Goal: Task Accomplishment & Management: Complete application form

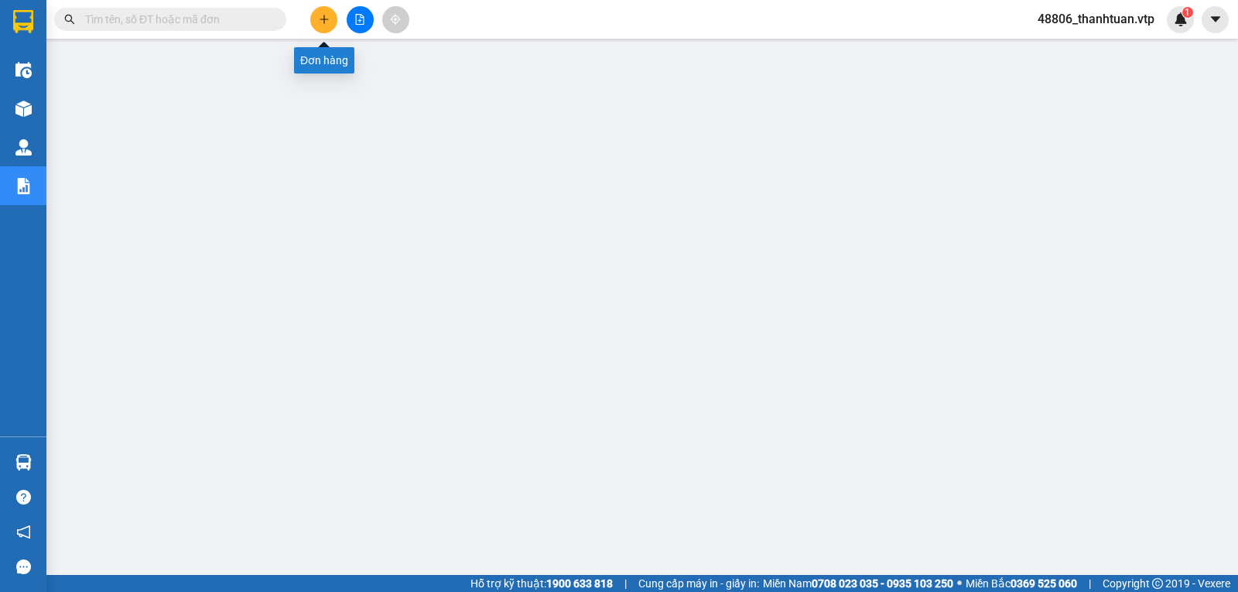
click at [322, 18] on icon "plus" at bounding box center [324, 19] width 11 height 11
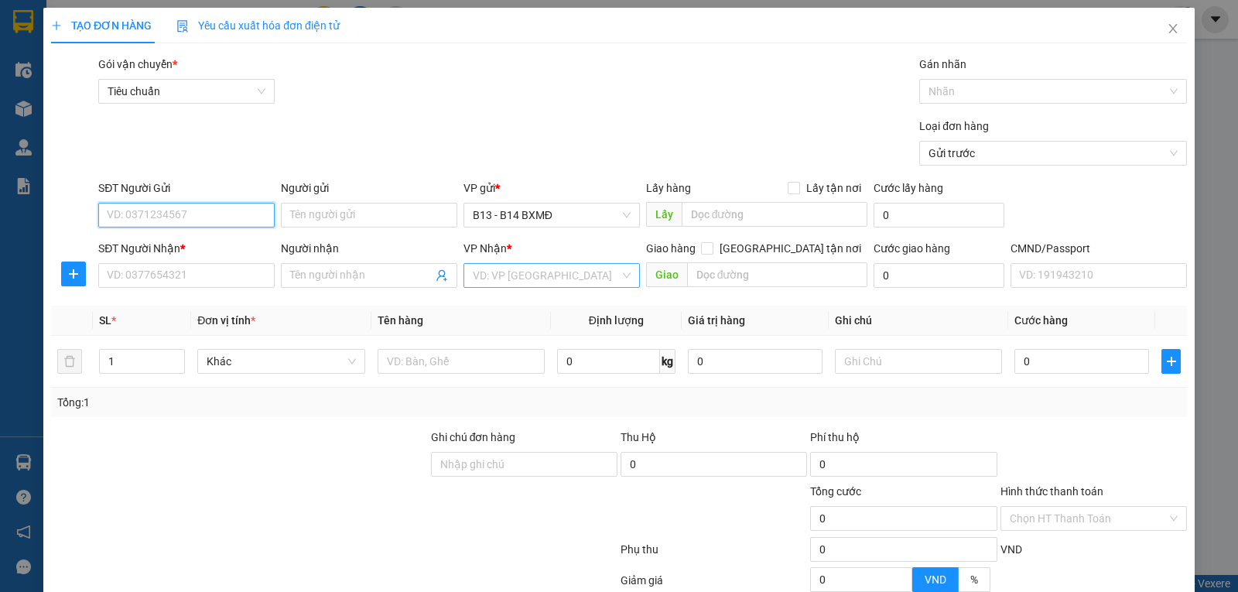
click at [484, 288] on div "VD: VP [GEOGRAPHIC_DATA]" at bounding box center [551, 275] width 176 height 25
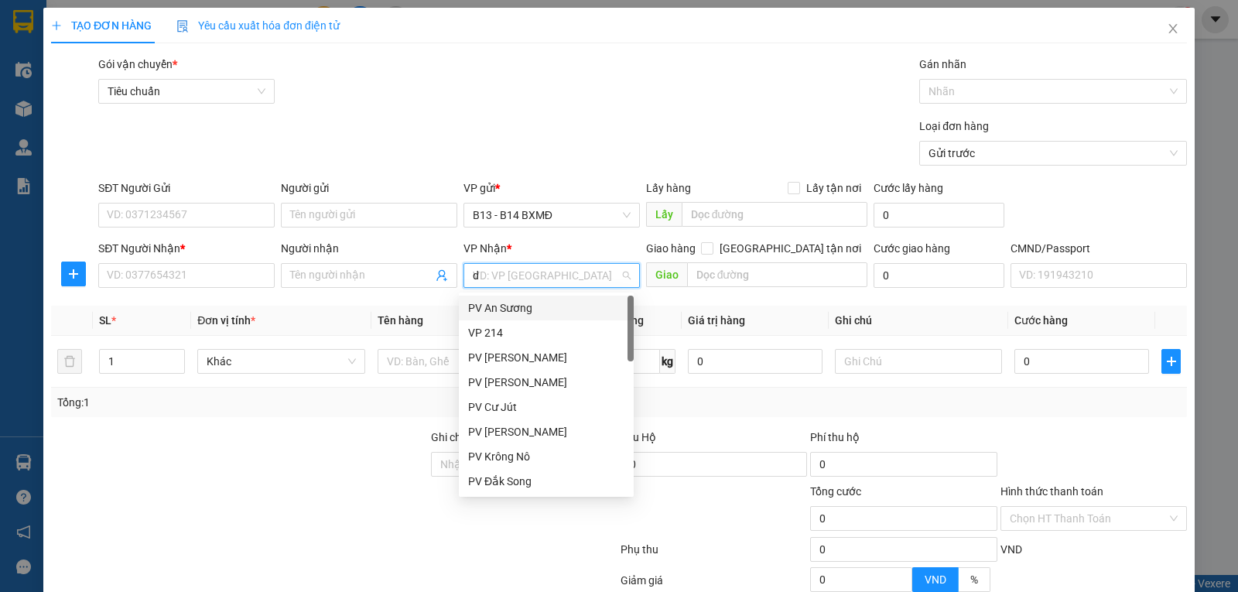
type input "ds"
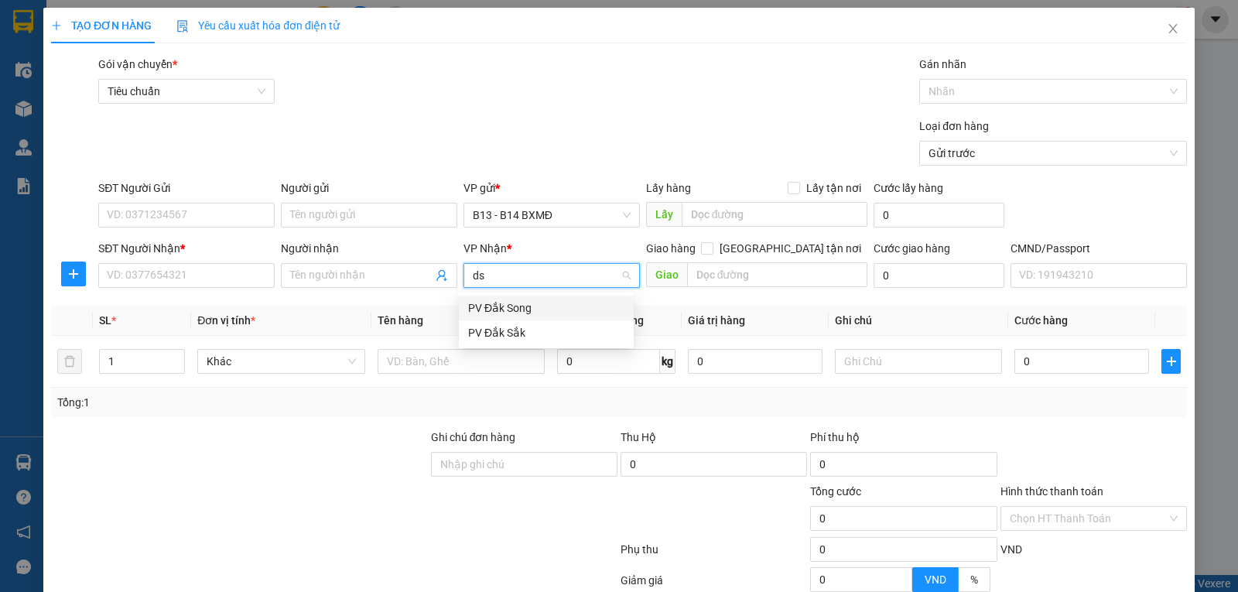
click at [496, 307] on div "PV Đắk Song" at bounding box center [546, 307] width 156 height 17
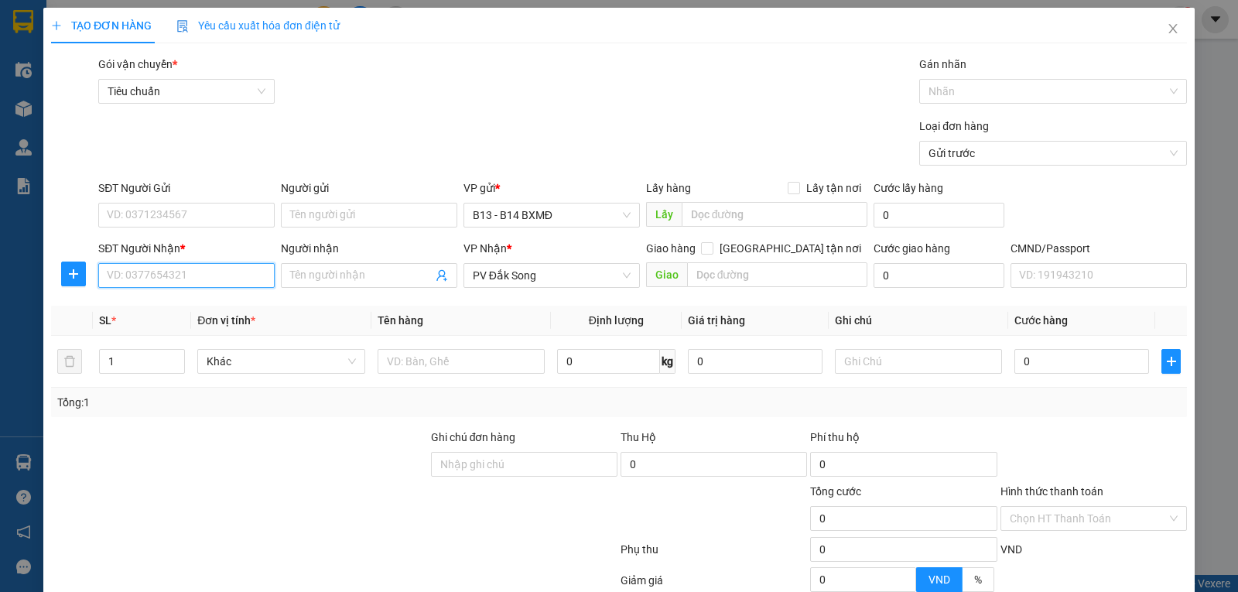
drag, startPoint x: 219, startPoint y: 272, endPoint x: 1026, endPoint y: 255, distance: 806.9
click at [219, 273] on input "SĐT Người Nhận *" at bounding box center [186, 275] width 176 height 25
type input "0962983763"
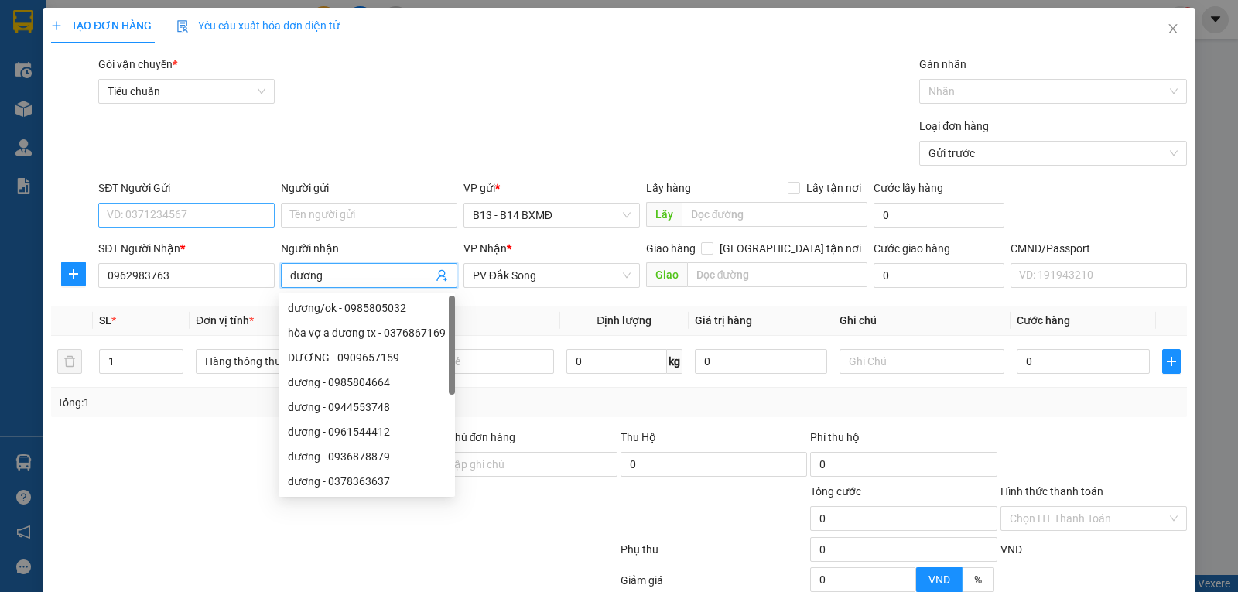
type input "dương"
click at [226, 213] on input "SĐT Người Gửi" at bounding box center [186, 215] width 176 height 25
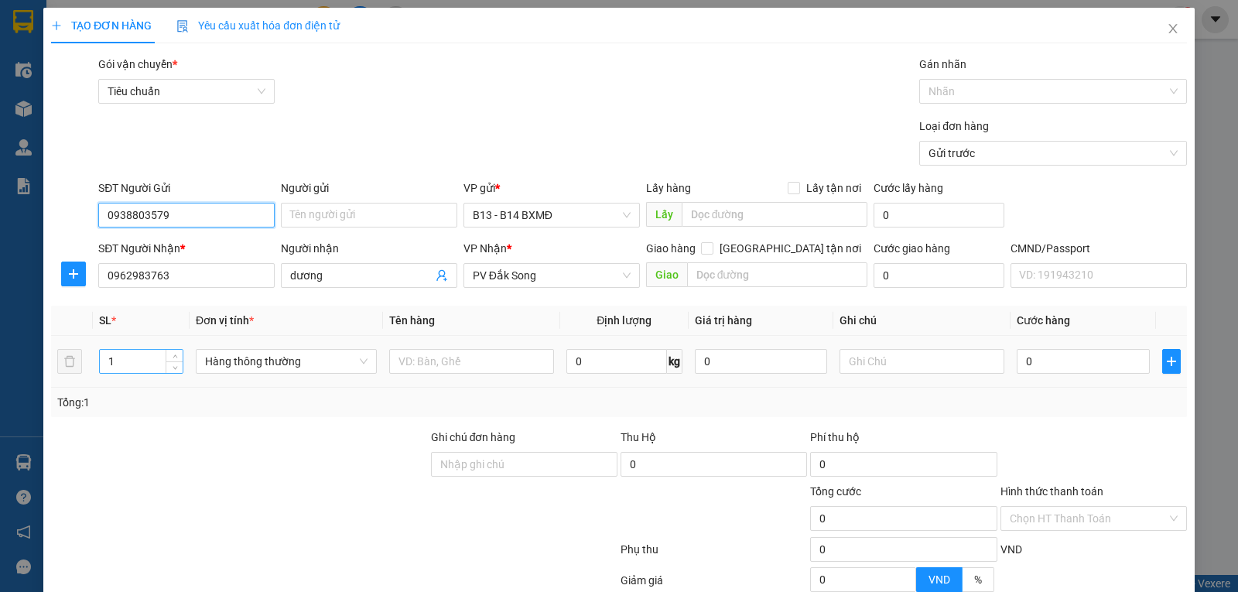
type input "0938803579"
click at [155, 368] on input "1" at bounding box center [141, 361] width 83 height 23
type input "2"
type input "bếp"
type input "2"
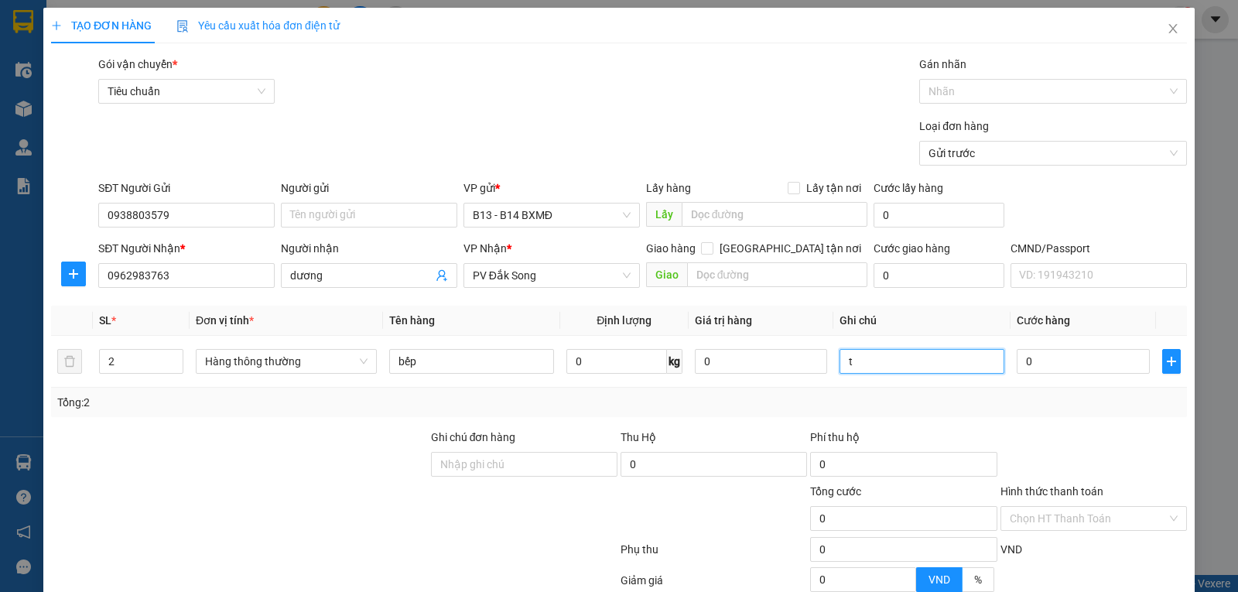
type input "t"
type input "1"
type input "10"
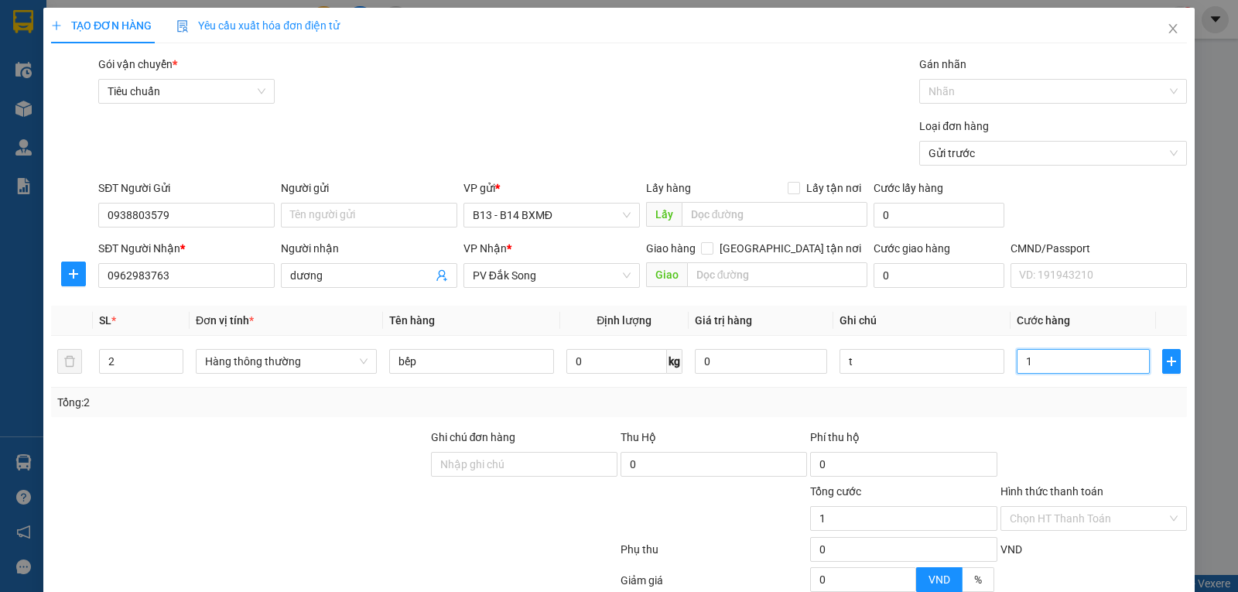
type input "10"
type input "100"
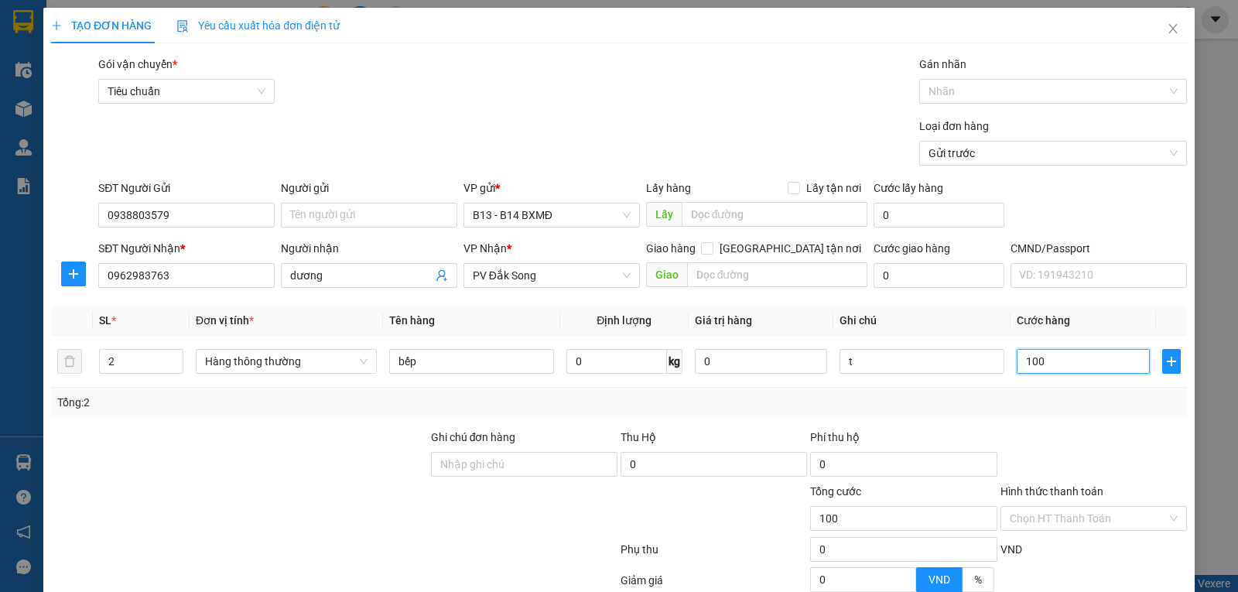
type input "1.000"
type input "10.000"
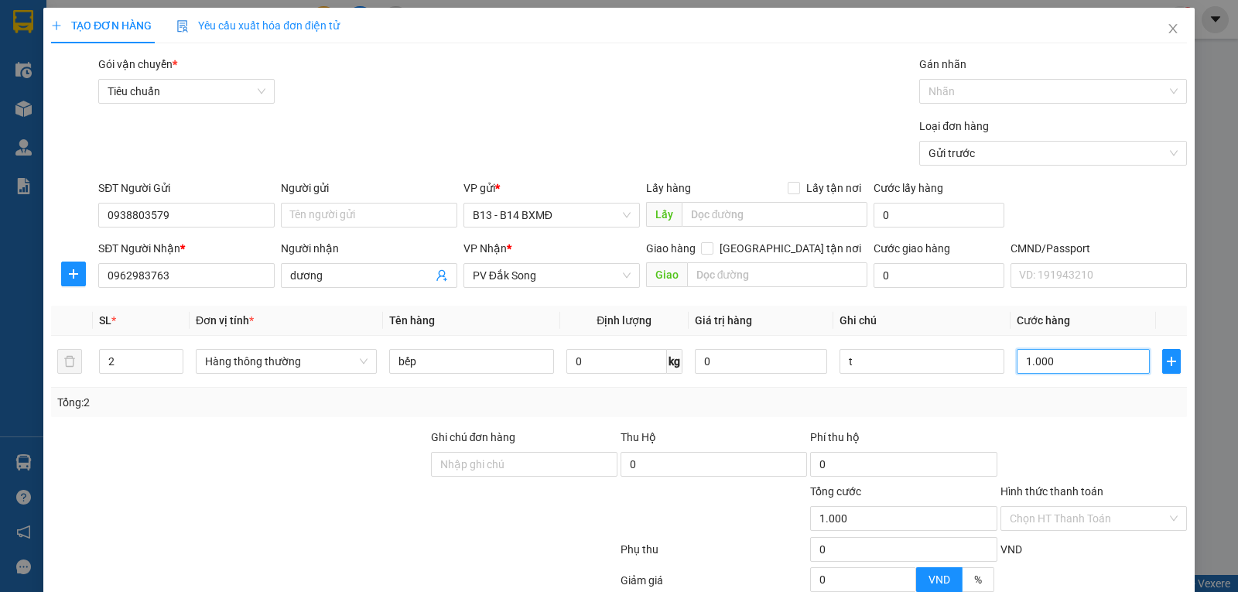
type input "10.000"
type input "100.000"
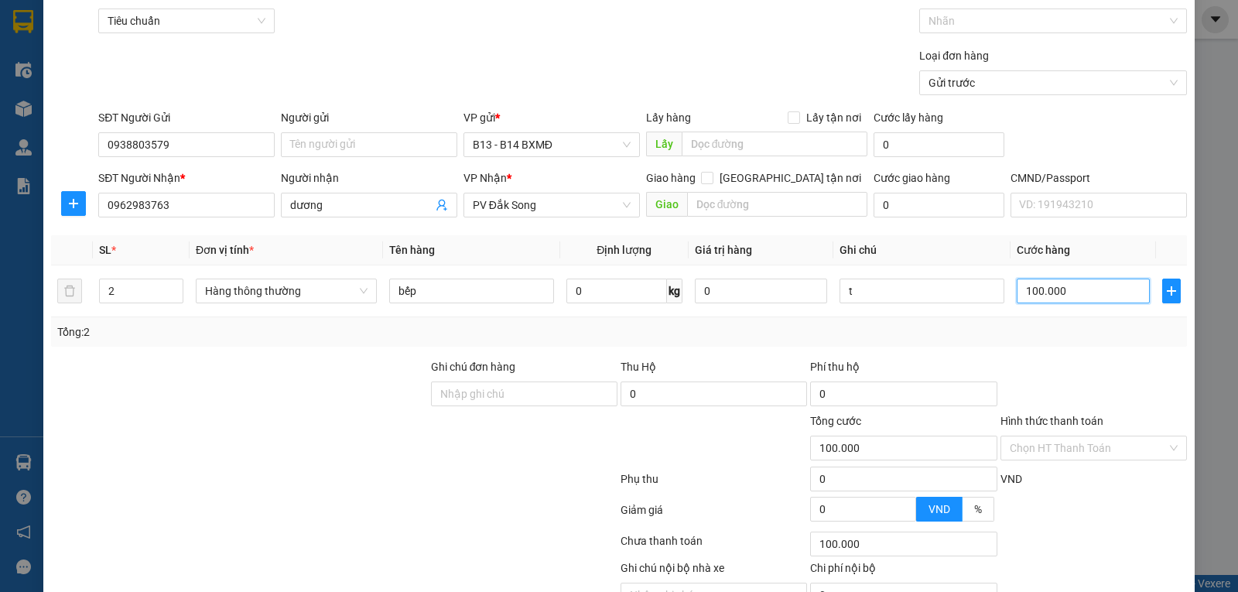
scroll to position [155, 0]
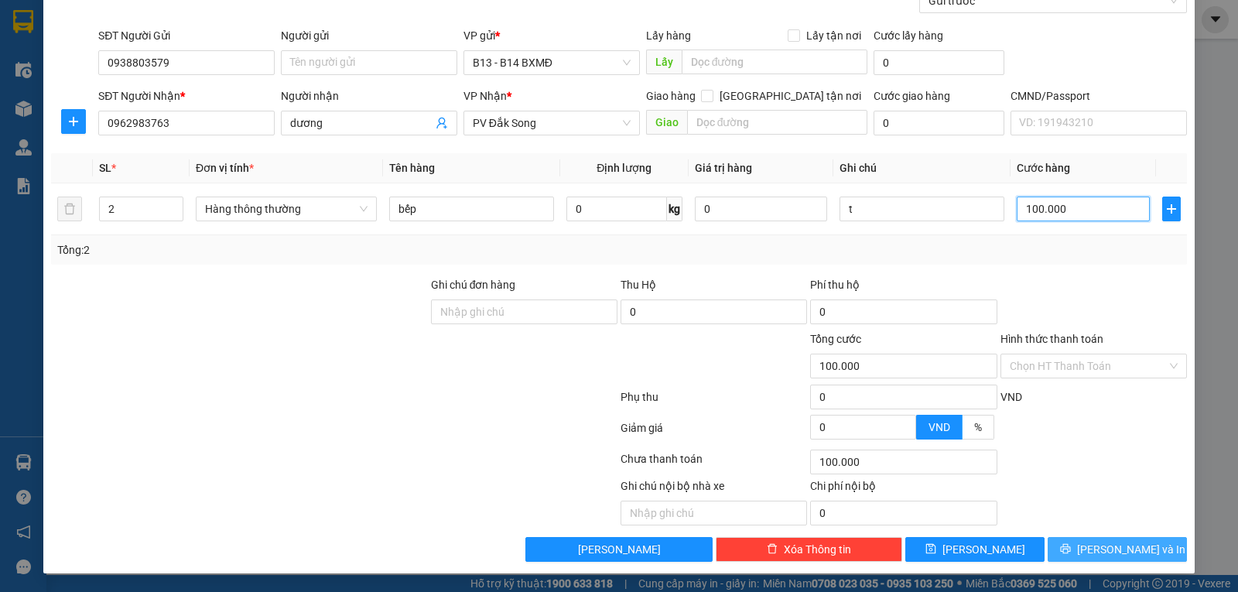
type input "100.000"
click at [1074, 545] on button "[PERSON_NAME] và In" at bounding box center [1116, 549] width 139 height 25
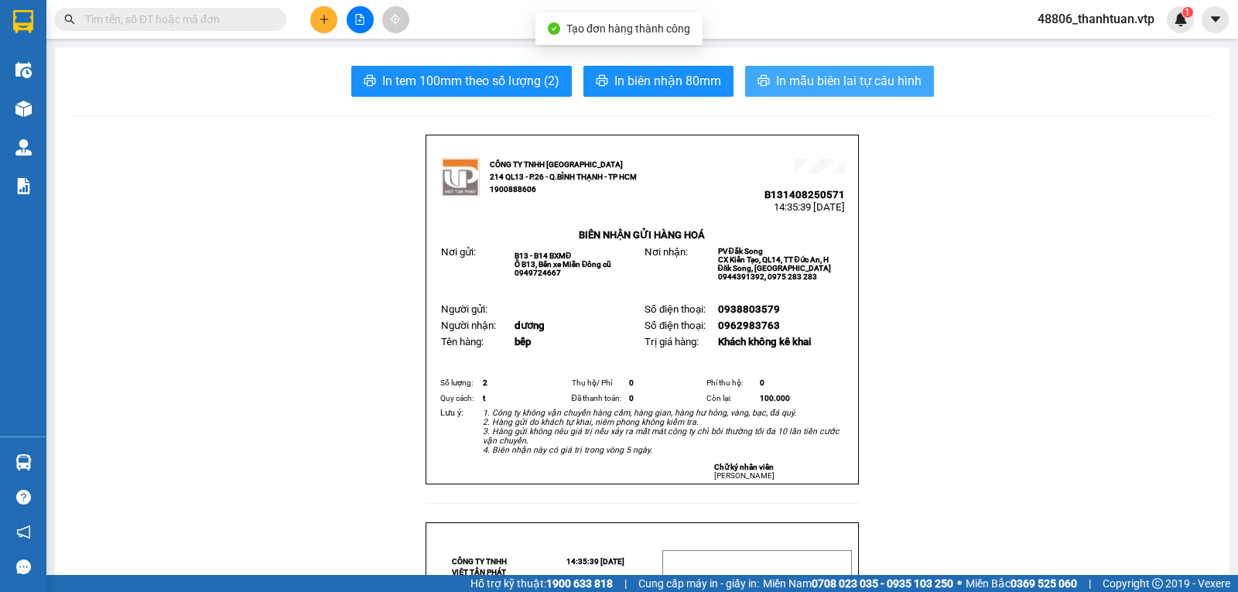
click at [865, 89] on span "In mẫu biên lai tự cấu hình" at bounding box center [848, 80] width 145 height 19
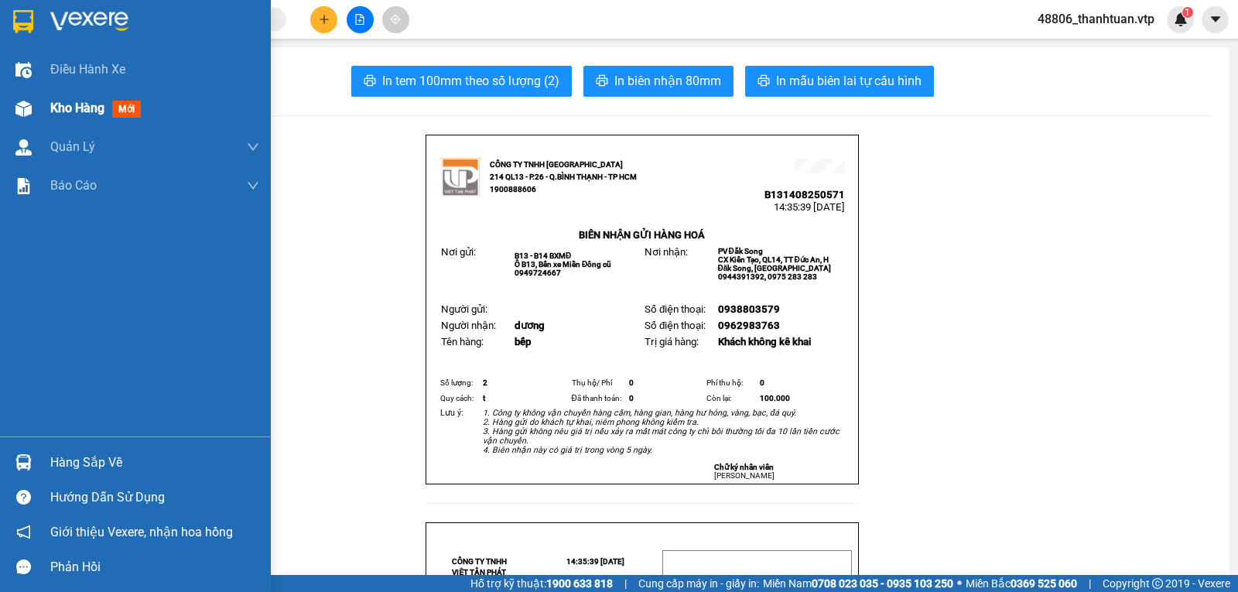
click at [60, 102] on span "Kho hàng" at bounding box center [77, 108] width 54 height 15
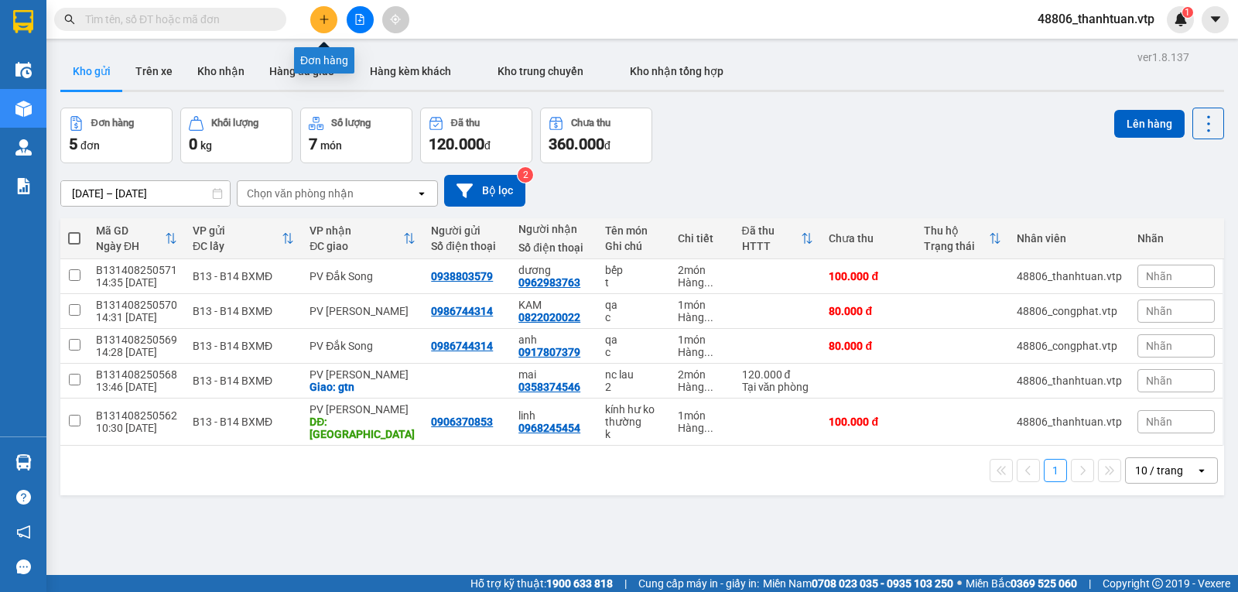
click at [320, 19] on icon "plus" at bounding box center [323, 19] width 9 height 1
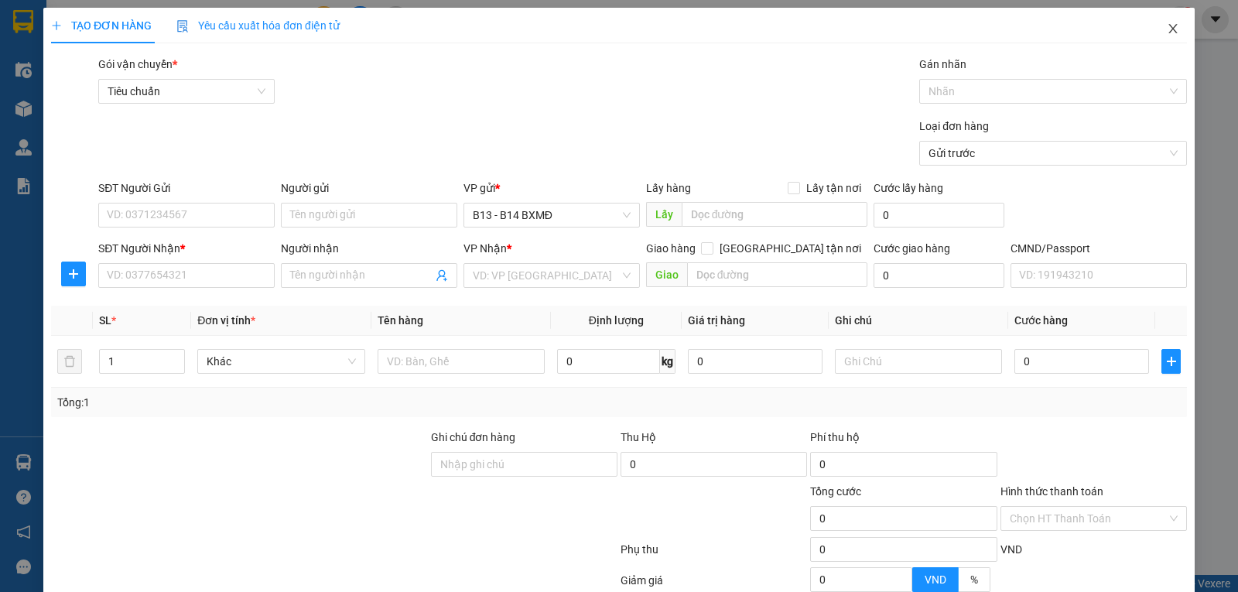
drag, startPoint x: 1164, startPoint y: 25, endPoint x: 1122, endPoint y: 0, distance: 48.5
click at [1166, 24] on icon "close" at bounding box center [1172, 28] width 12 height 12
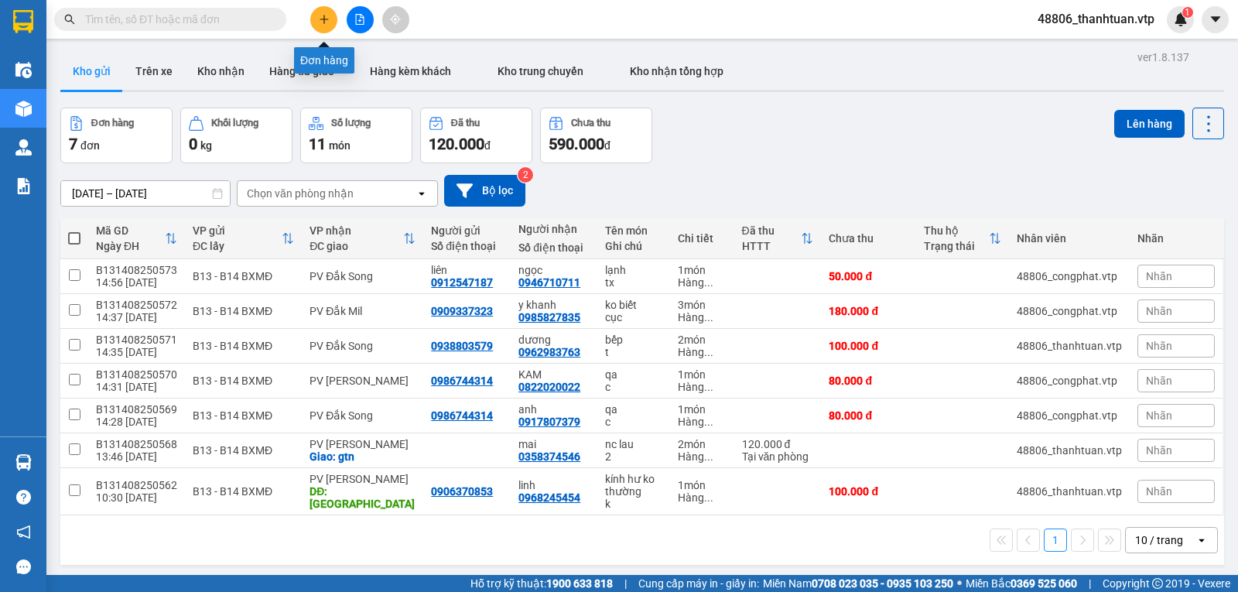
click at [329, 17] on icon "plus" at bounding box center [324, 19] width 11 height 11
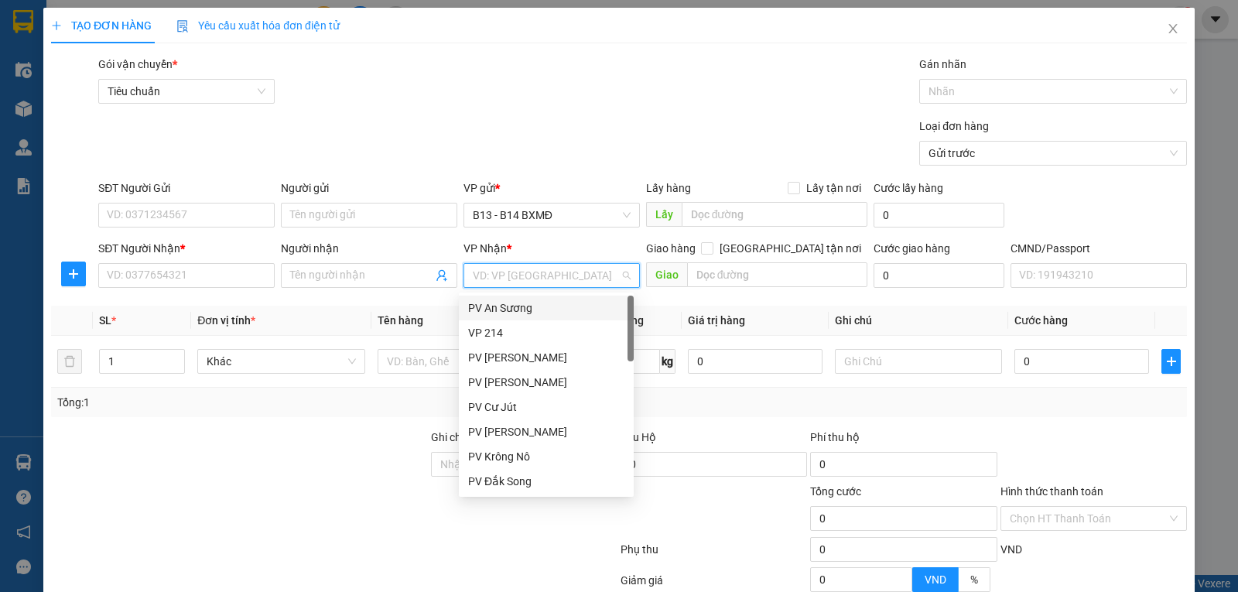
click at [541, 285] on input "search" at bounding box center [546, 275] width 147 height 23
type input "nd"
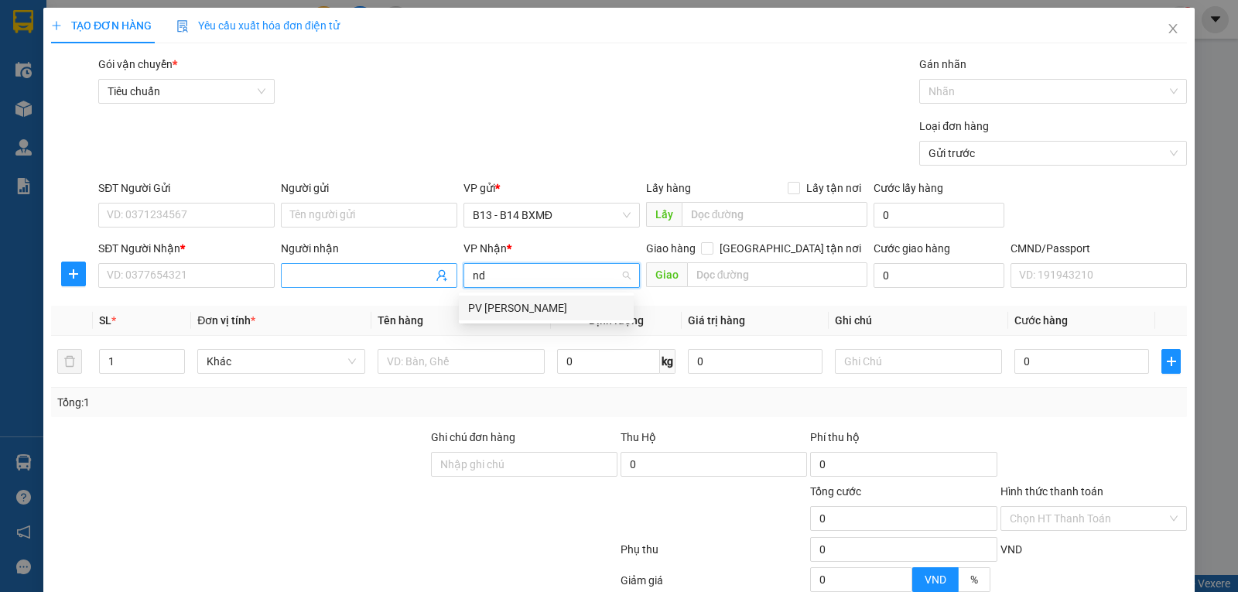
drag, startPoint x: 514, startPoint y: 310, endPoint x: 448, endPoint y: 285, distance: 71.0
click at [515, 310] on div "PV [PERSON_NAME]" at bounding box center [546, 307] width 156 height 17
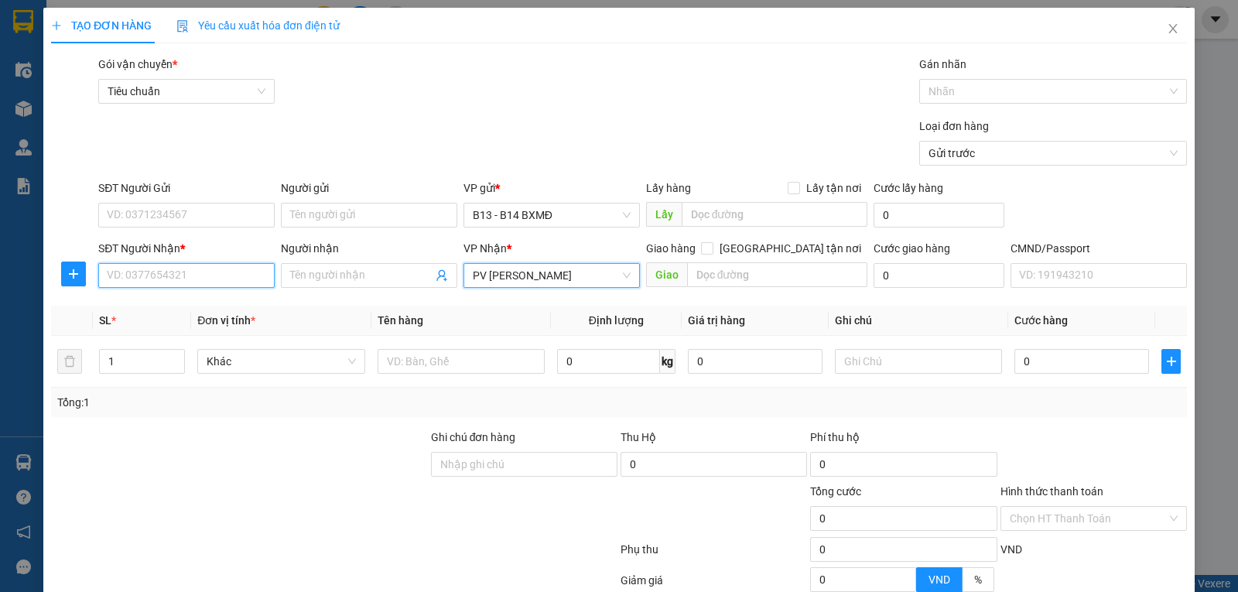
click at [171, 286] on input "SĐT Người Nhận *" at bounding box center [186, 275] width 176 height 25
type input "0969586613"
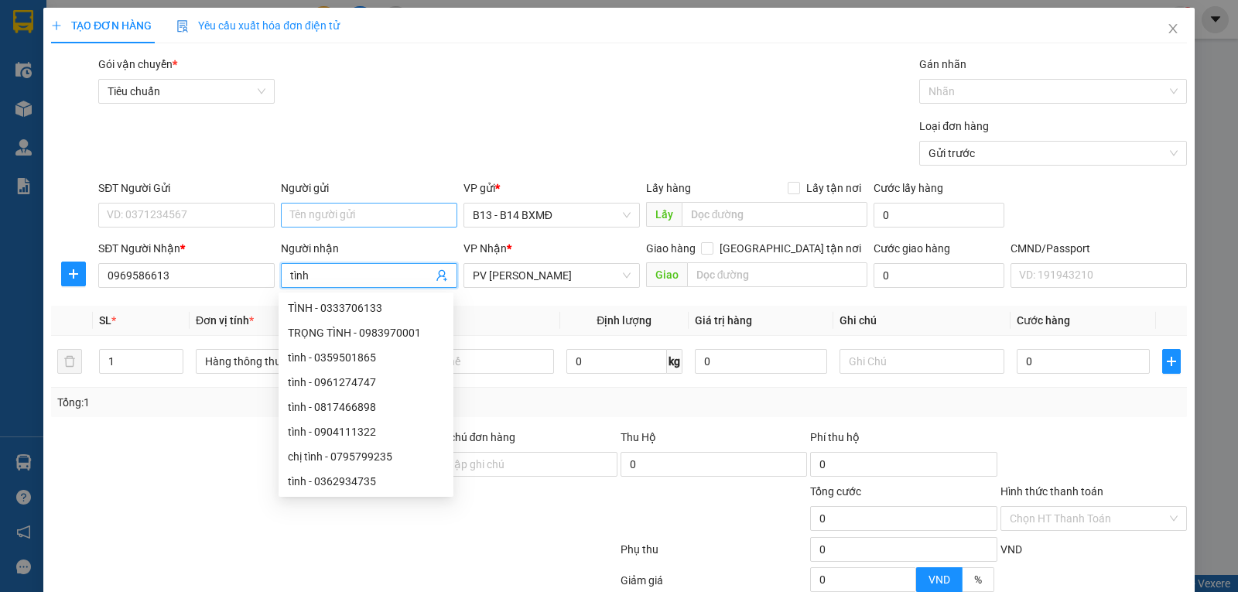
type input "tình"
click at [330, 208] on input "Người gửi" at bounding box center [369, 215] width 176 height 25
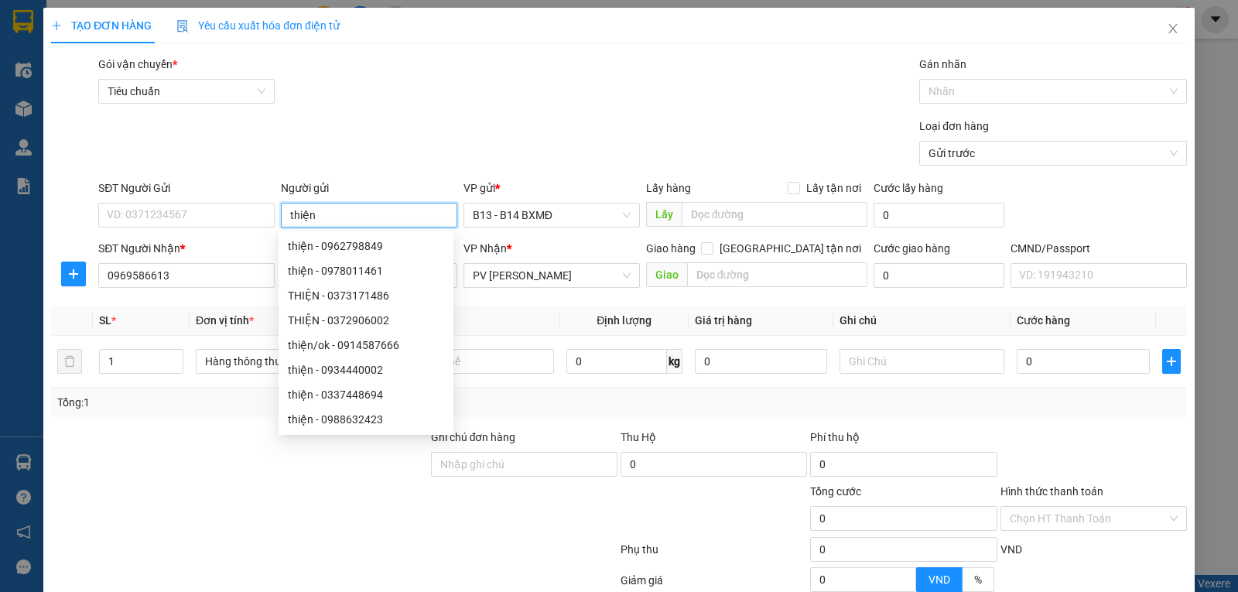
type input "thiện"
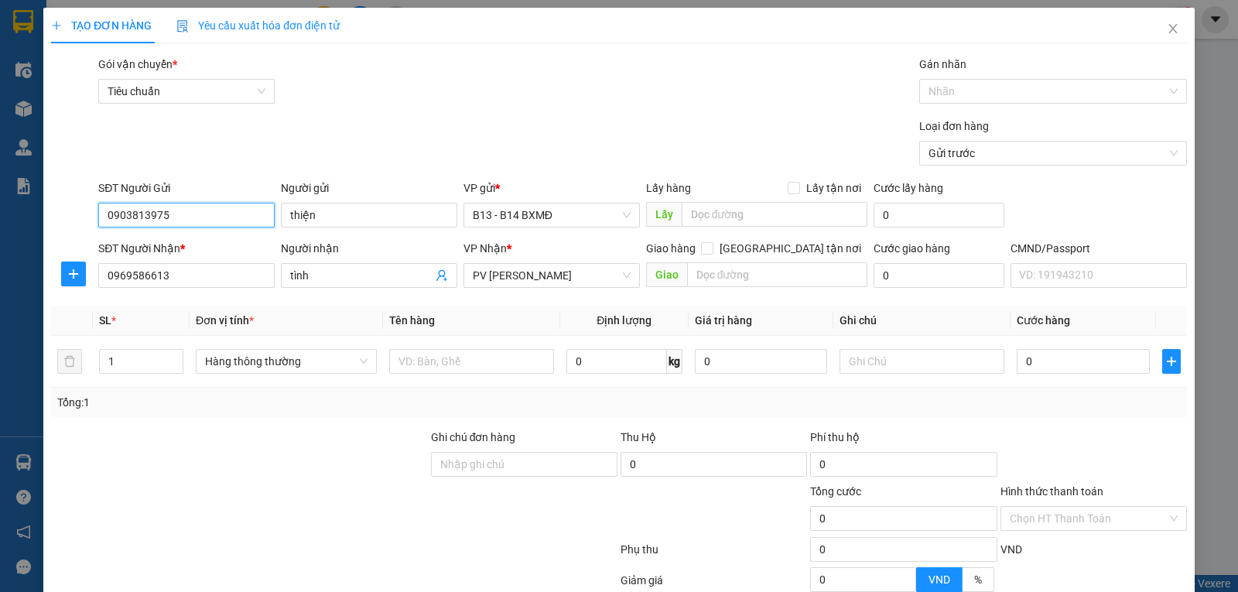
type input "0903813975"
click at [760, 275] on input "text" at bounding box center [777, 274] width 181 height 25
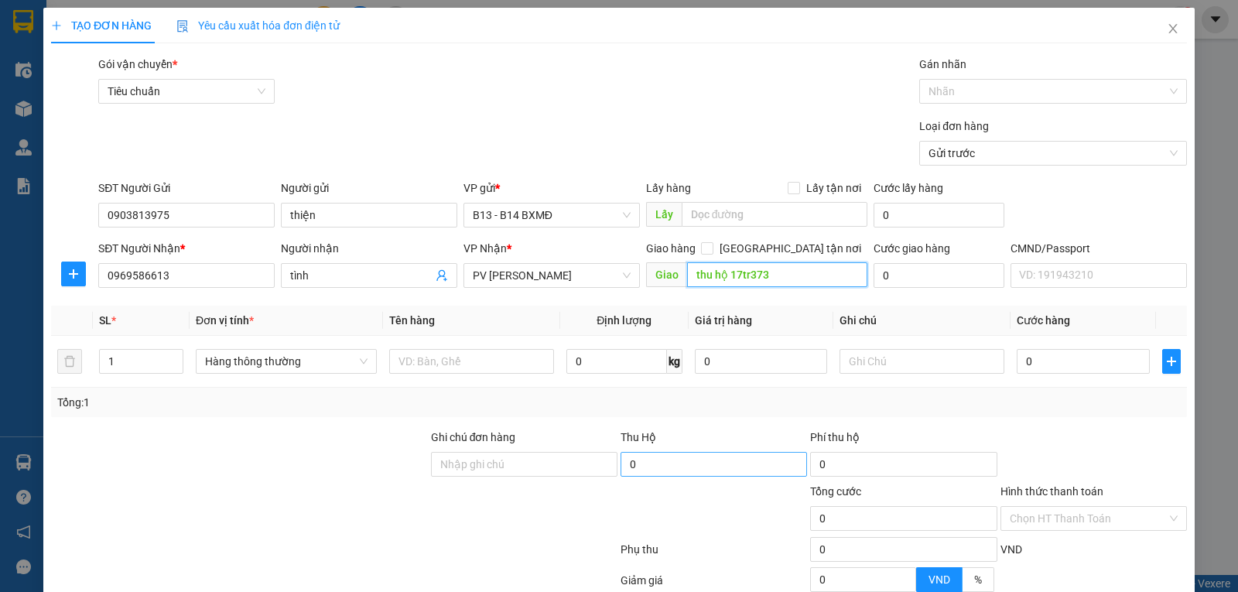
type input "thu hộ 17tr373"
click at [663, 472] on input "0" at bounding box center [713, 464] width 186 height 25
type input "17.373.000"
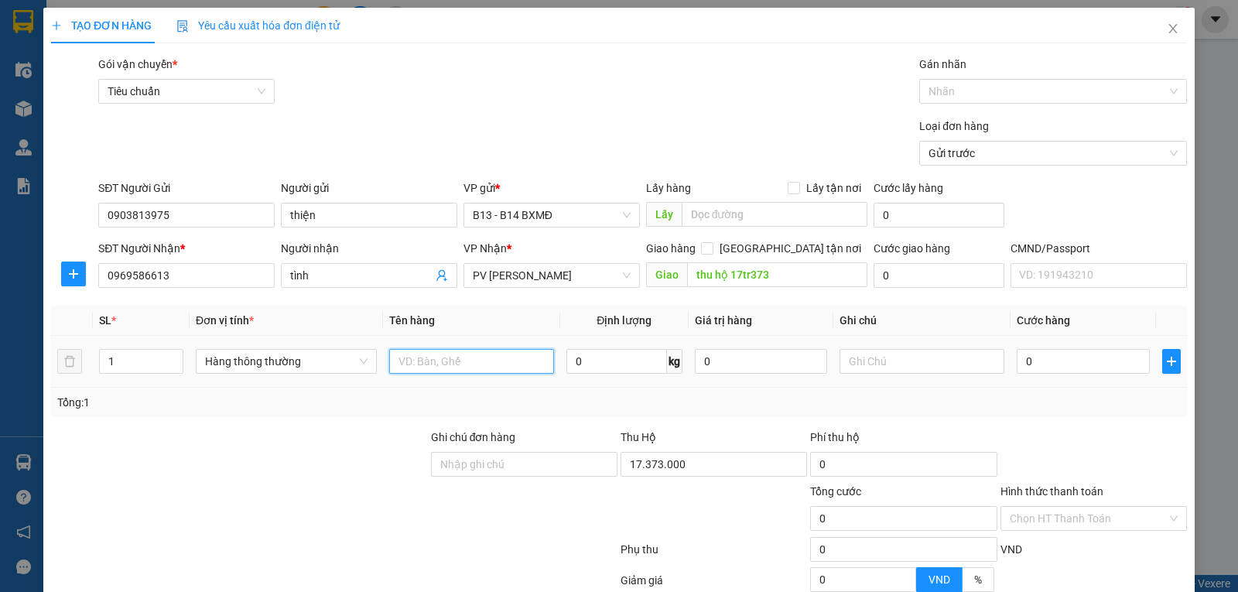
type input "200.000"
click at [446, 365] on input "text" at bounding box center [471, 361] width 165 height 25
type input "q a"
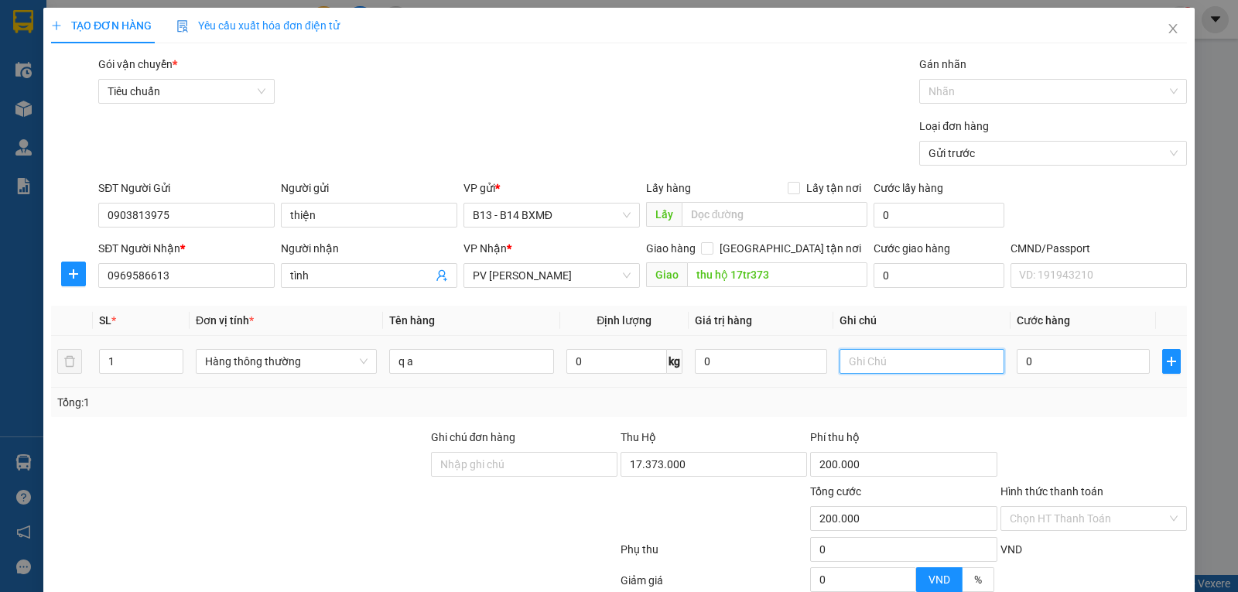
click at [930, 364] on input "text" at bounding box center [921, 361] width 165 height 25
type input "c"
type input "7"
type input "200.007"
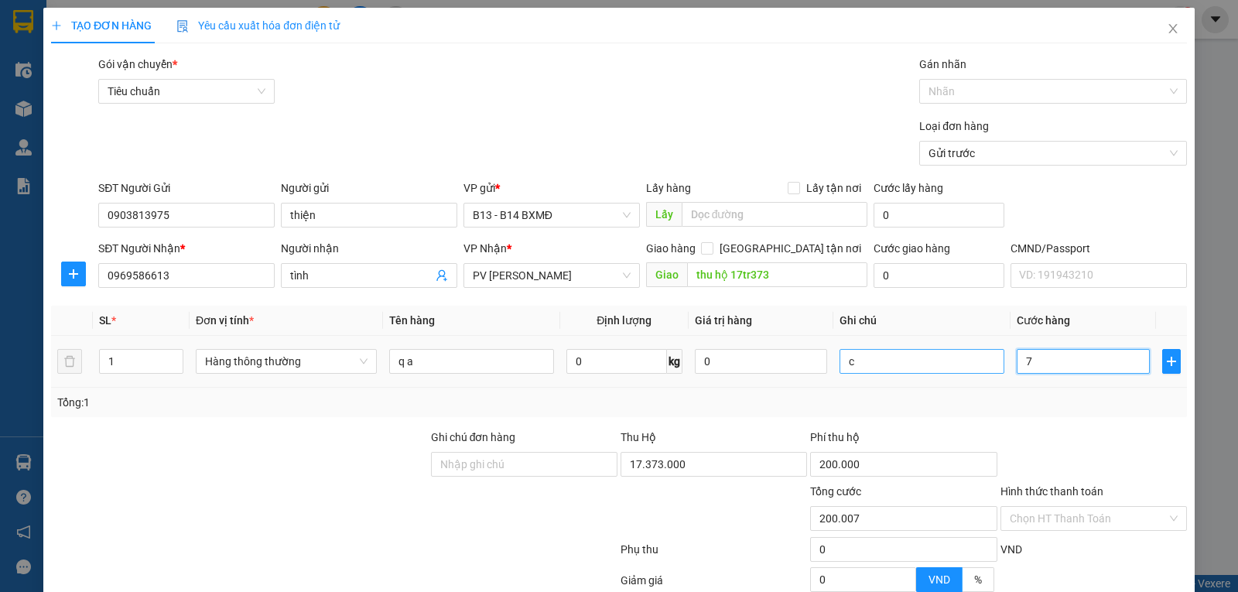
type input "70"
type input "200.070"
type input "700"
type input "200.700"
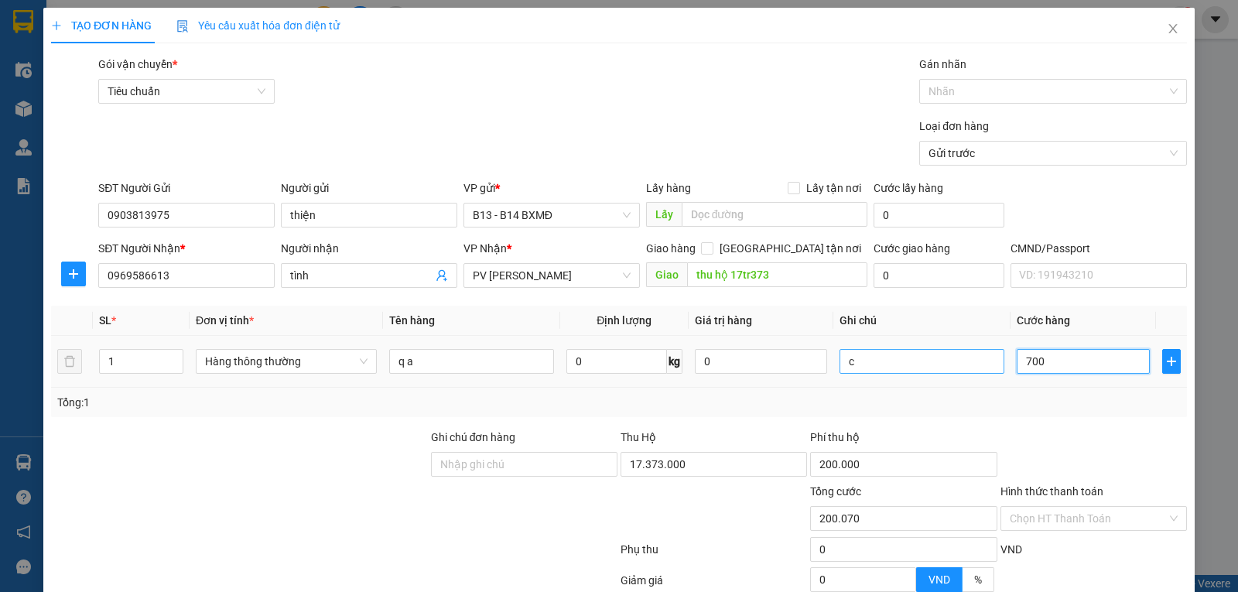
type input "200.700"
type input "7.000"
type input "207.000"
type input "70.000"
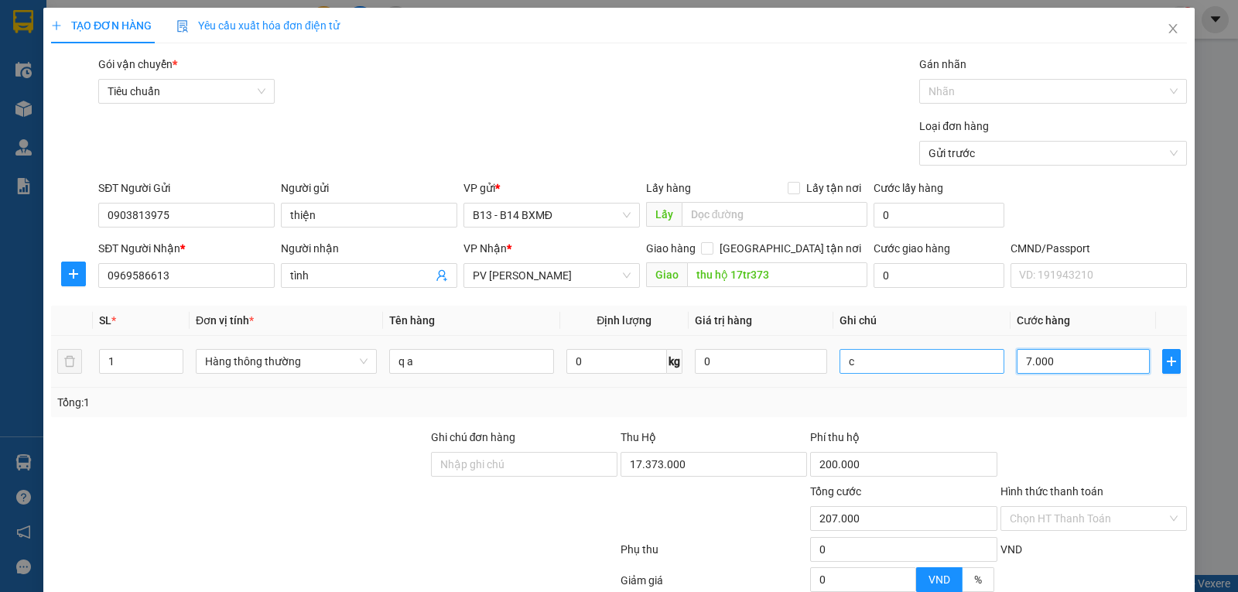
type input "270.000"
type input "70.000"
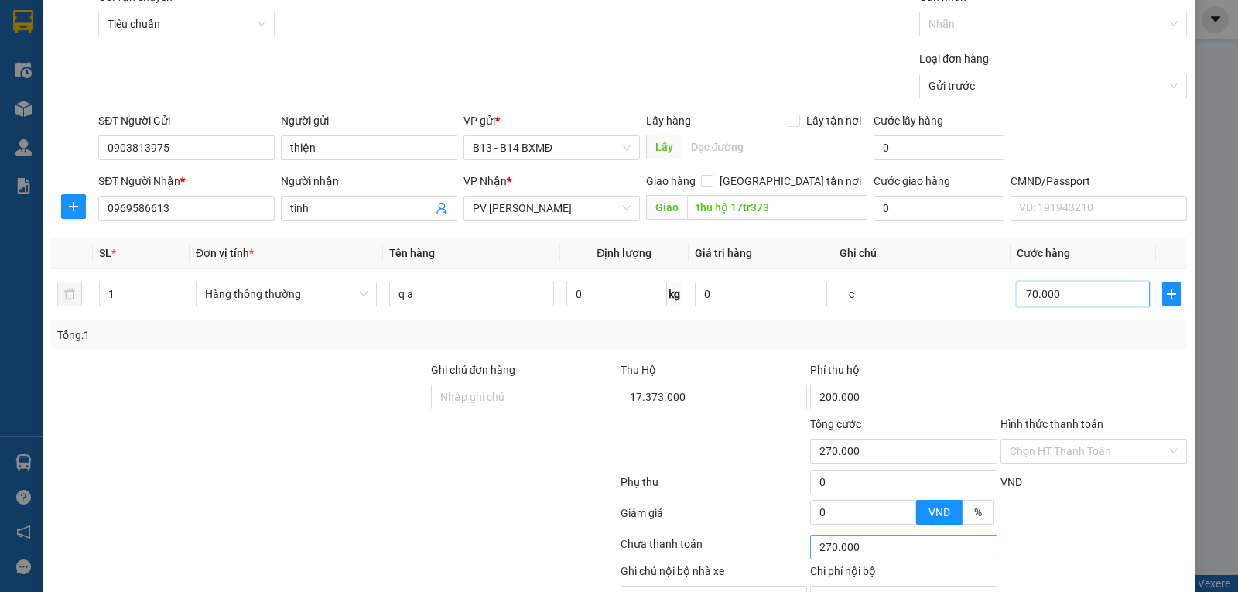
scroll to position [155, 0]
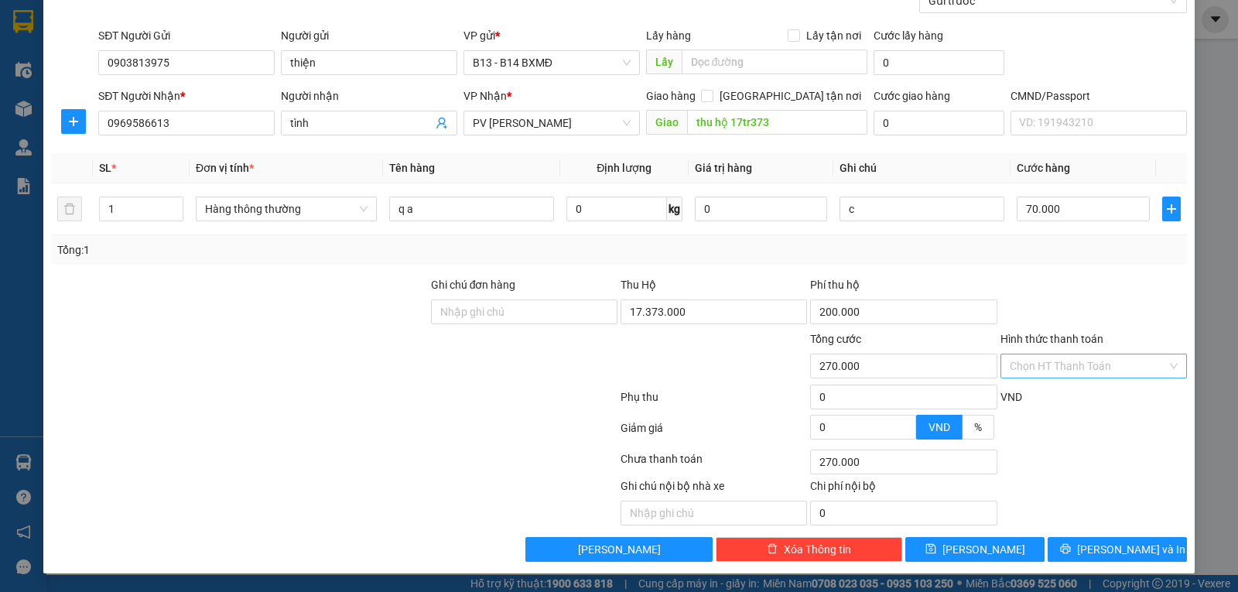
click at [1052, 362] on input "Hình thức thanh toán" at bounding box center [1087, 365] width 157 height 23
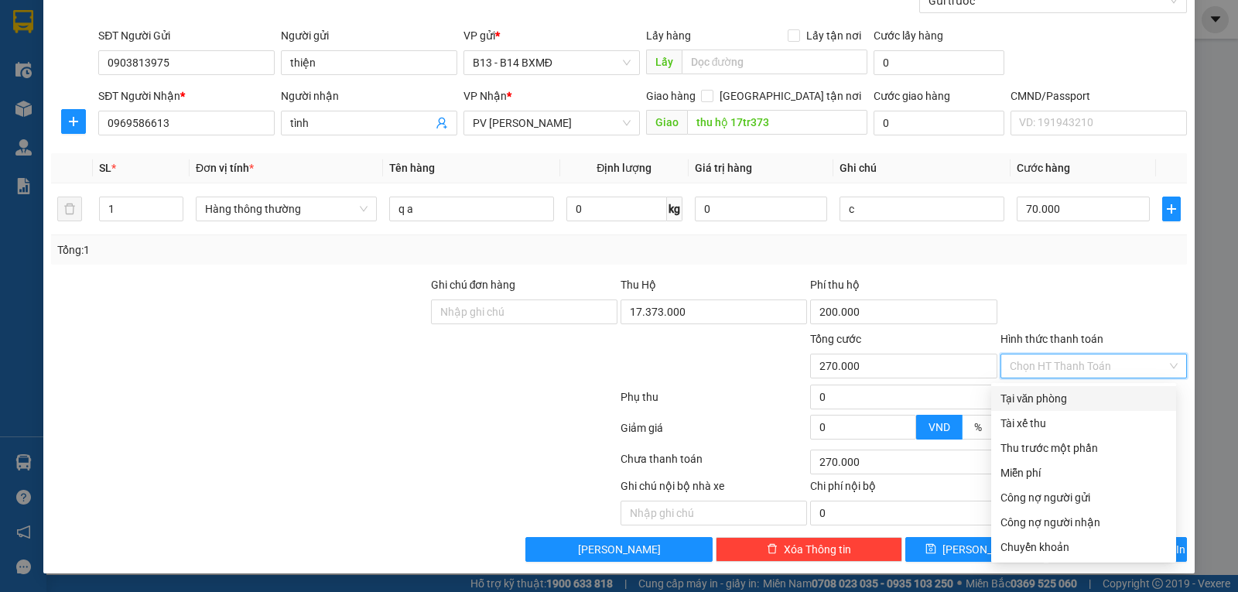
click at [1033, 393] on div "Tại văn phòng" at bounding box center [1083, 398] width 166 height 17
type input "0"
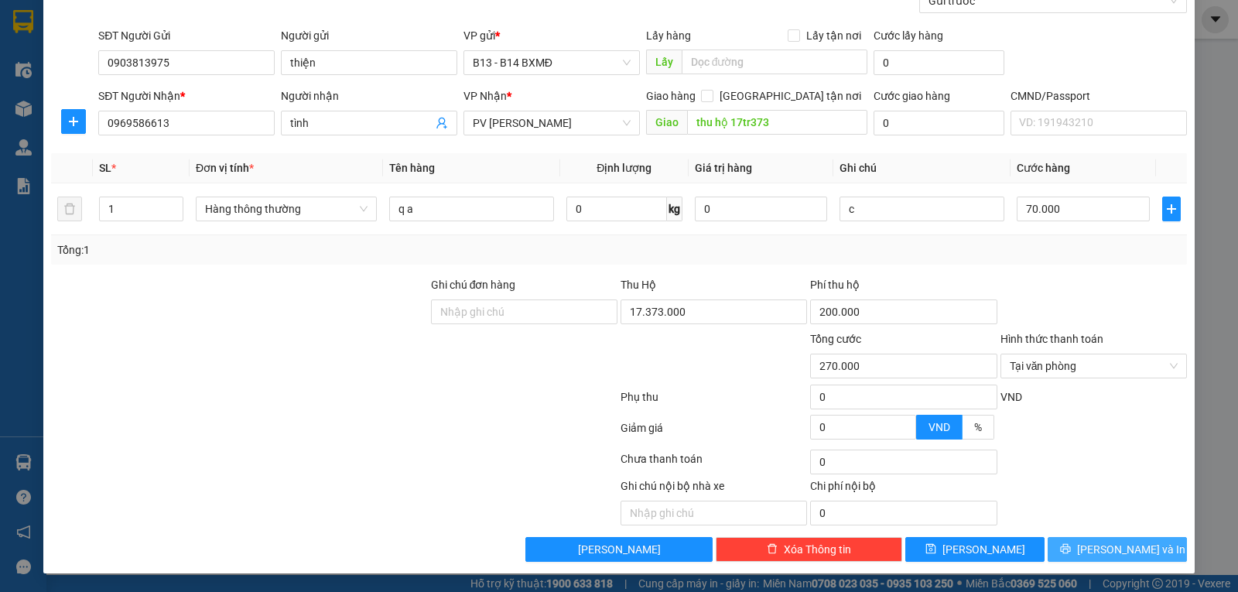
click at [1096, 549] on span "[PERSON_NAME] và In" at bounding box center [1131, 549] width 108 height 17
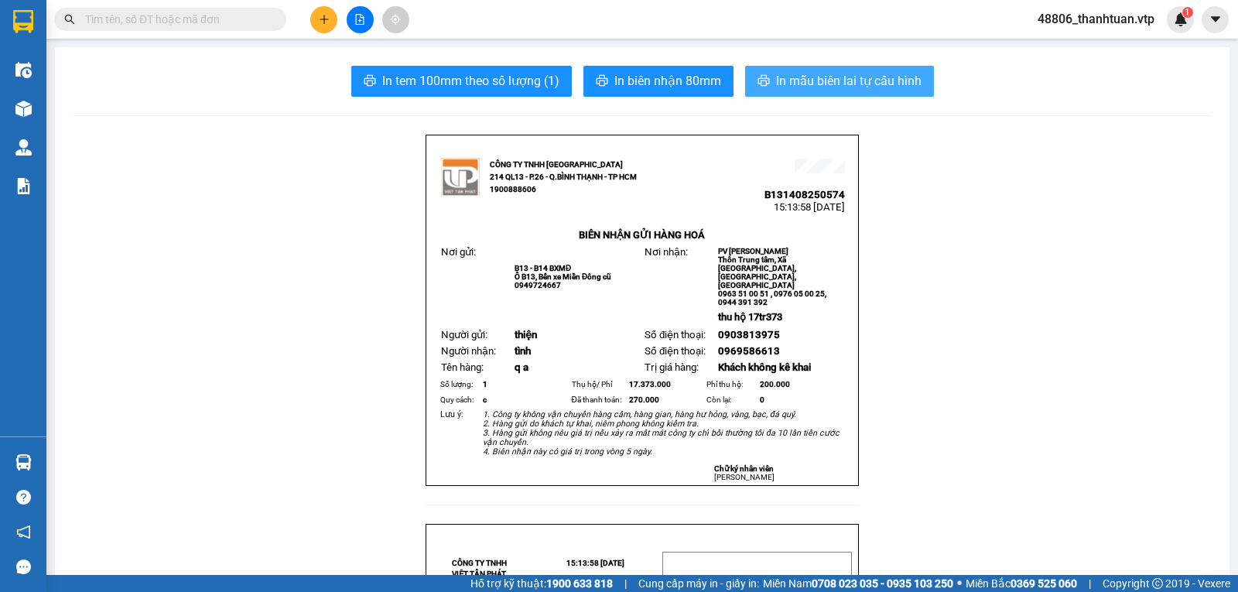
click at [790, 80] on span "In mẫu biên lai tự cấu hình" at bounding box center [848, 80] width 145 height 19
click at [330, 15] on button at bounding box center [323, 19] width 27 height 27
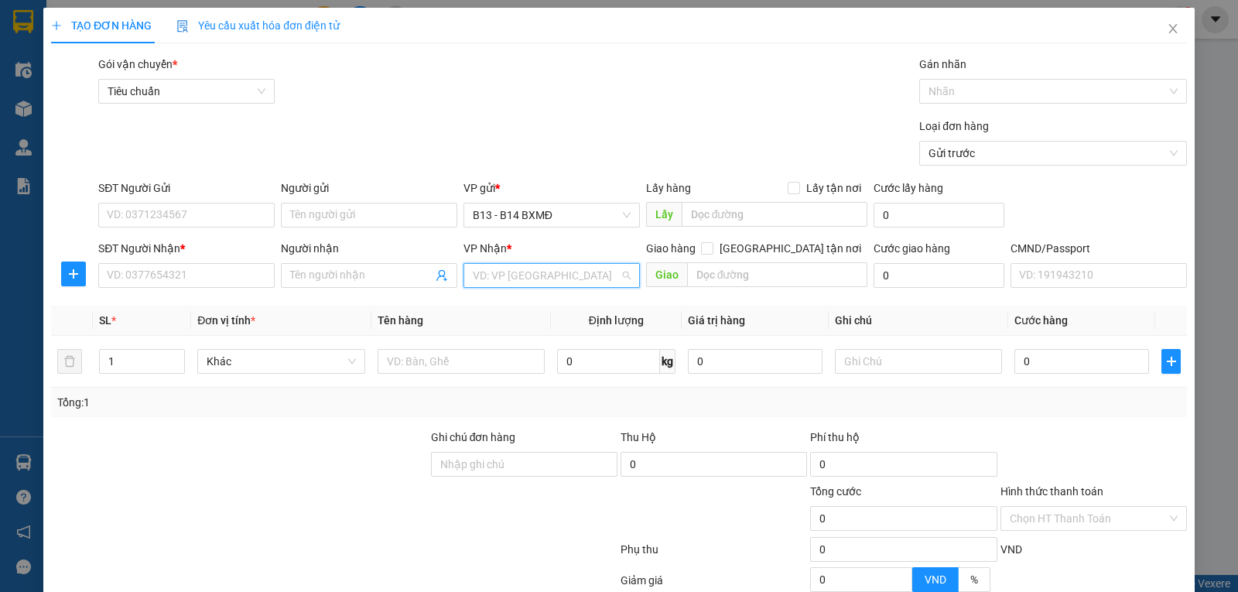
click at [504, 271] on input "search" at bounding box center [546, 275] width 147 height 23
type input "kn"
click at [498, 301] on div "PV Krông Nô" at bounding box center [546, 307] width 156 height 17
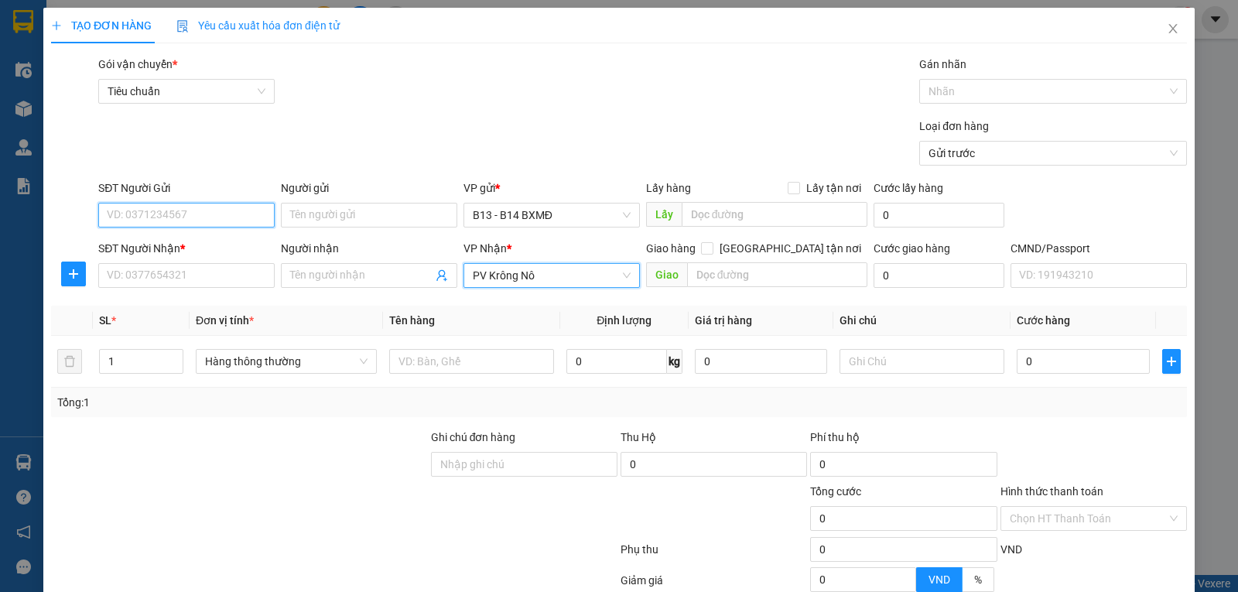
click at [235, 212] on input "SĐT Người Gửi" at bounding box center [186, 215] width 176 height 25
type input "02862768206"
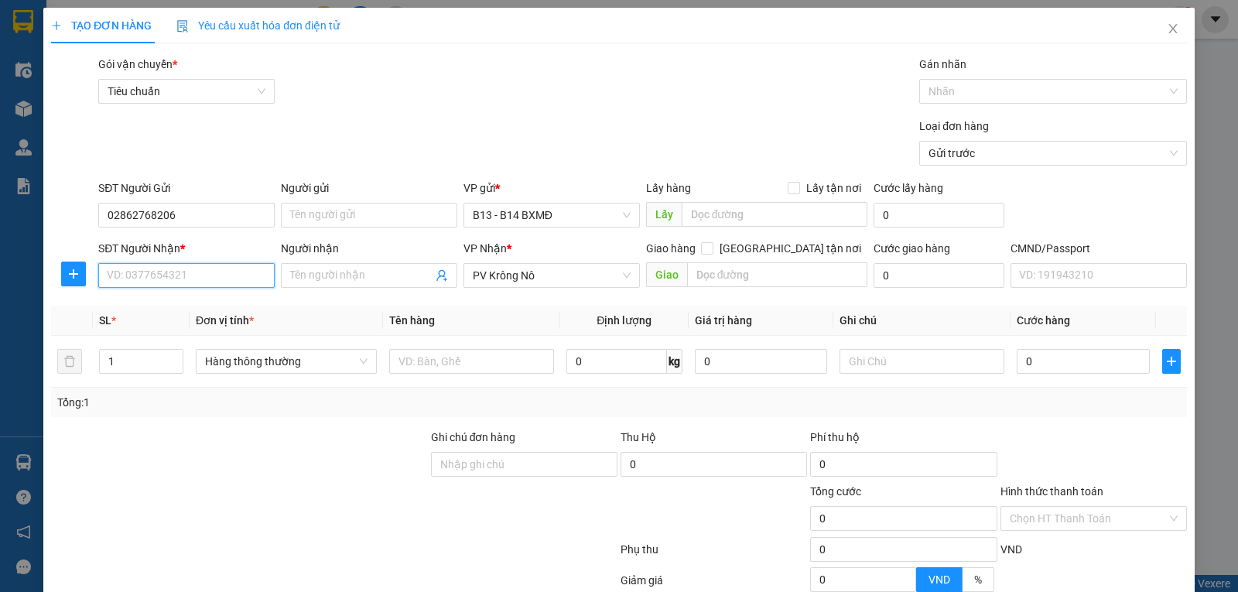
click at [193, 278] on input "SĐT Người Nhận *" at bounding box center [186, 275] width 176 height 25
type input "0944552015"
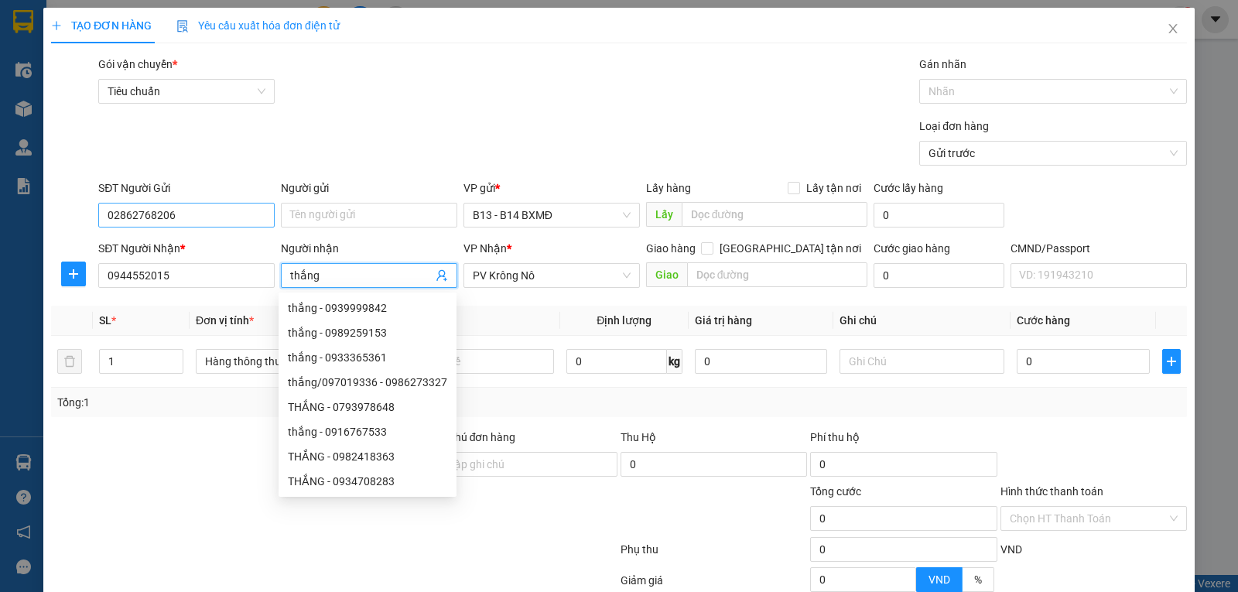
type input "thắng"
drag, startPoint x: 199, startPoint y: 213, endPoint x: 0, endPoint y: 212, distance: 198.8
click at [0, 212] on div "TẠO ĐƠN HÀNG Yêu cầu xuất hóa đơn điện tử Transit Pickup Surcharge Ids Transit …" at bounding box center [619, 296] width 1238 height 592
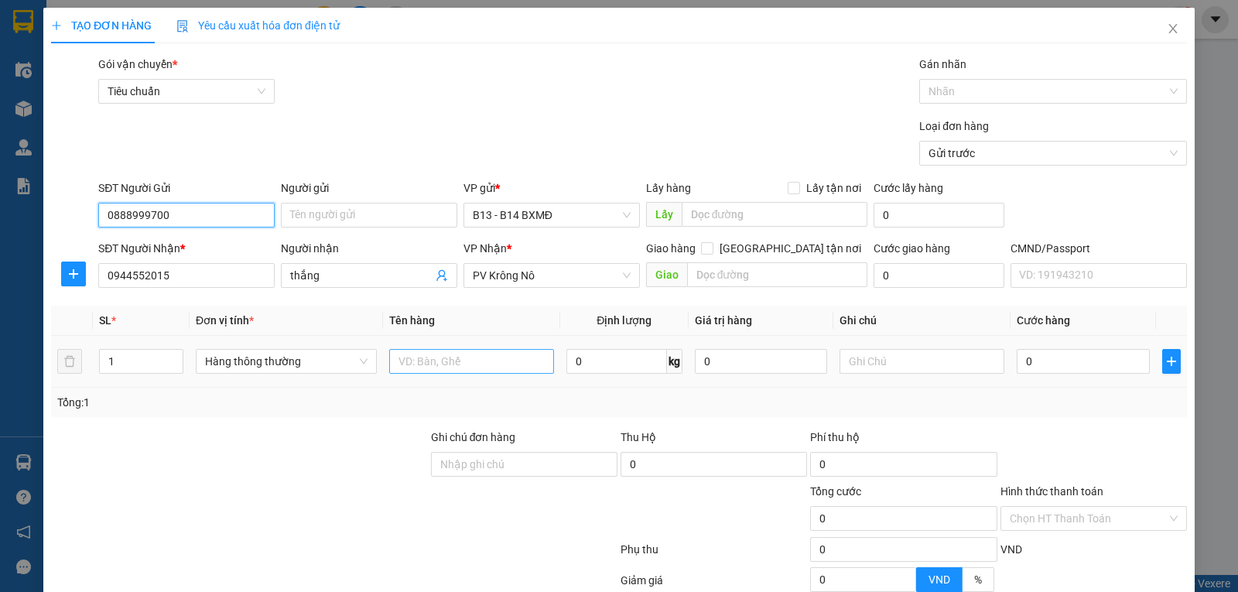
type input "0888999700"
click at [422, 363] on input "text" at bounding box center [471, 361] width 165 height 25
type input "bạc"
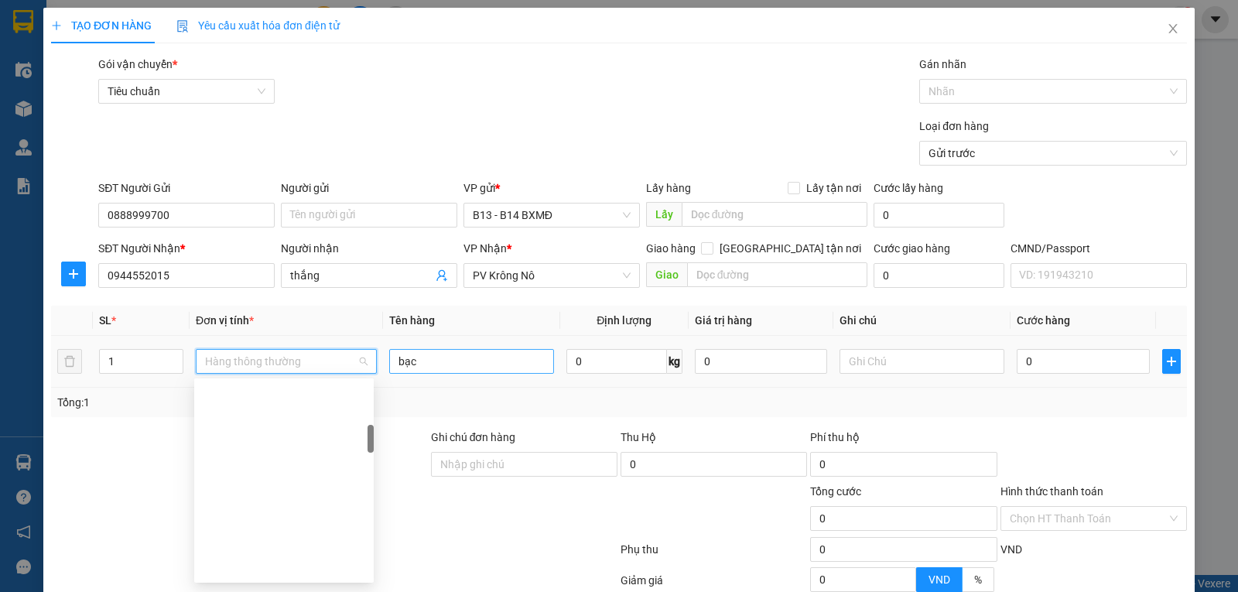
scroll to position [322, 0]
type input "2"
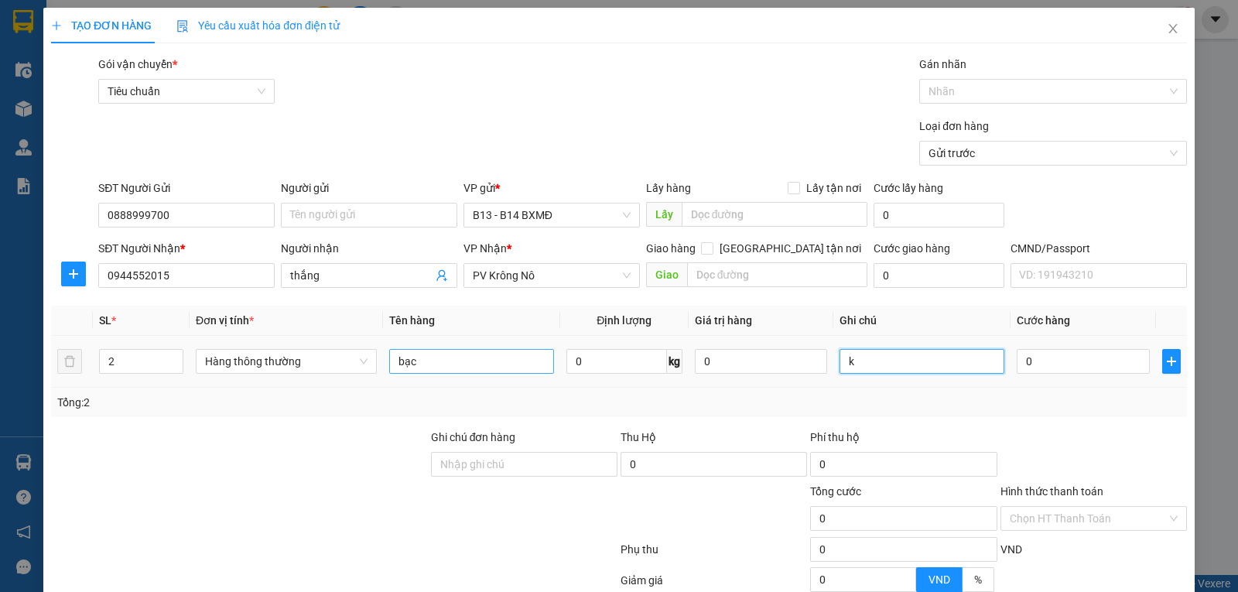
type input "k"
type input "5"
type input "50"
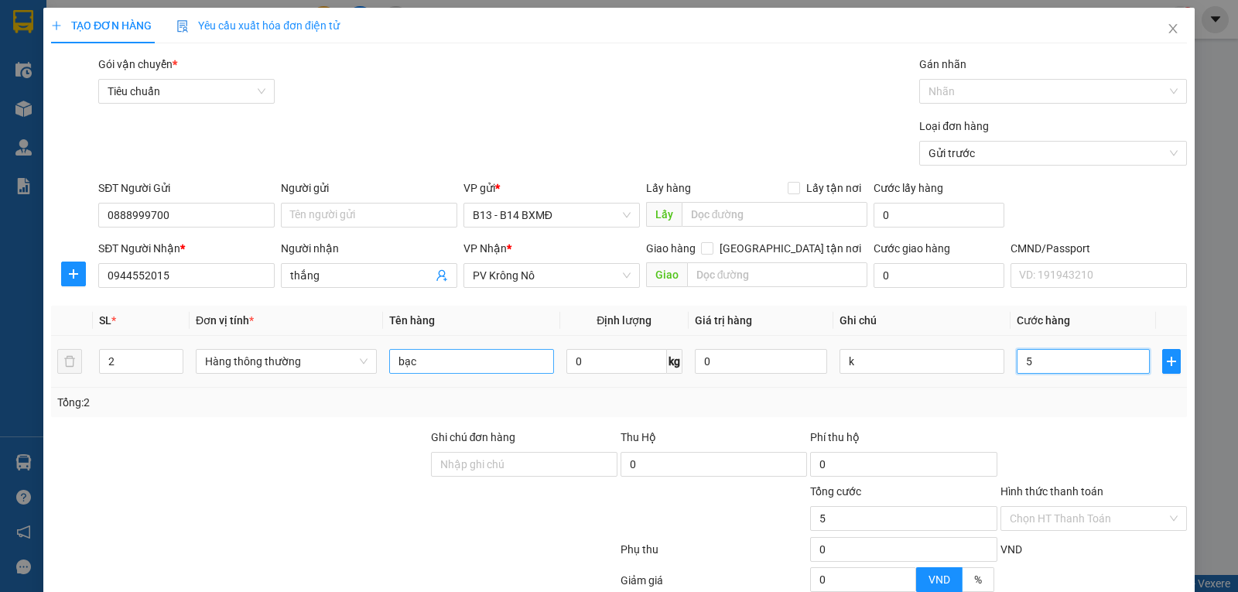
type input "50"
type input "500"
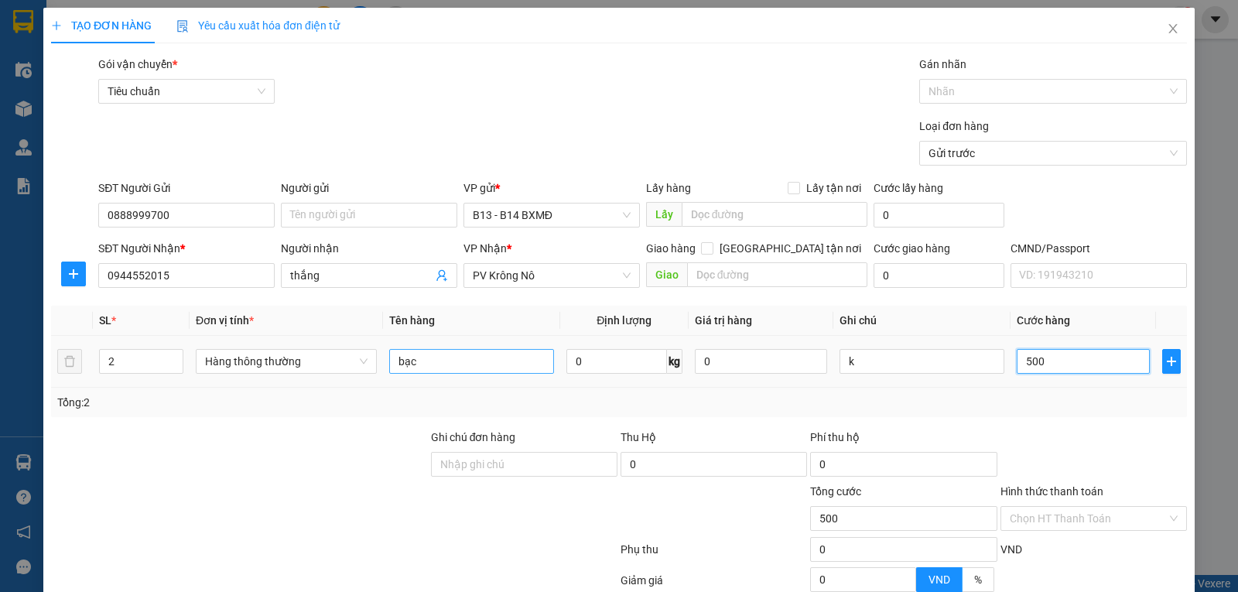
type input "5.000"
type input "50.000"
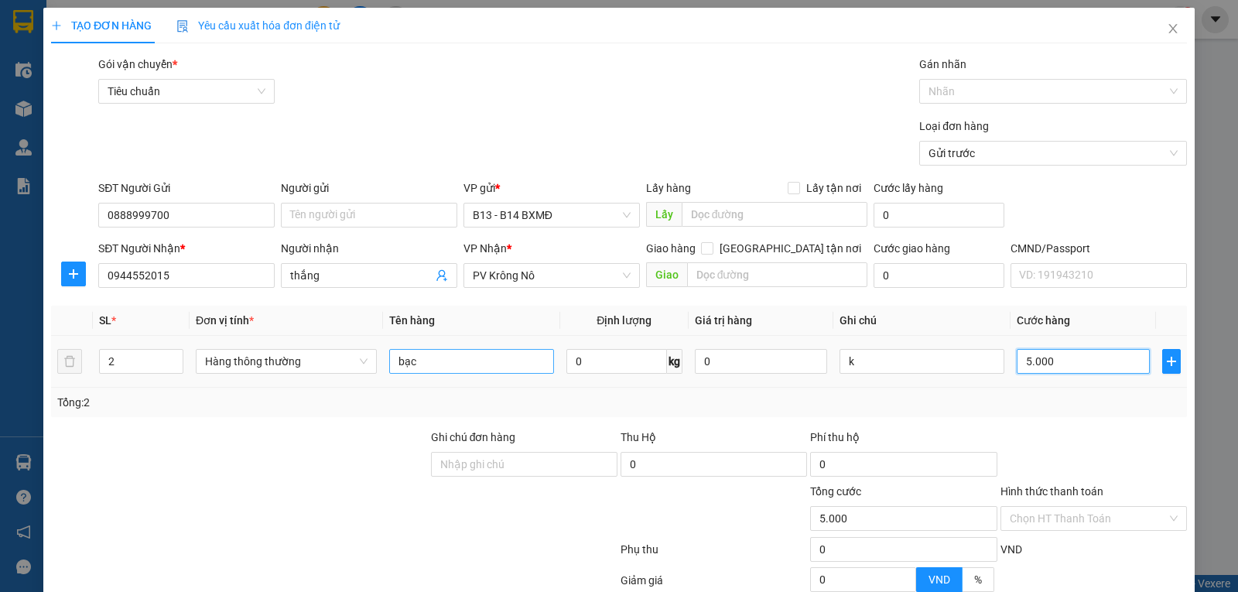
type input "50.000"
type input "500.000"
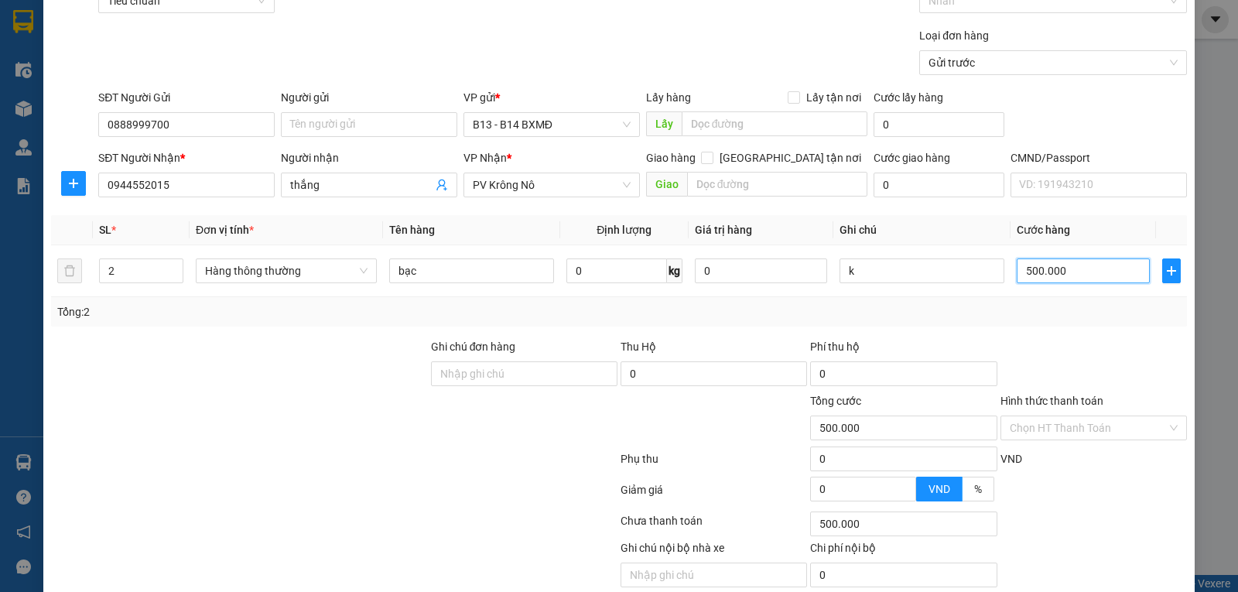
scroll to position [155, 0]
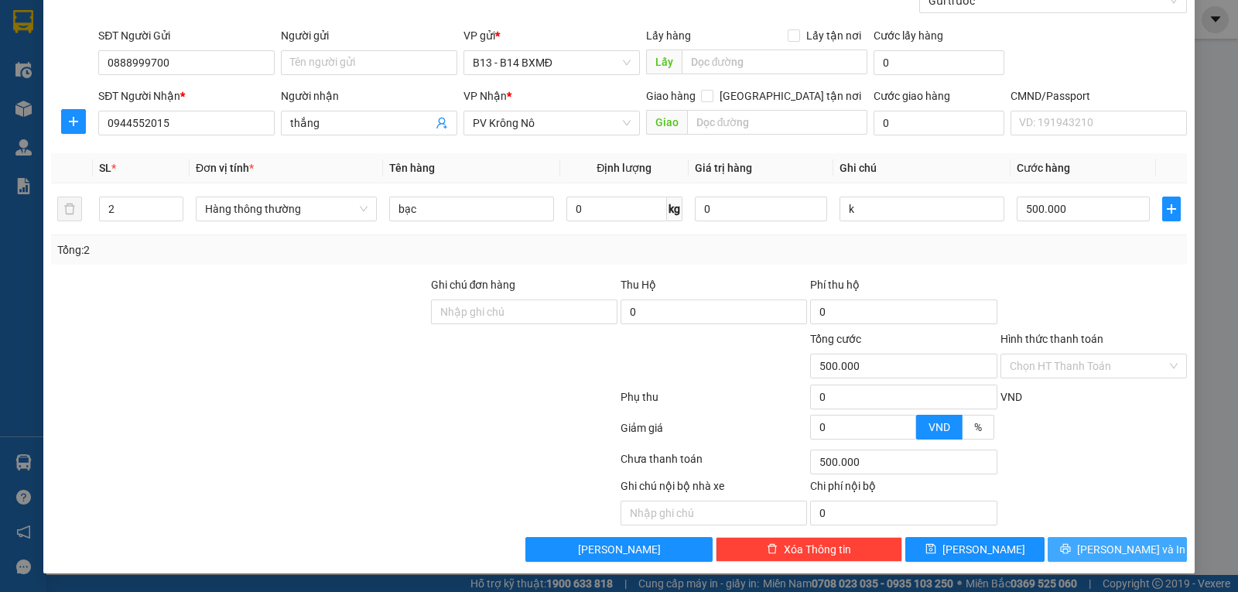
drag, startPoint x: 1100, startPoint y: 551, endPoint x: 1081, endPoint y: 533, distance: 25.7
click at [1100, 549] on span "[PERSON_NAME] và In" at bounding box center [1131, 549] width 108 height 17
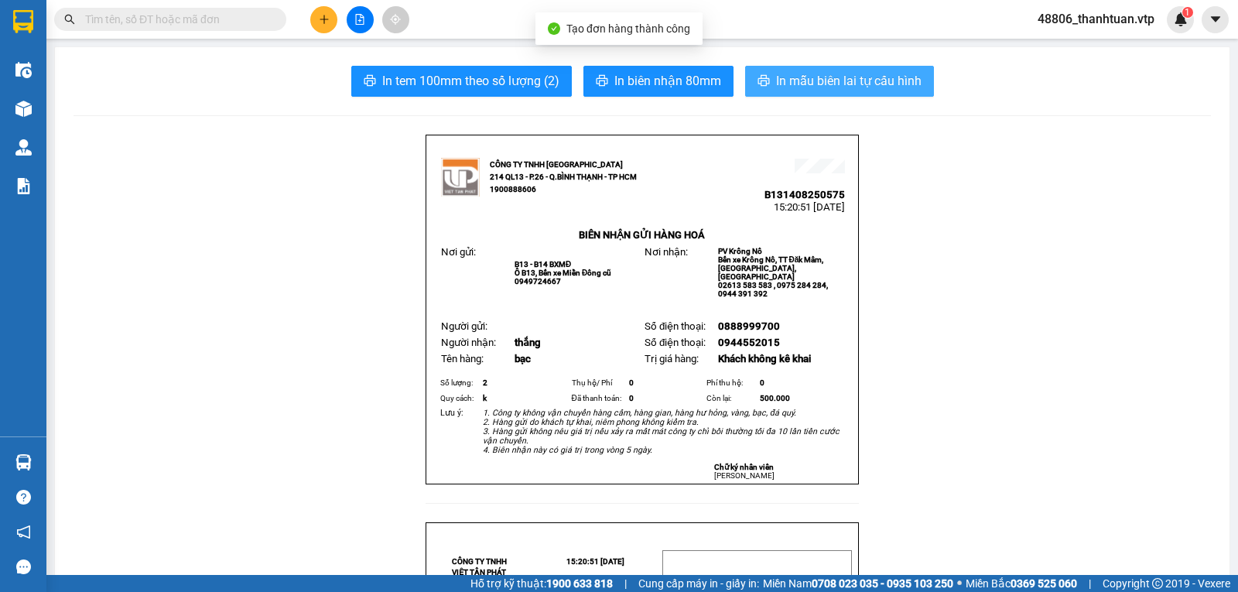
click at [847, 77] on span "In mẫu biên lai tự cấu hình" at bounding box center [848, 80] width 145 height 19
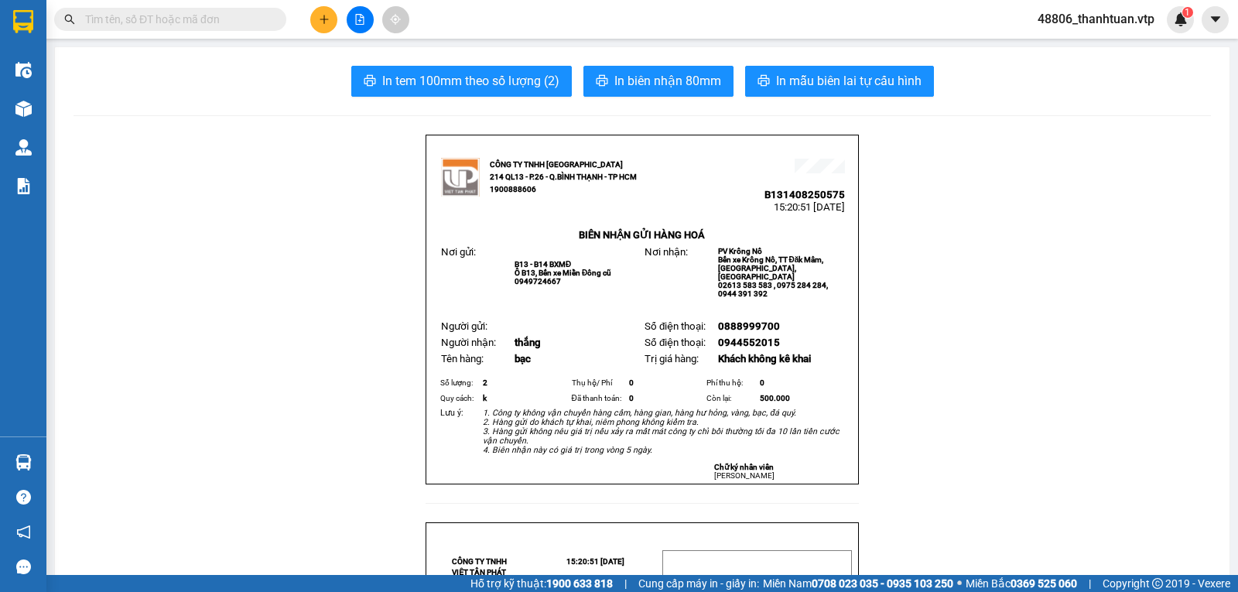
click at [338, 18] on div at bounding box center [360, 19] width 116 height 27
click at [333, 22] on button at bounding box center [323, 19] width 27 height 27
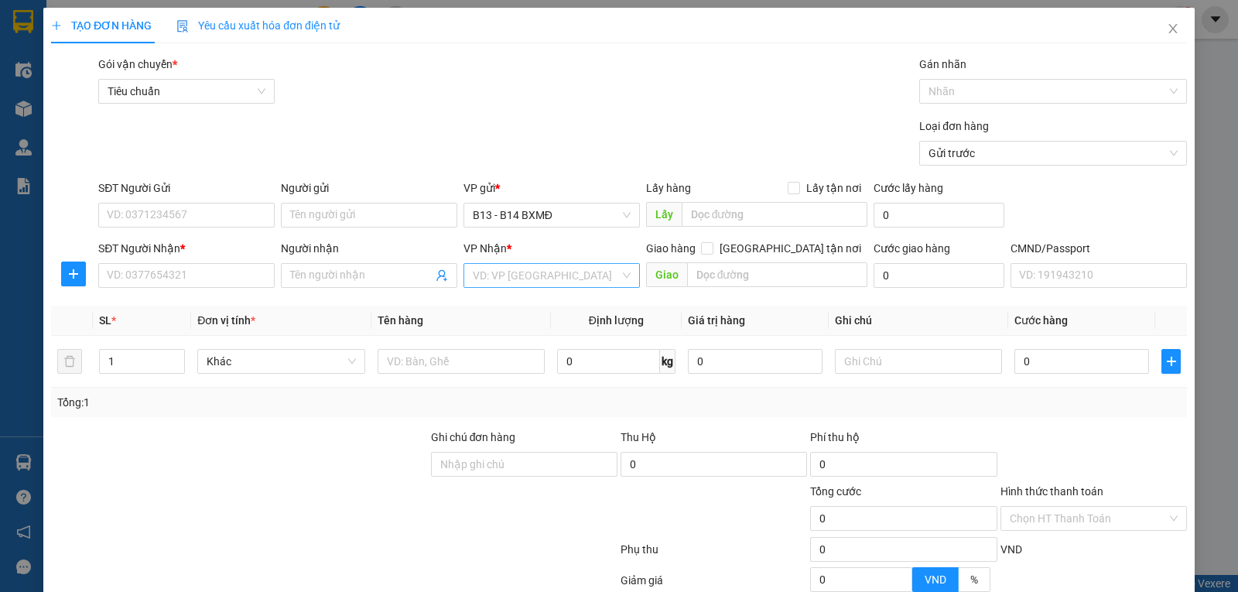
click at [508, 285] on input "search" at bounding box center [546, 275] width 147 height 23
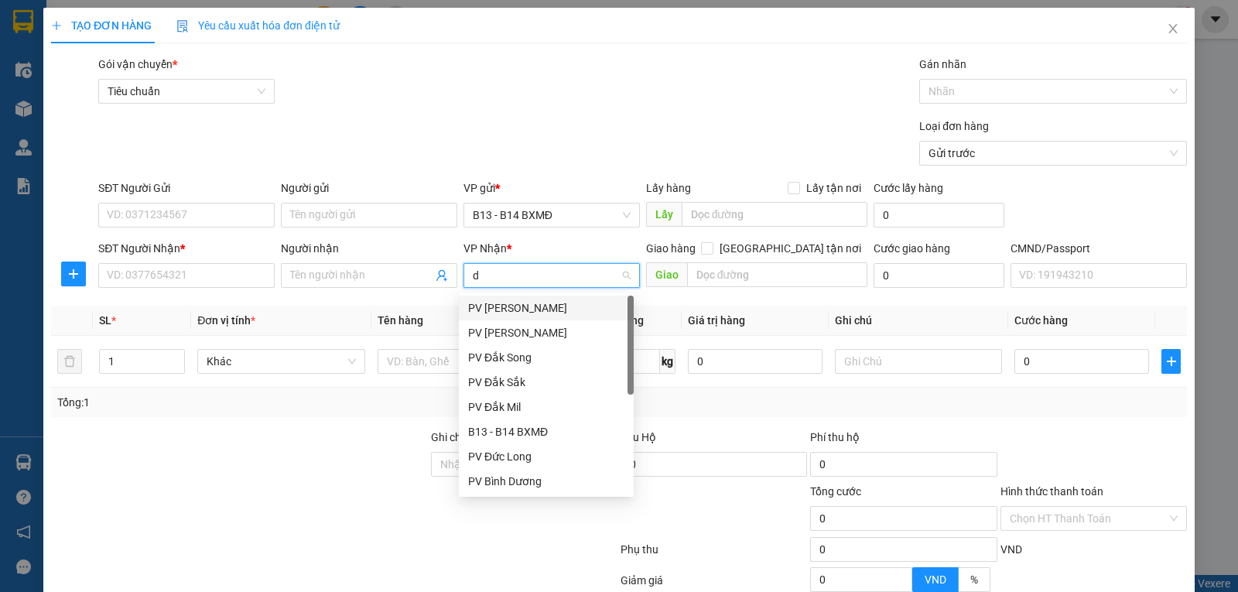
type input "dm"
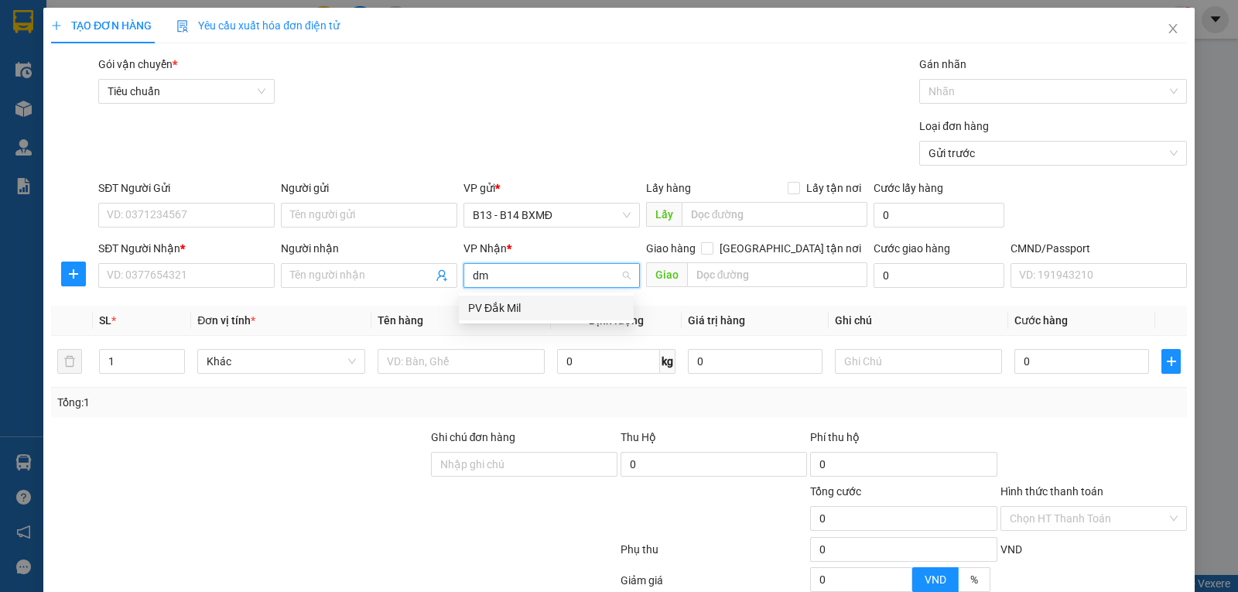
click at [488, 302] on div "PV Đắk Mil" at bounding box center [546, 307] width 156 height 17
click at [322, 290] on div "Người nhận Tên người nhận" at bounding box center [369, 267] width 176 height 54
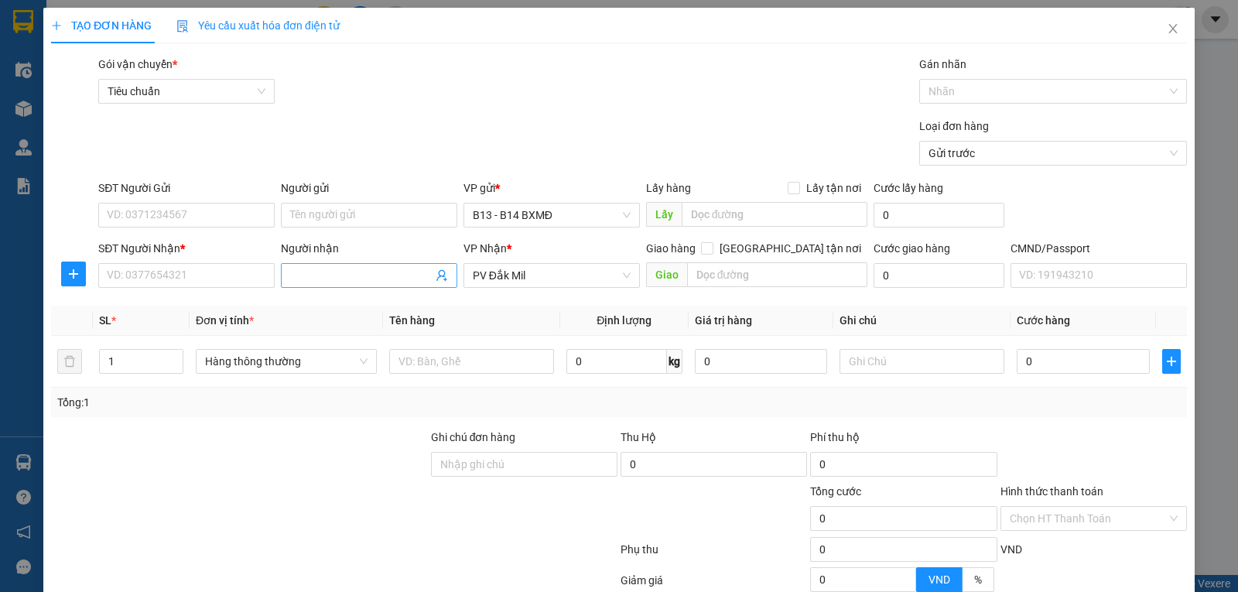
click at [330, 281] on input "Người nhận" at bounding box center [361, 275] width 142 height 17
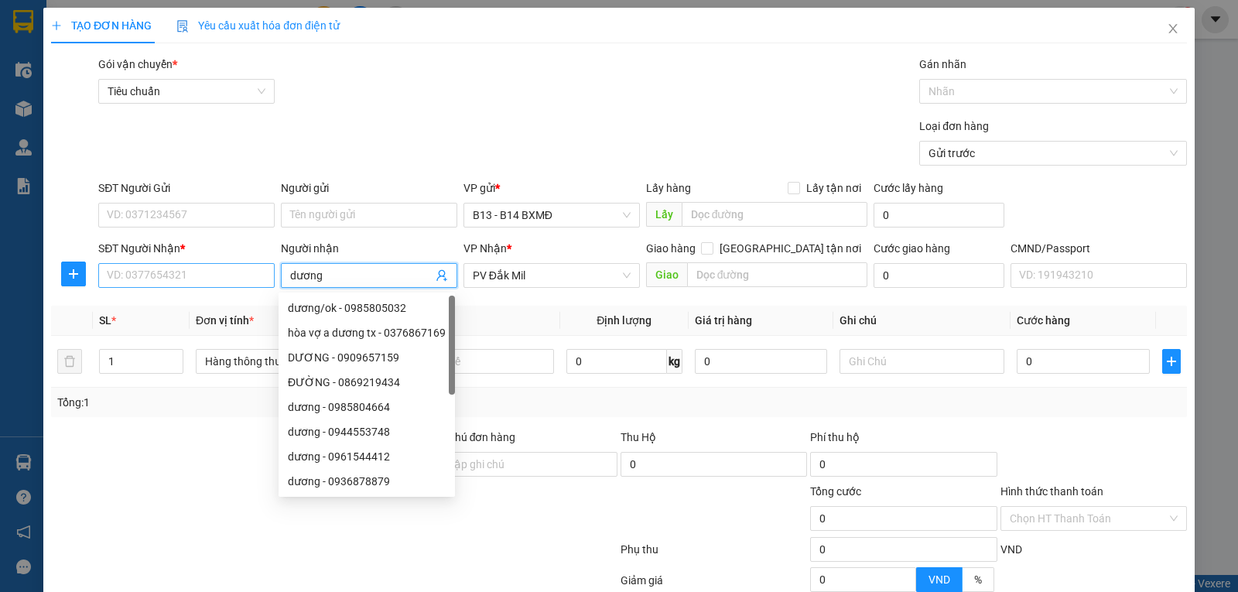
type input "dương"
click at [159, 281] on input "SĐT Người Nhận *" at bounding box center [186, 275] width 176 height 25
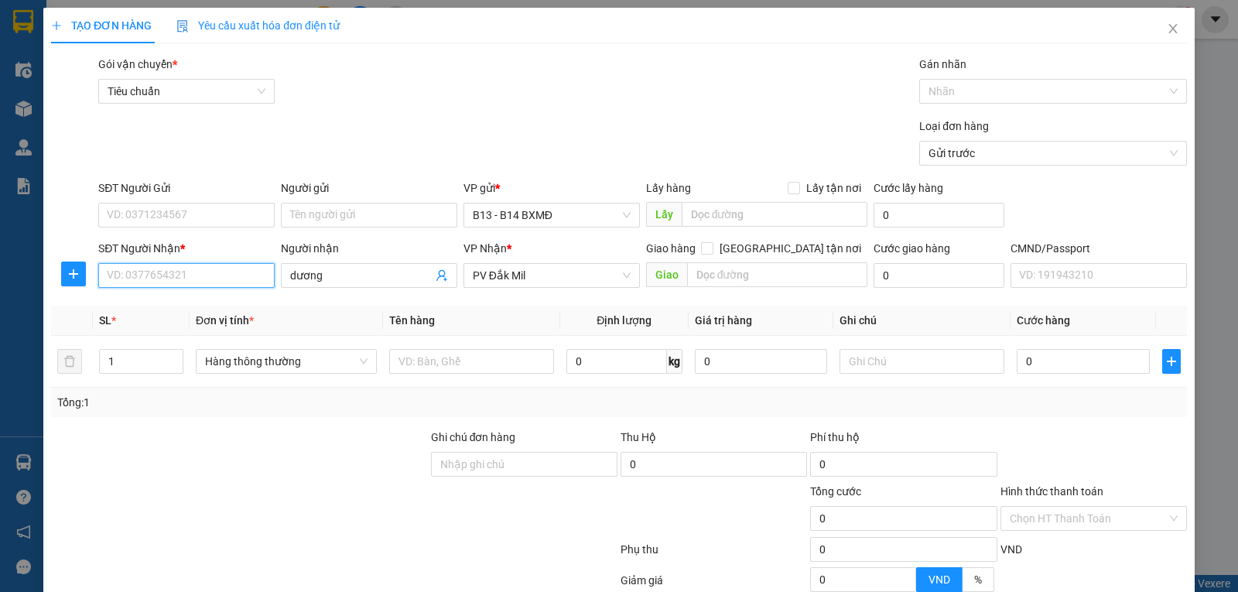
paste input "0827462727"
type input "0827462727"
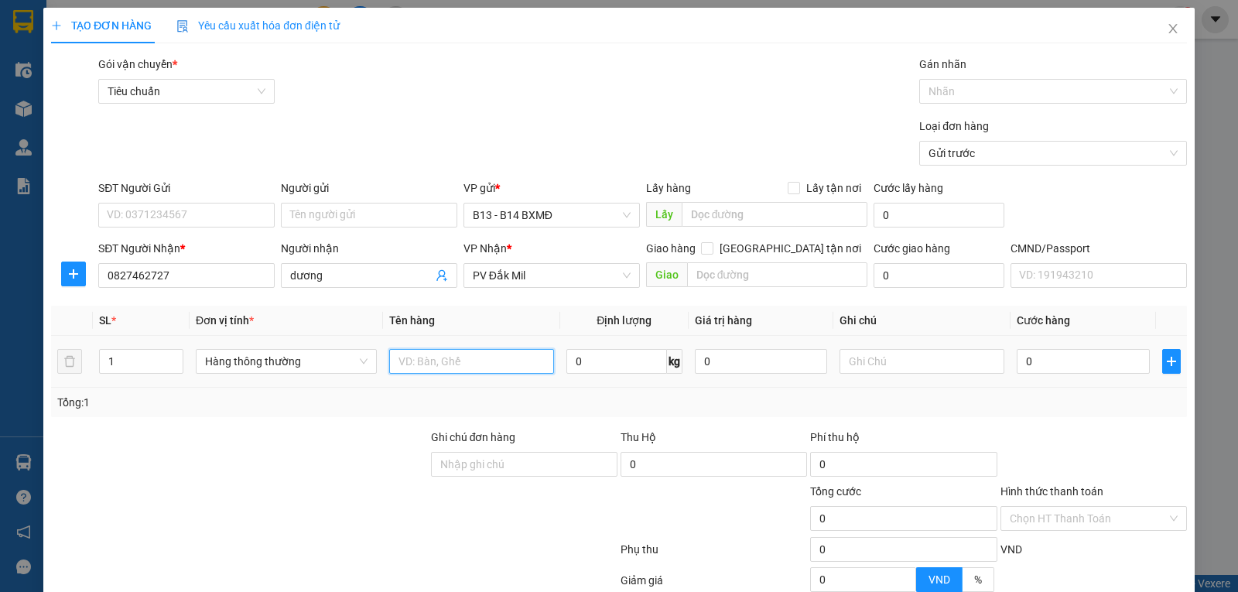
click at [406, 367] on input "text" at bounding box center [471, 361] width 165 height 25
type input "máy"
type input "t"
type input "5"
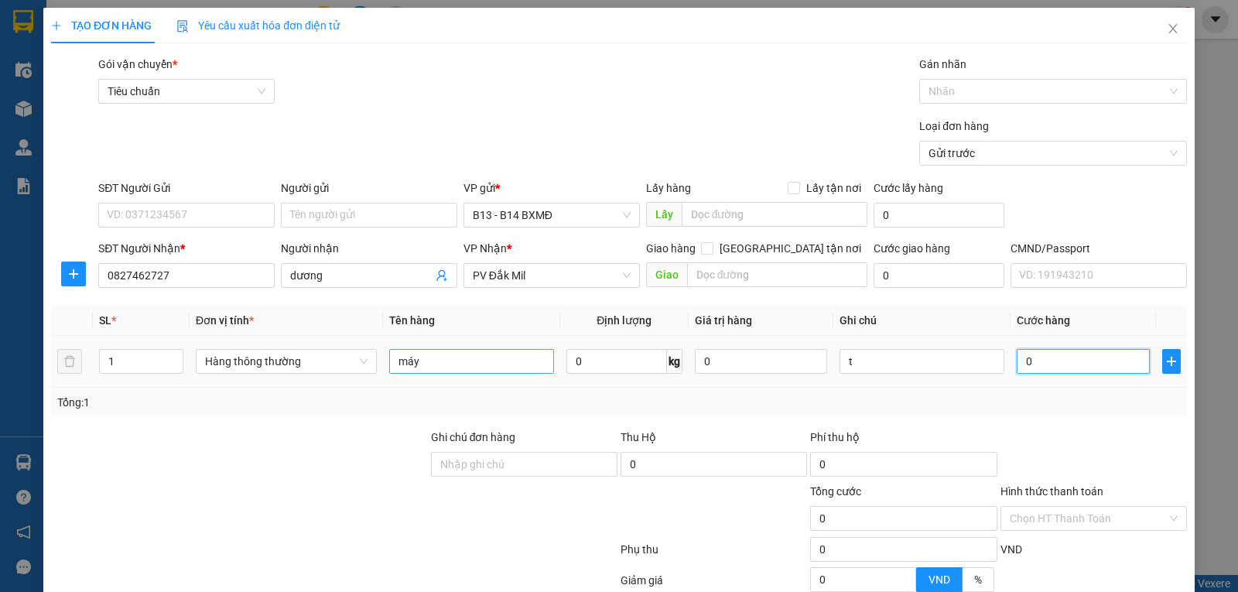
type input "5"
type input "50"
type input "500"
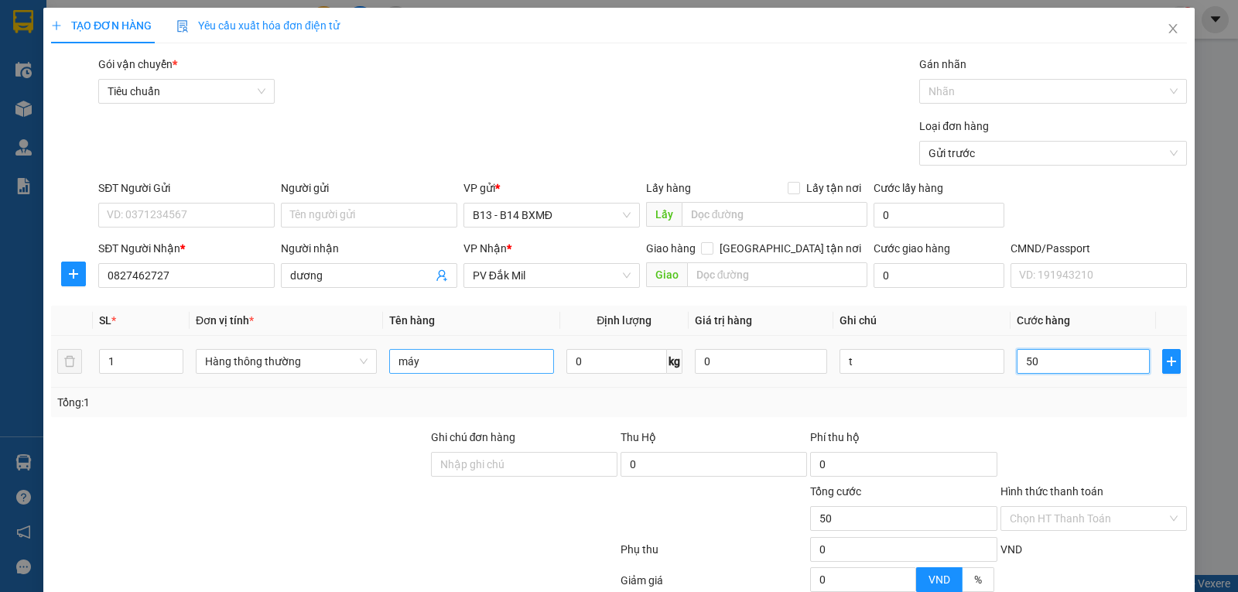
type input "500"
type input "5.000"
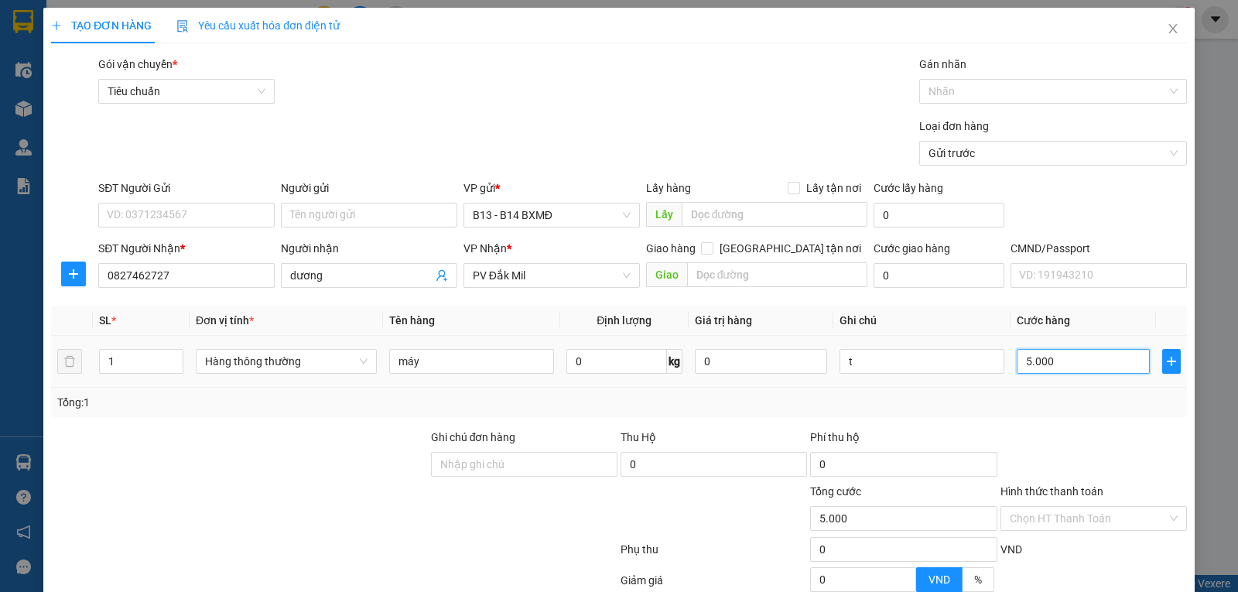
type input "50.000"
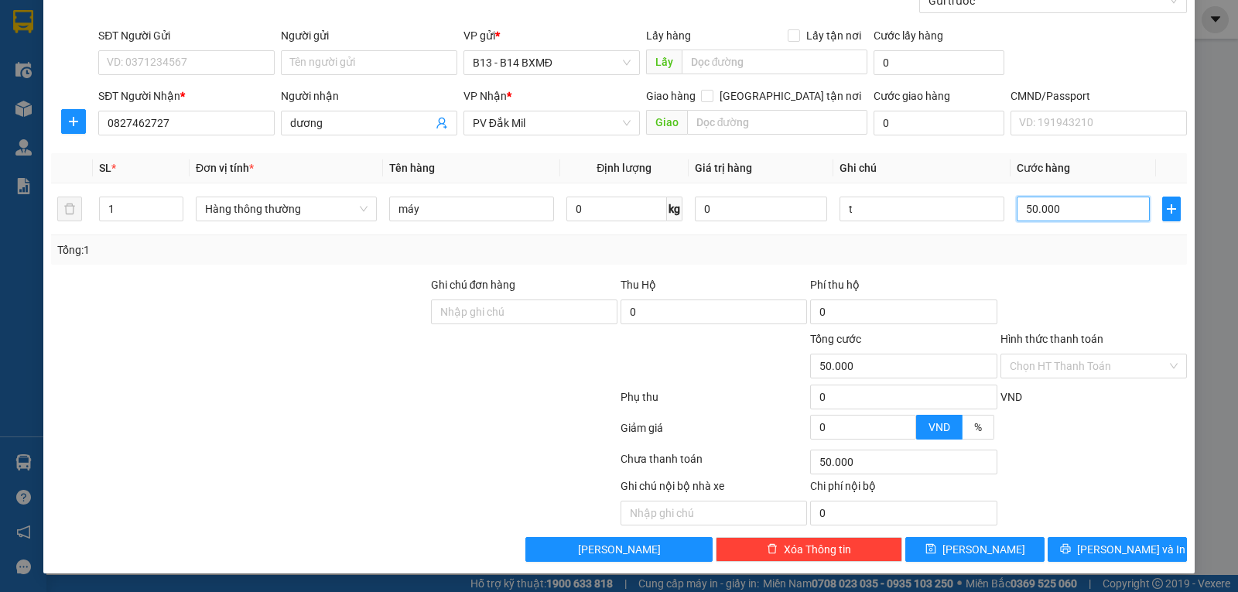
scroll to position [155, 0]
type input "50.000"
click at [1115, 544] on span "[PERSON_NAME] và In" at bounding box center [1131, 549] width 108 height 17
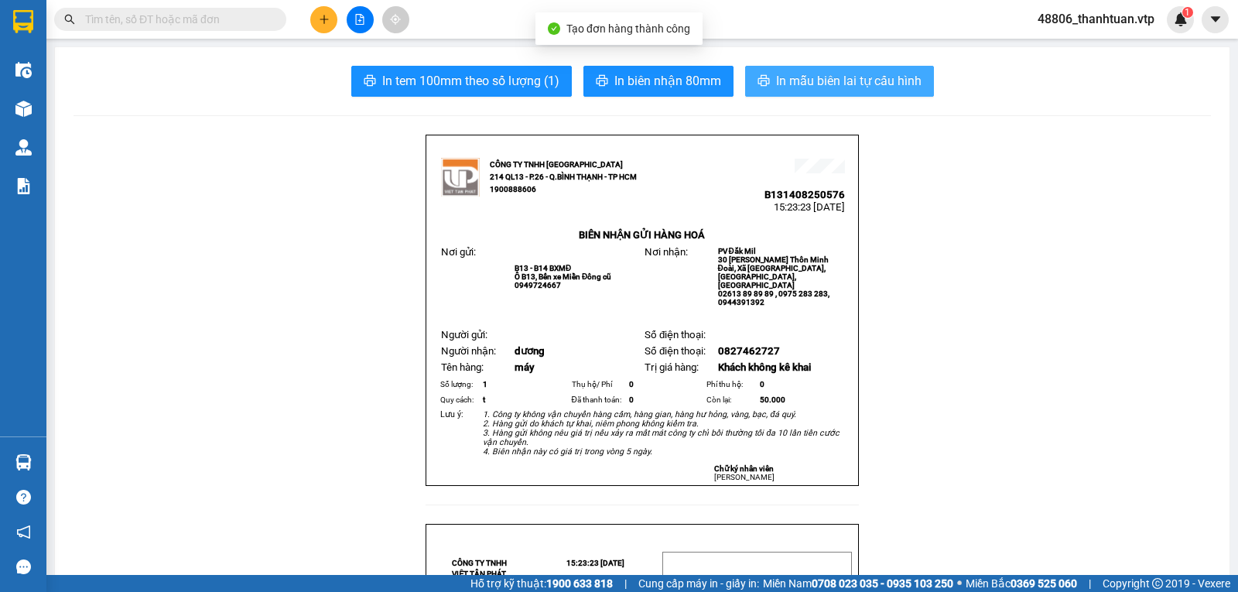
click at [821, 77] on span "In mẫu biên lai tự cấu hình" at bounding box center [848, 80] width 145 height 19
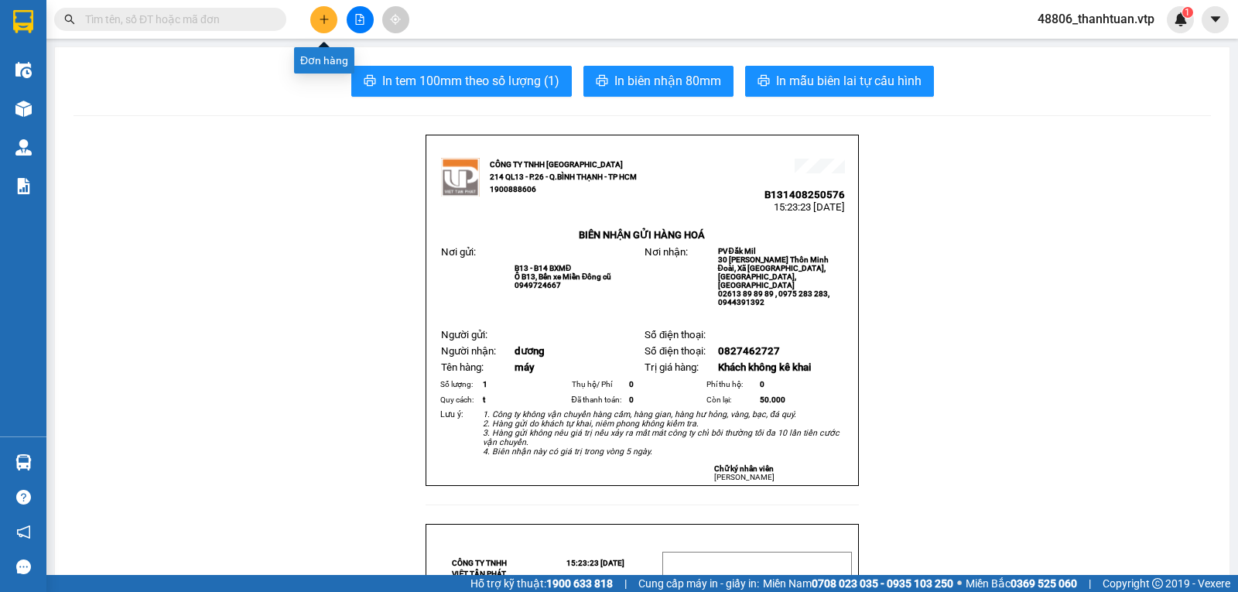
click at [315, 21] on button at bounding box center [323, 19] width 27 height 27
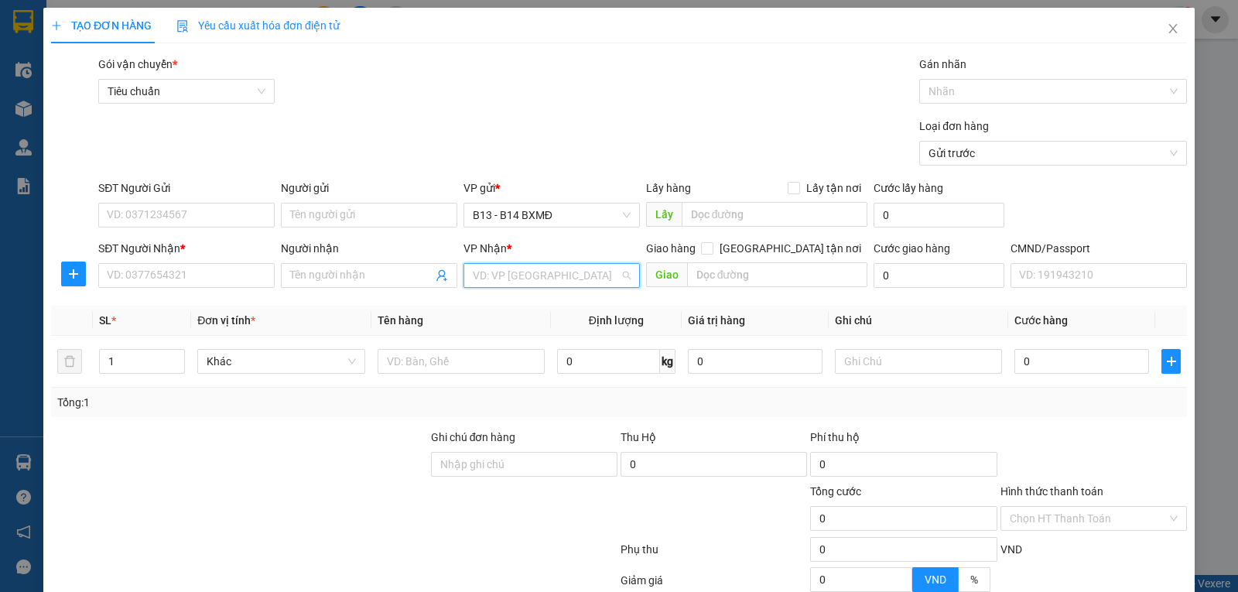
click at [529, 273] on input "search" at bounding box center [546, 275] width 147 height 23
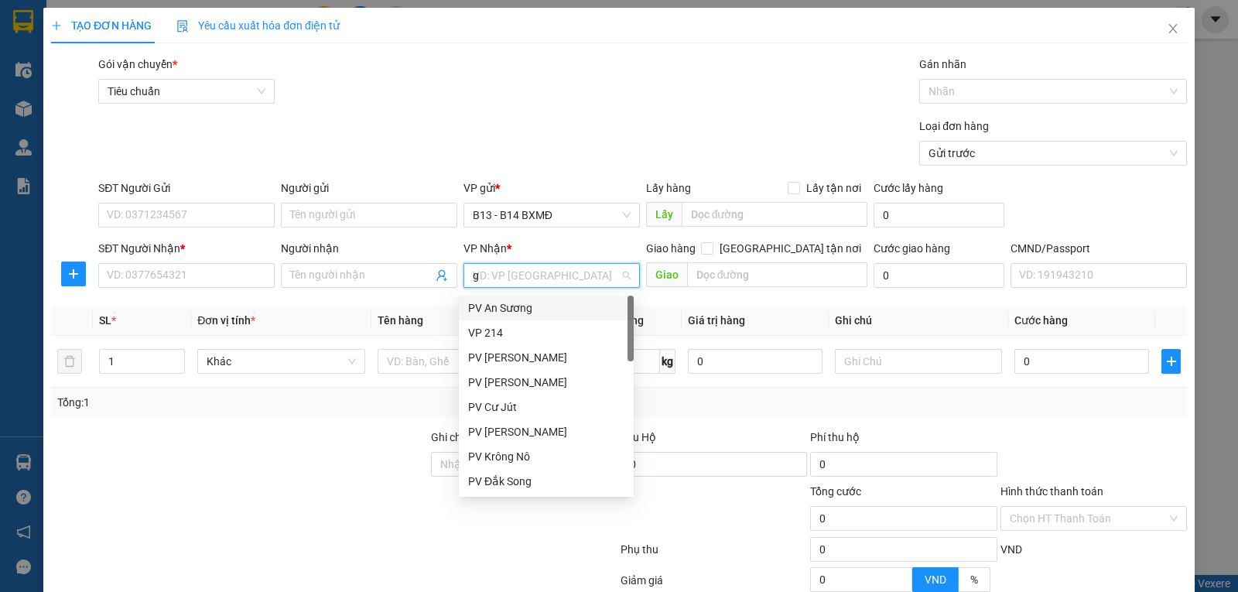
type input "gn"
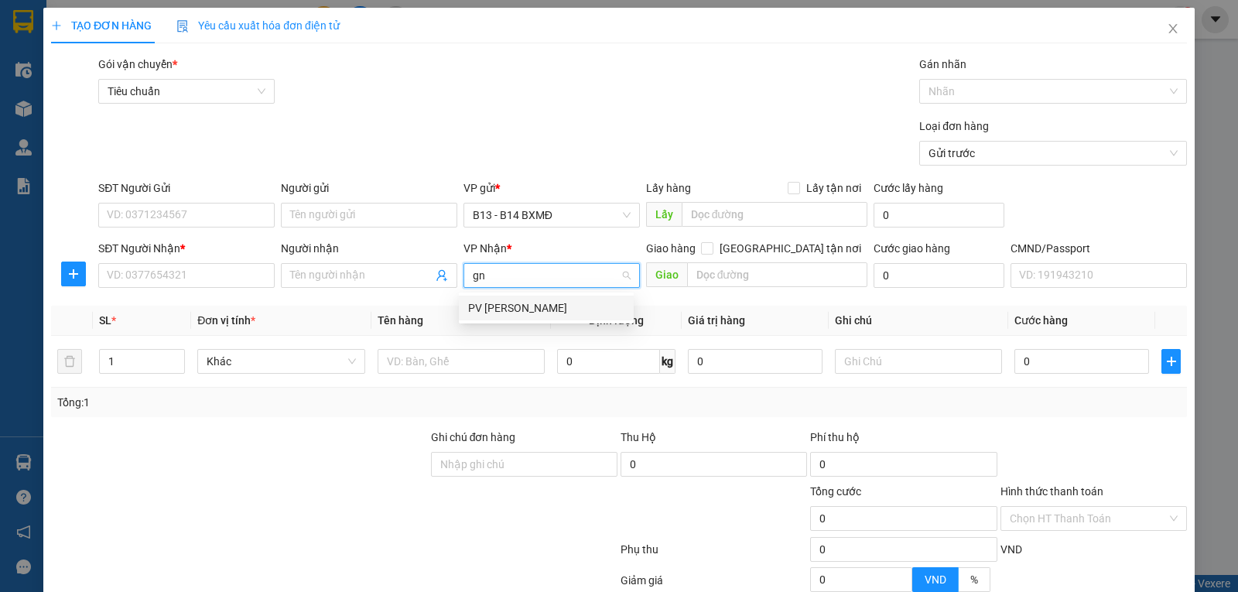
drag, startPoint x: 507, startPoint y: 306, endPoint x: 390, endPoint y: 302, distance: 116.9
click at [506, 306] on div "PV [PERSON_NAME]" at bounding box center [546, 307] width 156 height 17
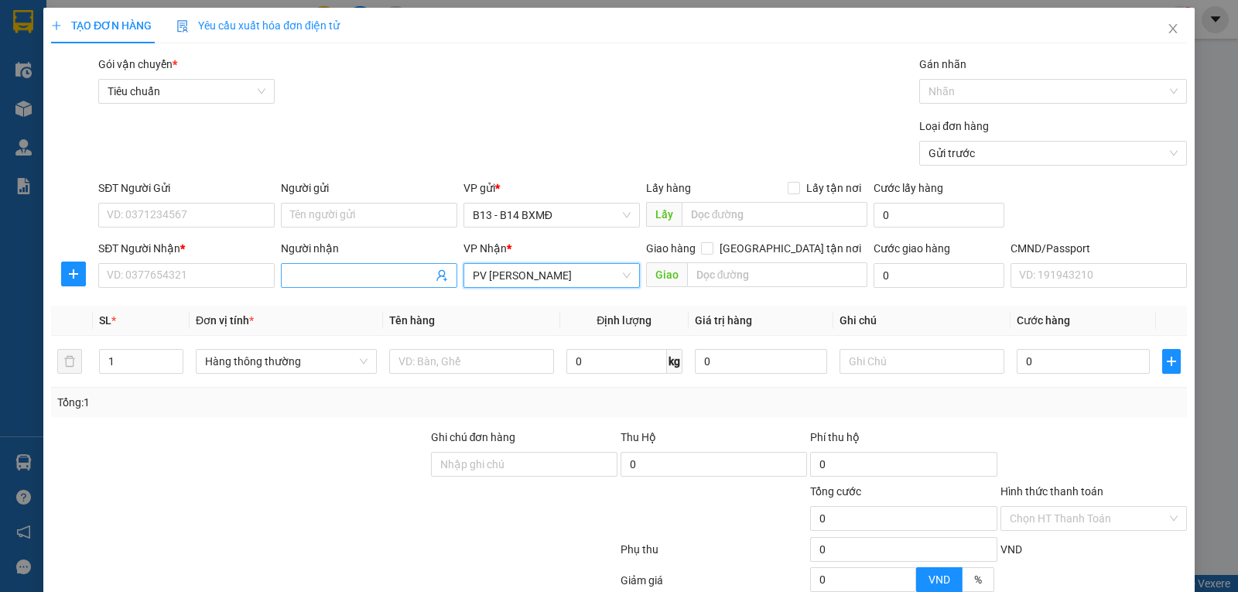
click at [312, 281] on input "Người nhận" at bounding box center [361, 275] width 142 height 17
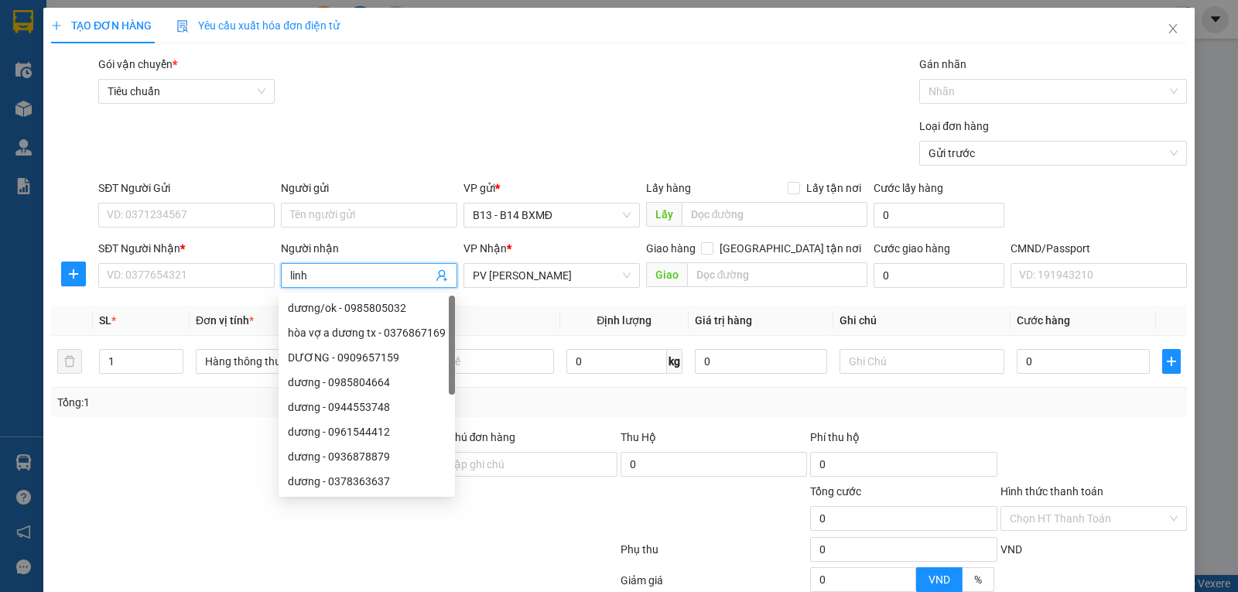
type input "linh"
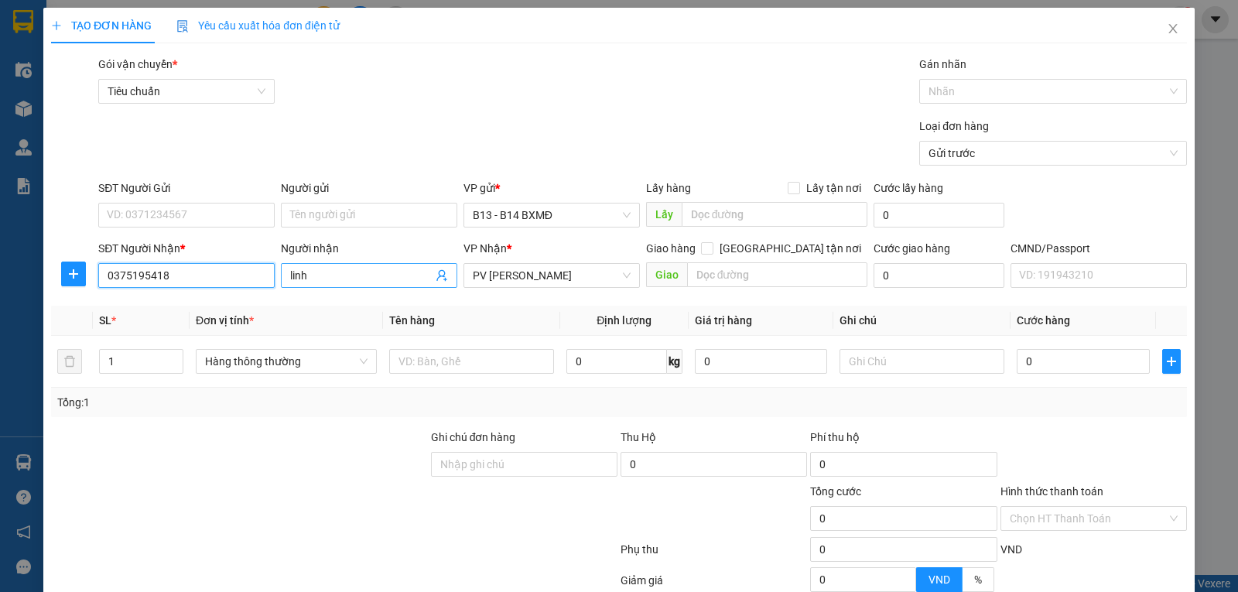
type input "0375195418"
click at [480, 363] on input "text" at bounding box center [471, 361] width 165 height 25
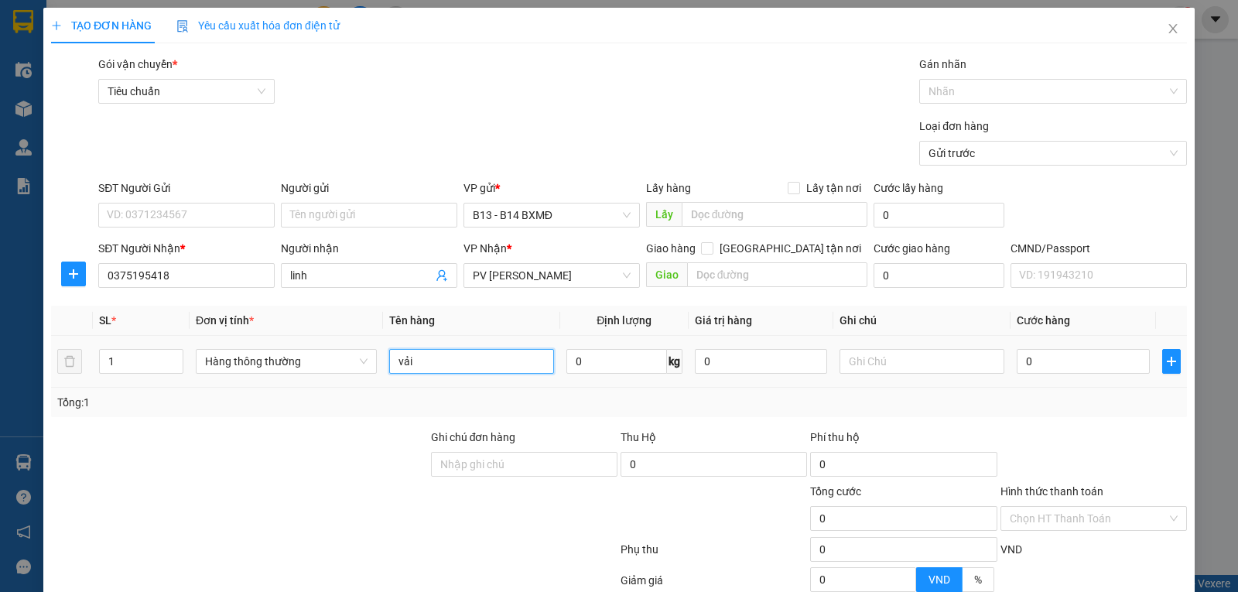
type input "vải"
type input "c"
type input "3"
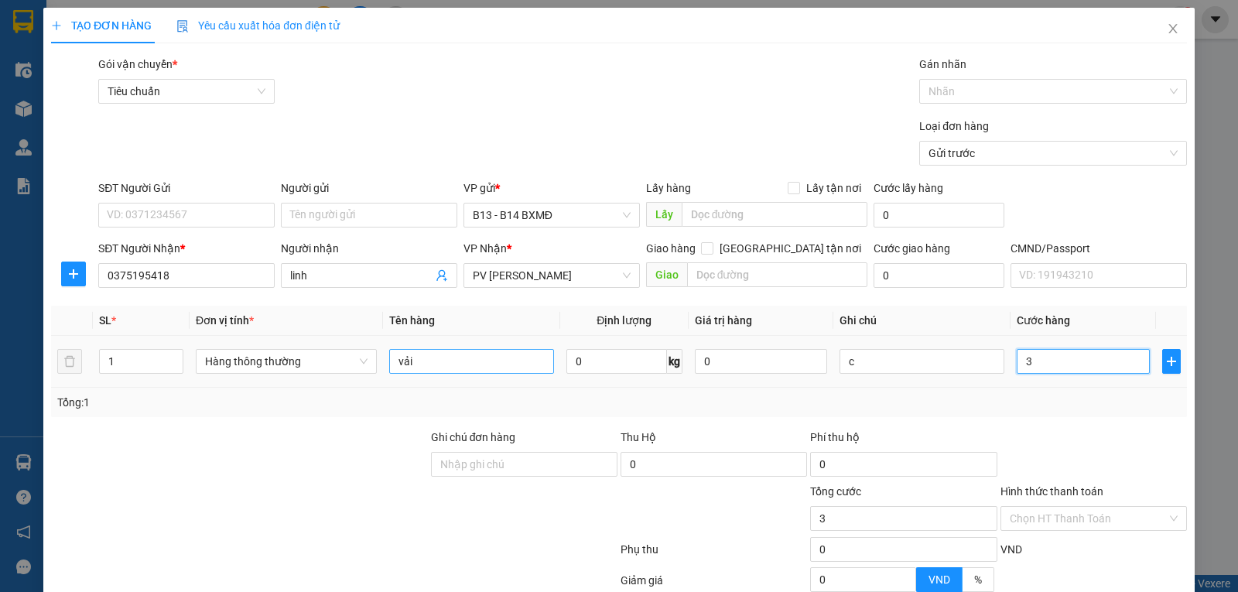
type input "30"
type input "300"
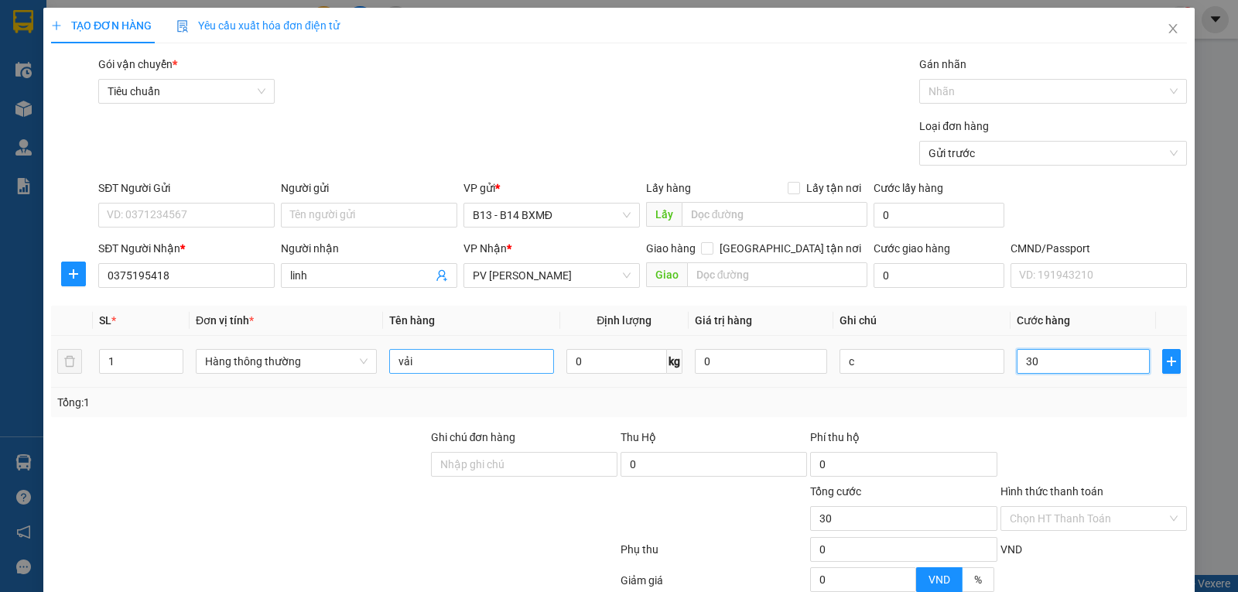
type input "300"
type input "3.000"
type input "30.000"
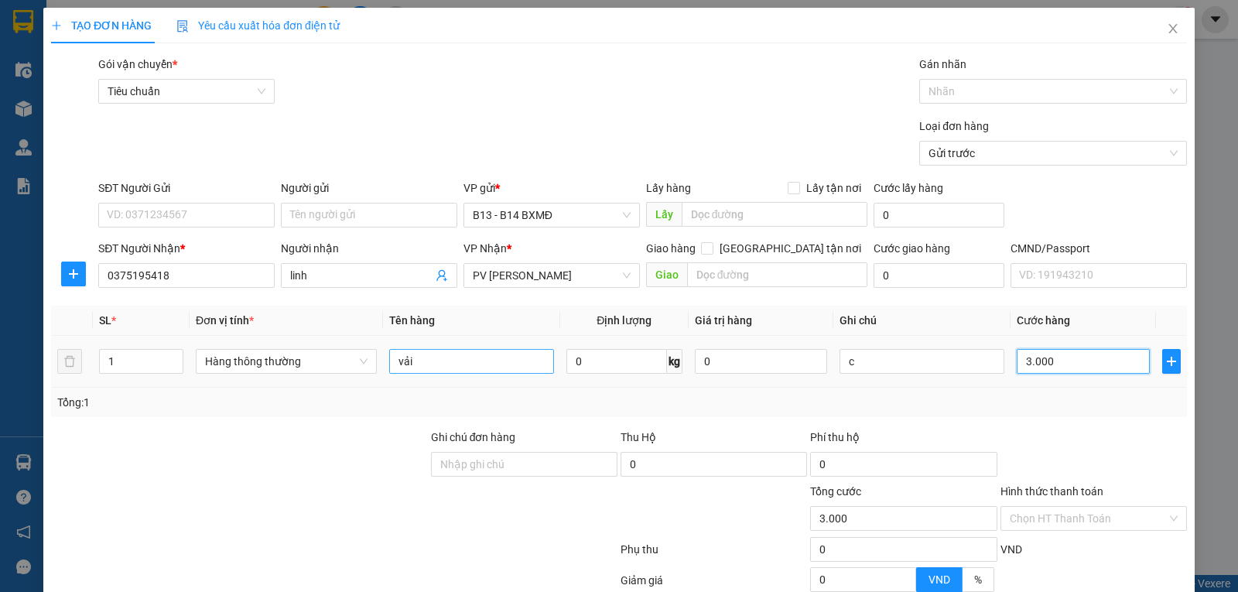
type input "30.000"
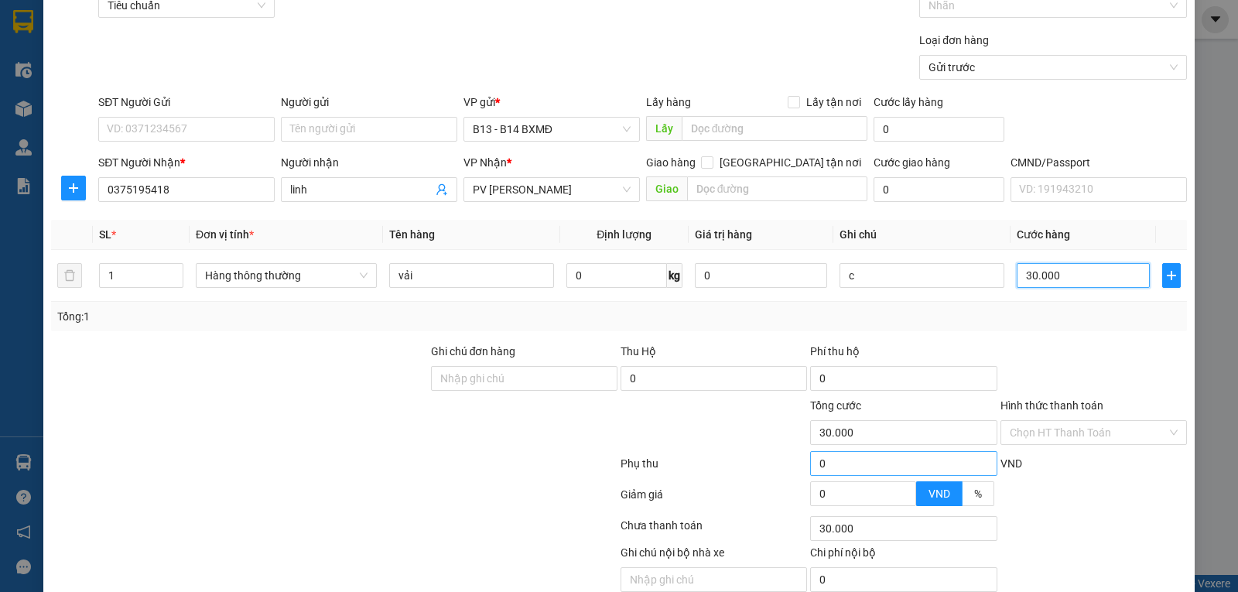
scroll to position [155, 0]
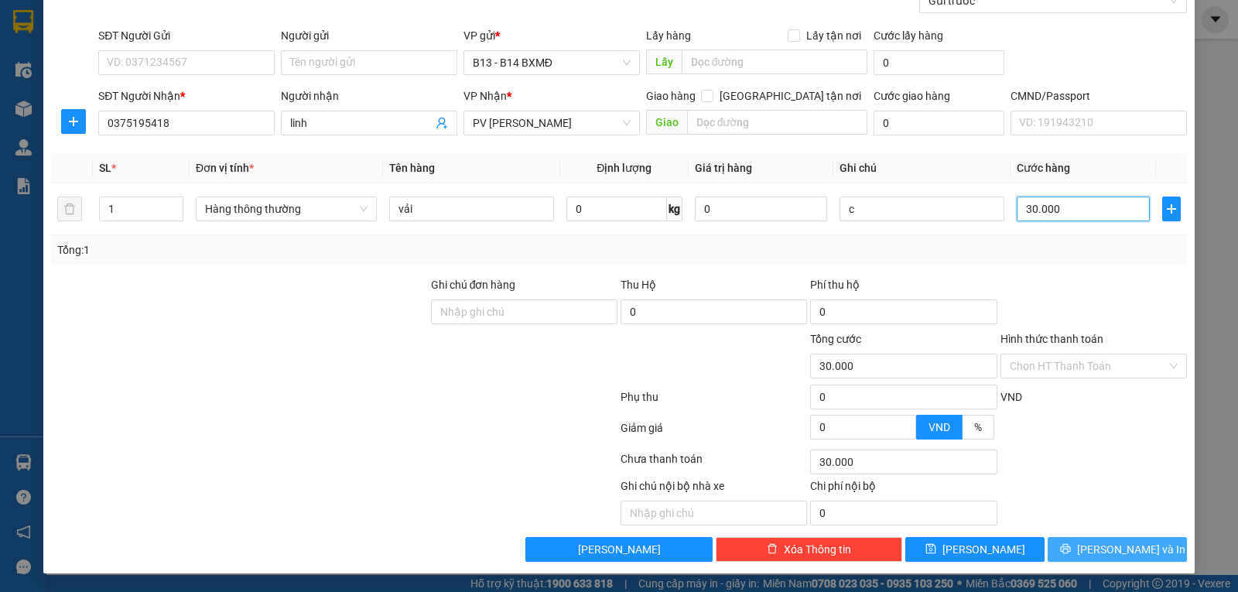
type input "30.000"
click at [1103, 545] on span "[PERSON_NAME] và In" at bounding box center [1131, 549] width 108 height 17
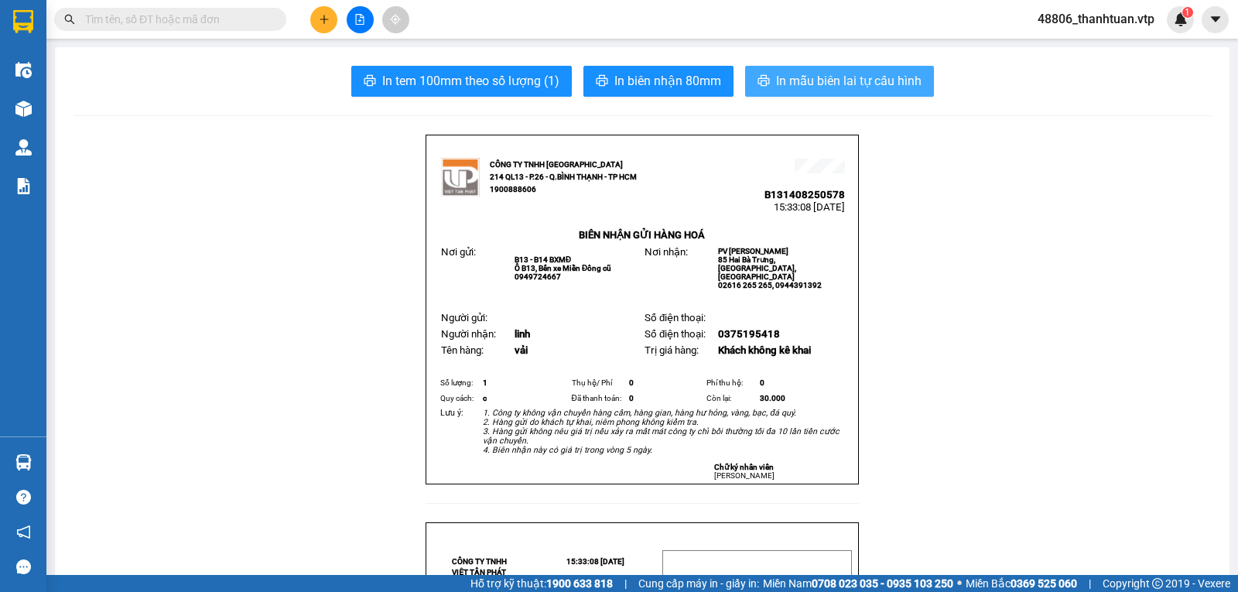
click at [821, 83] on span "In mẫu biên lai tự cấu hình" at bounding box center [848, 80] width 145 height 19
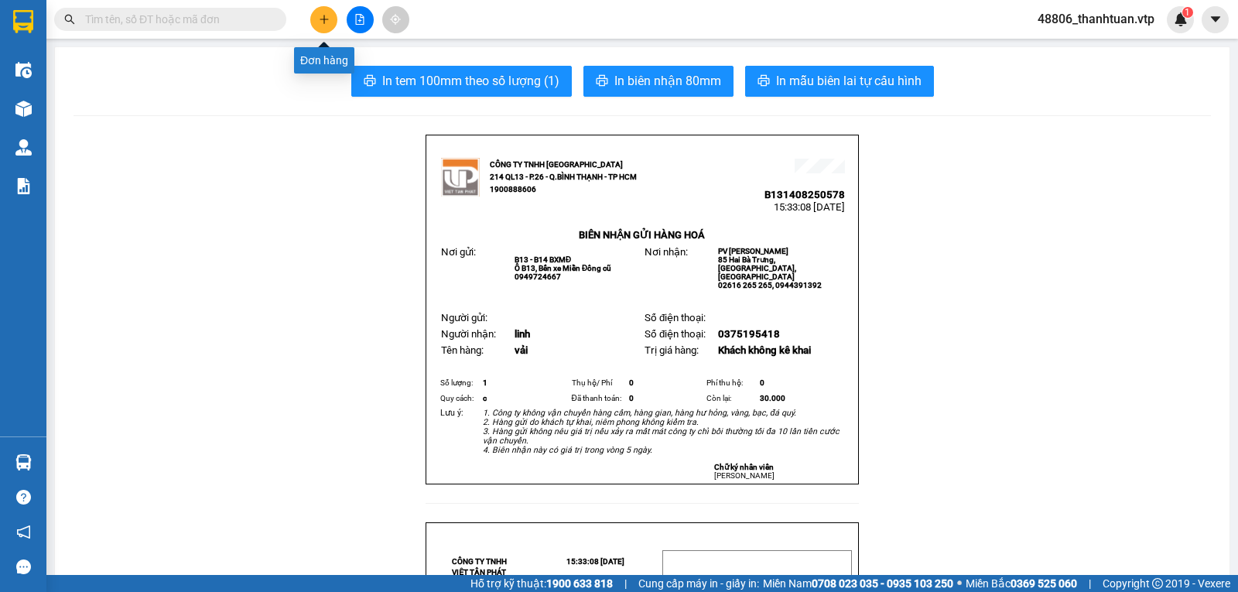
click at [323, 19] on icon "plus" at bounding box center [323, 19] width 9 height 1
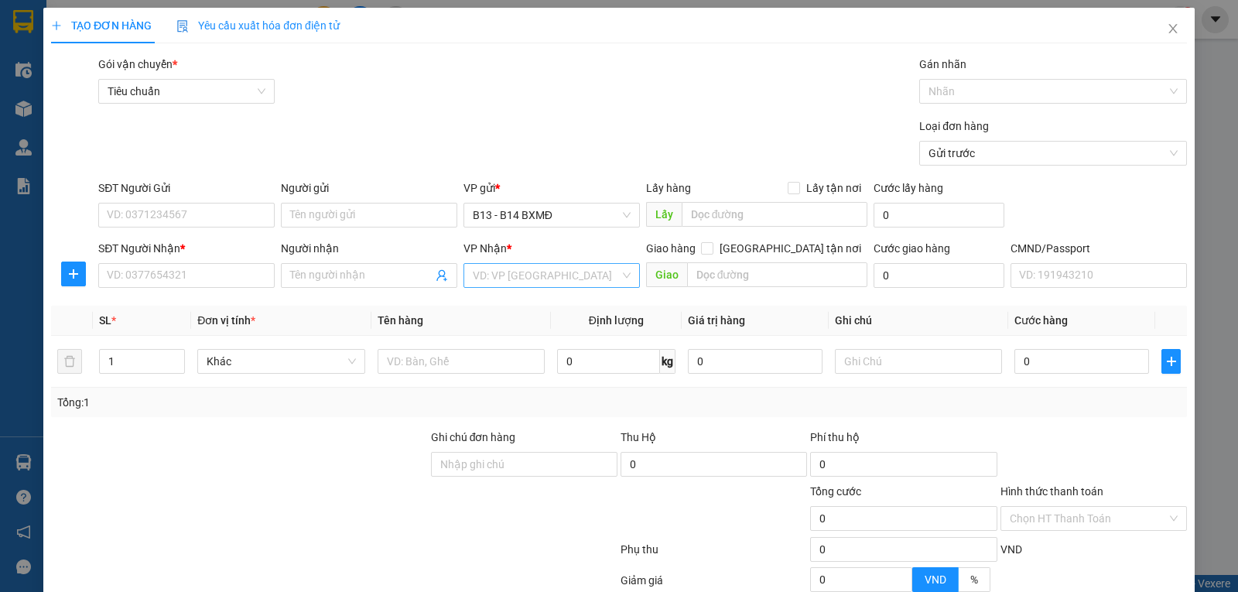
click at [505, 275] on input "search" at bounding box center [546, 275] width 147 height 23
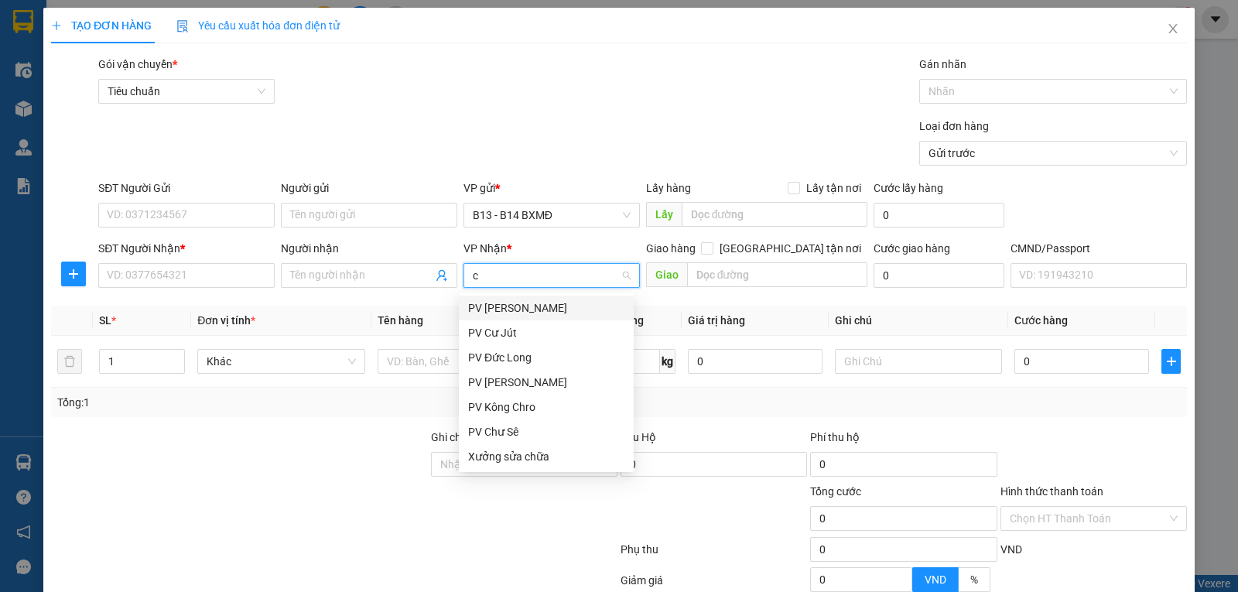
type input "cj"
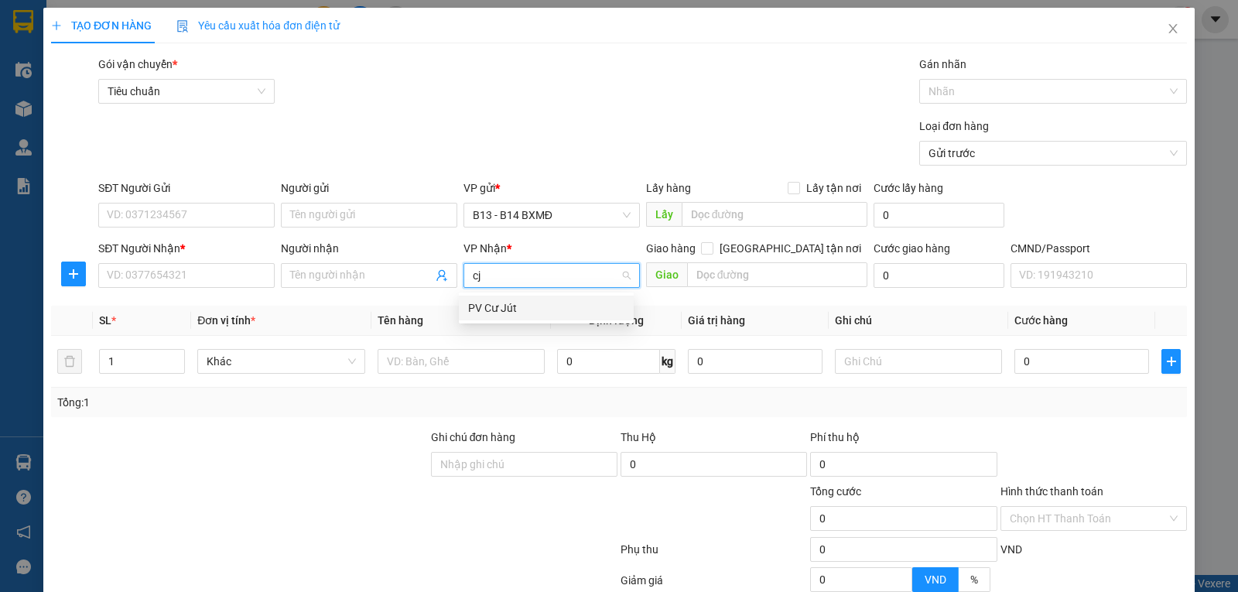
drag, startPoint x: 497, startPoint y: 306, endPoint x: 335, endPoint y: 272, distance: 165.8
click at [492, 306] on div "PV Cư Jút" at bounding box center [546, 307] width 156 height 17
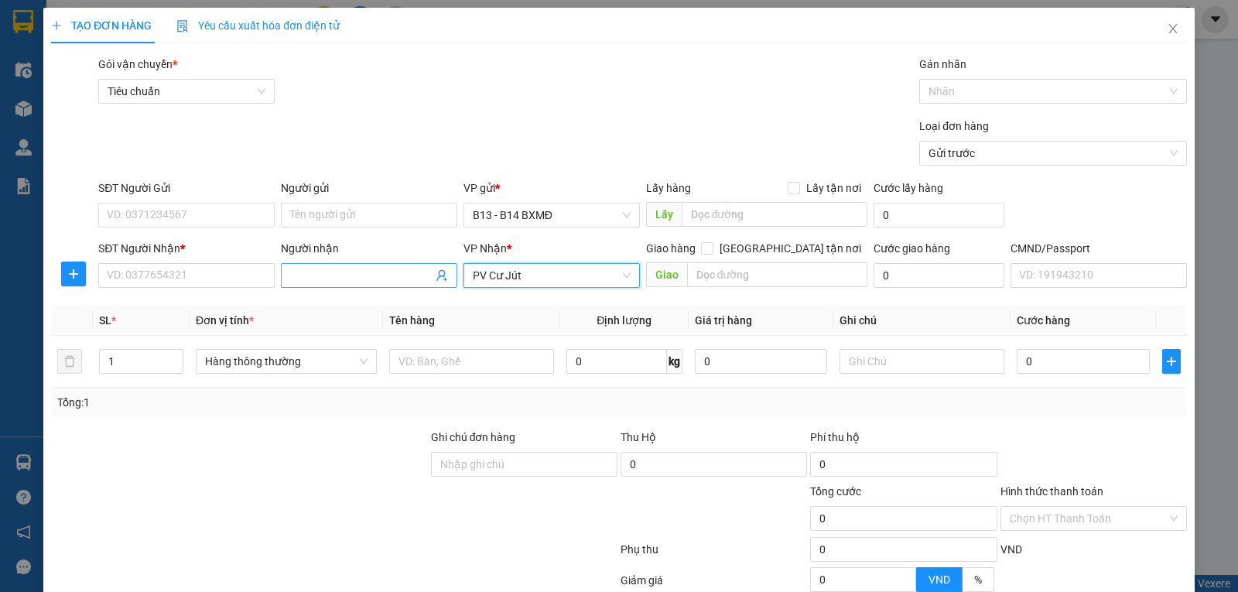
click at [335, 272] on input "Người nhận" at bounding box center [361, 275] width 142 height 17
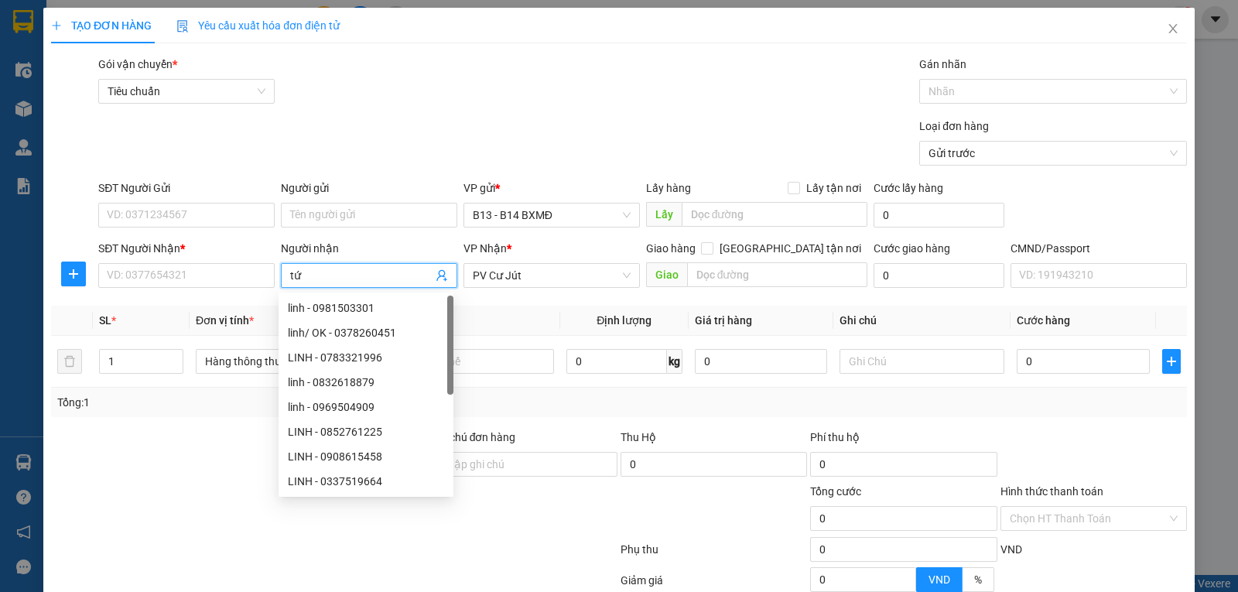
type input "tứ"
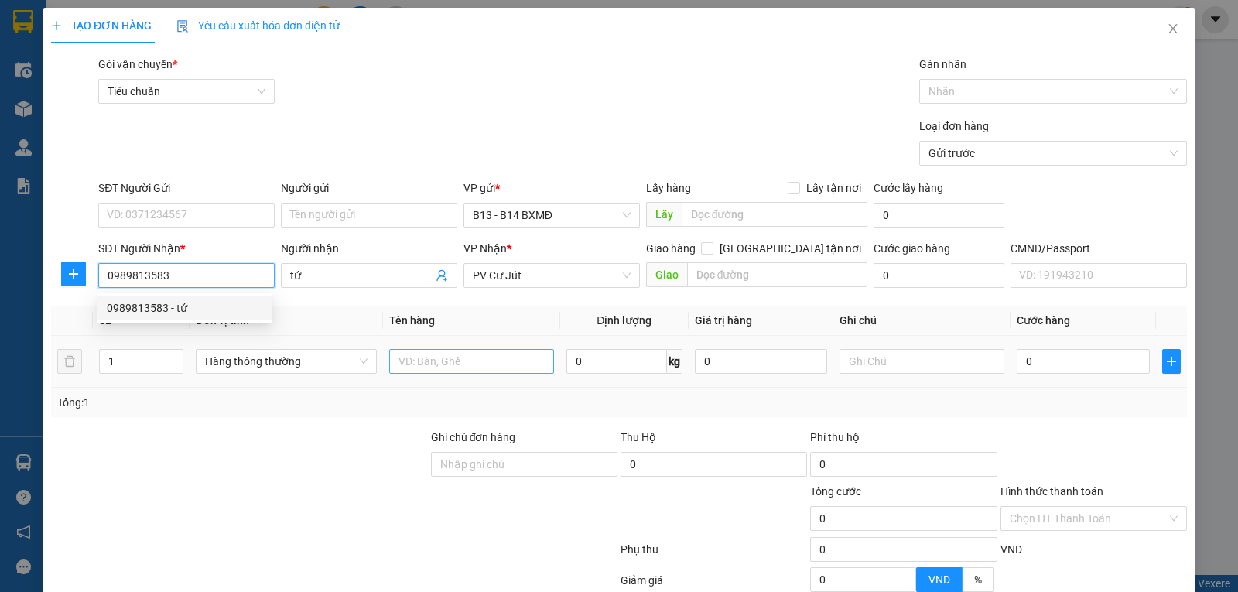
type input "0989813583"
click at [442, 363] on input "text" at bounding box center [471, 361] width 165 height 25
type input "ư"
type input "q a"
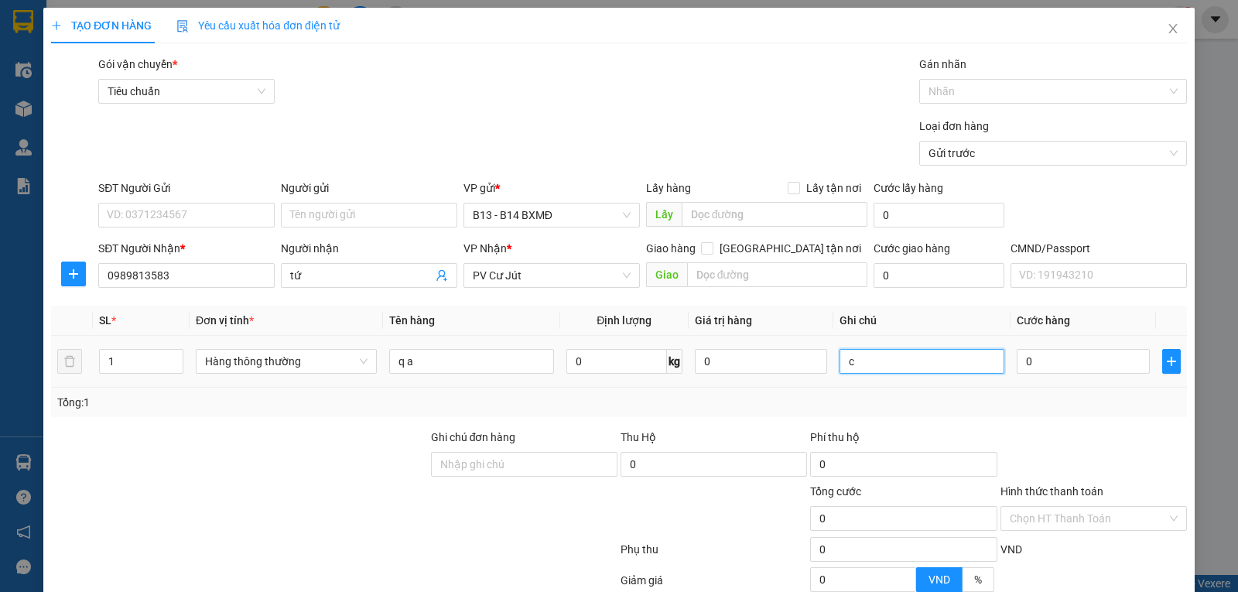
type input "c"
type input "3"
type input "30"
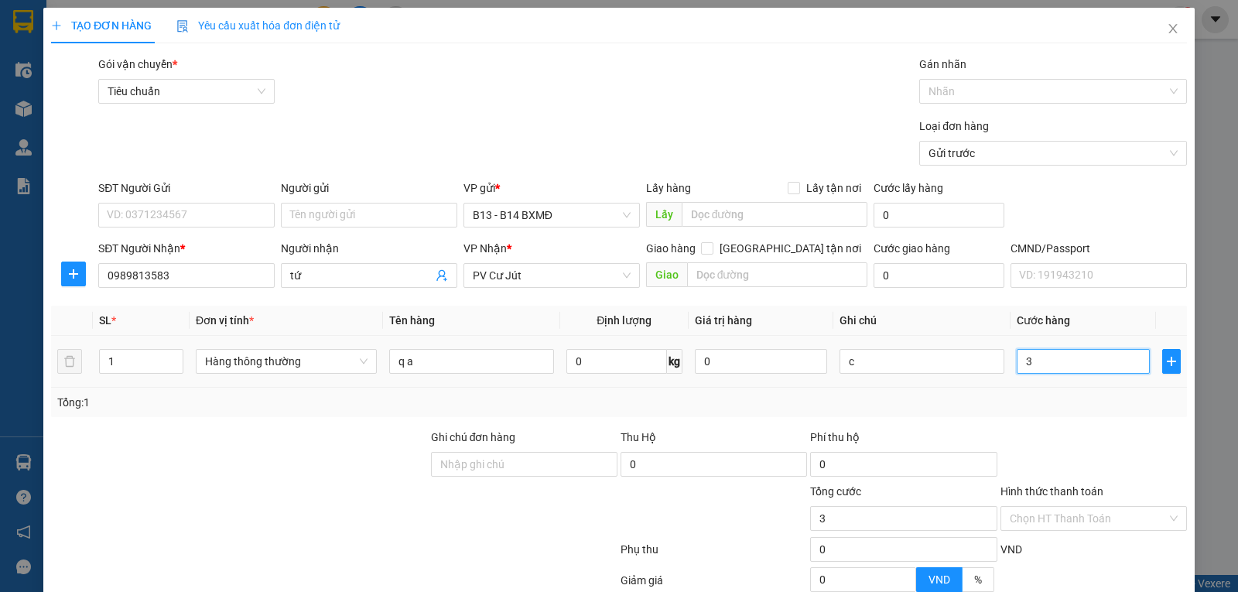
type input "30"
type input "300"
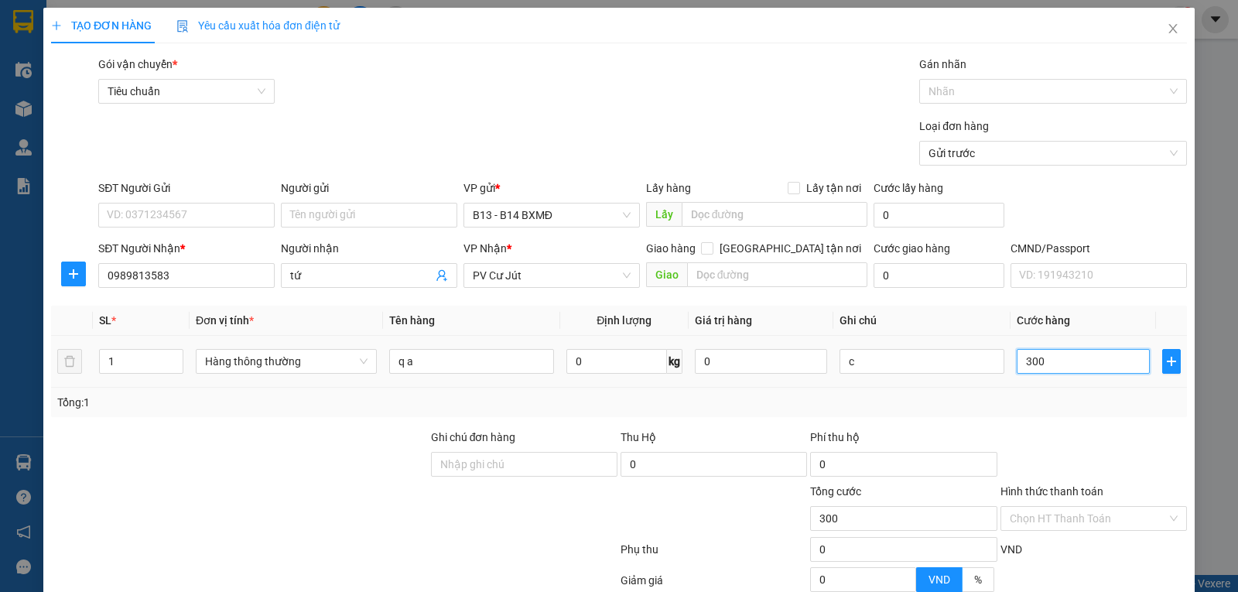
type input "3.000"
type input "30.000"
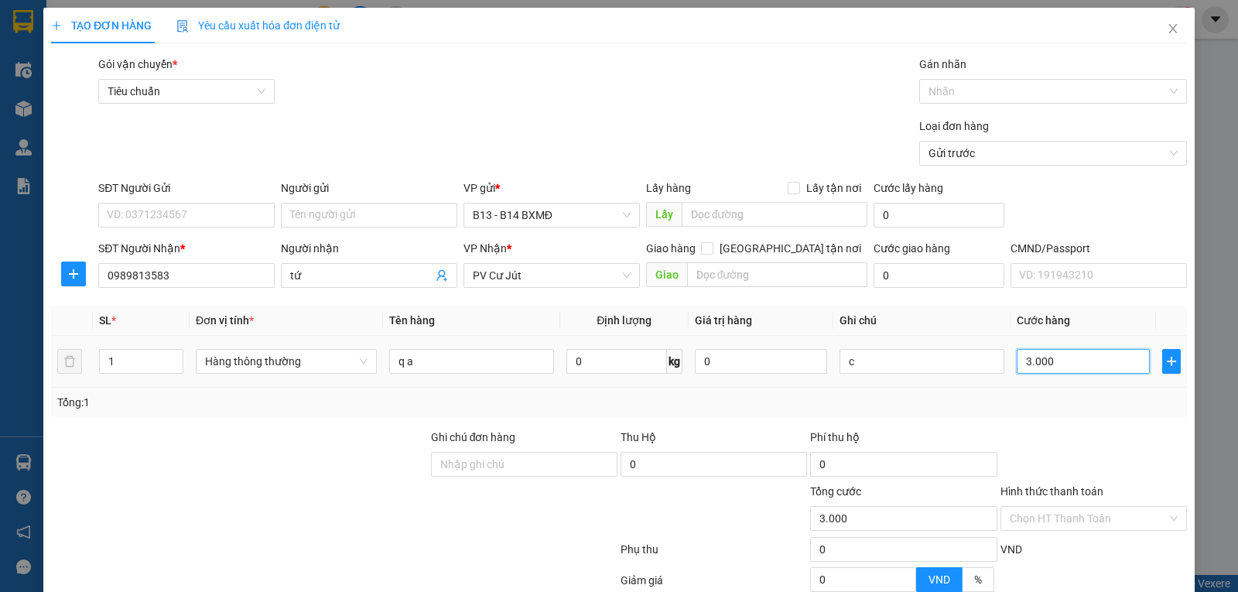
type input "30.000"
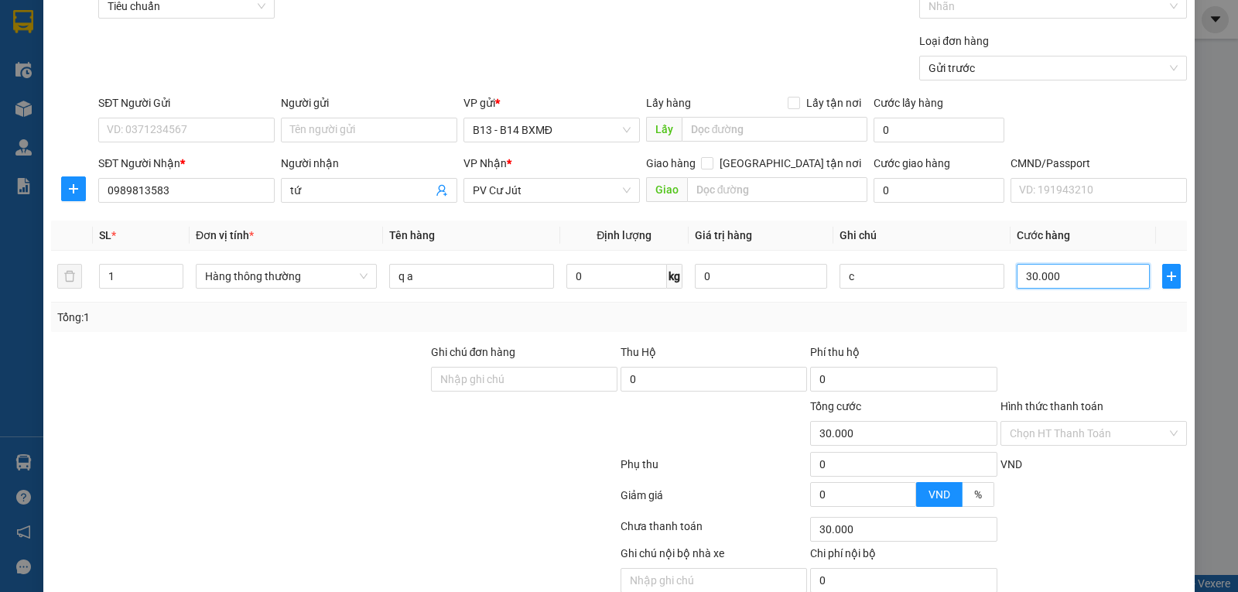
scroll to position [155, 0]
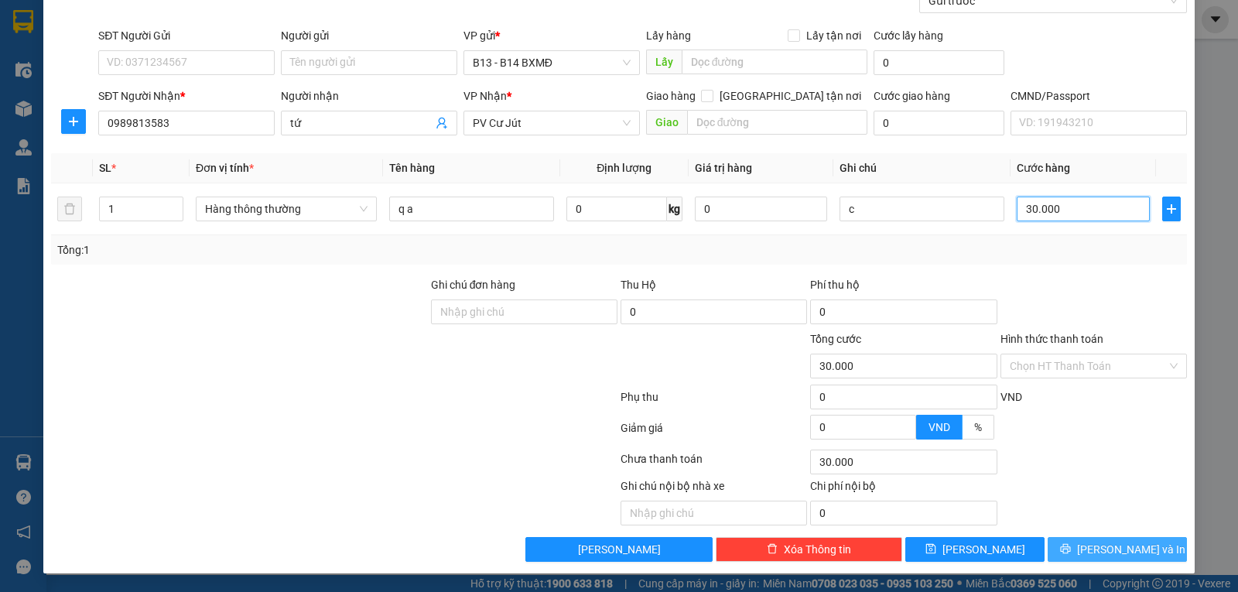
type input "30.000"
click at [1070, 545] on icon "printer" at bounding box center [1065, 548] width 11 height 11
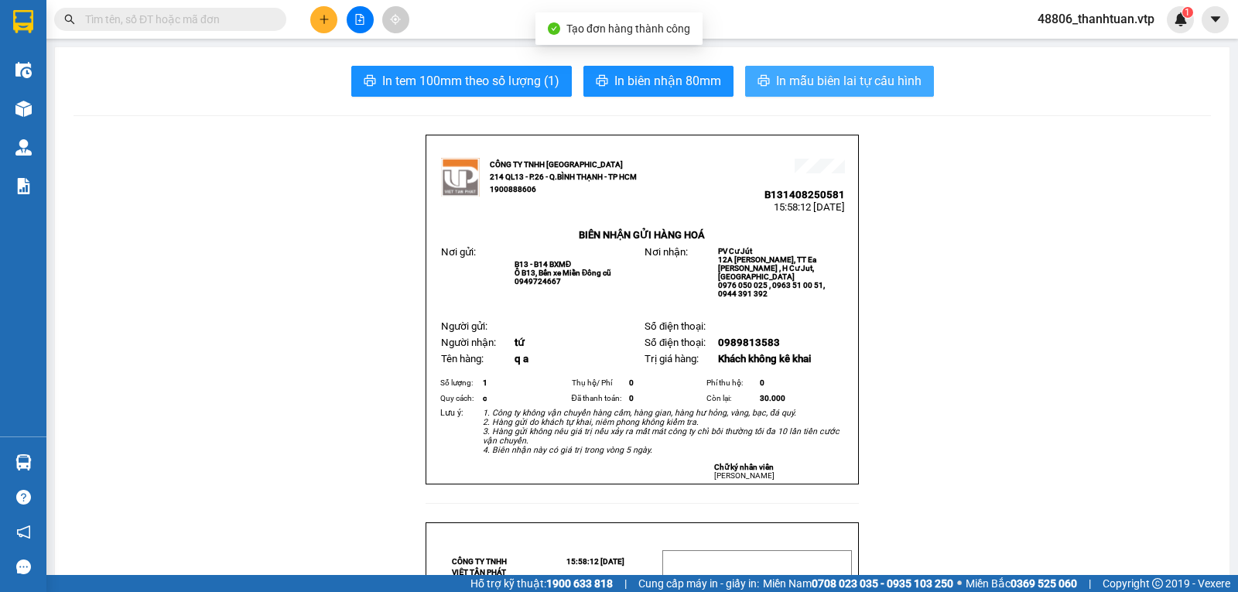
click at [806, 84] on span "In mẫu biên lai tự cấu hình" at bounding box center [848, 80] width 145 height 19
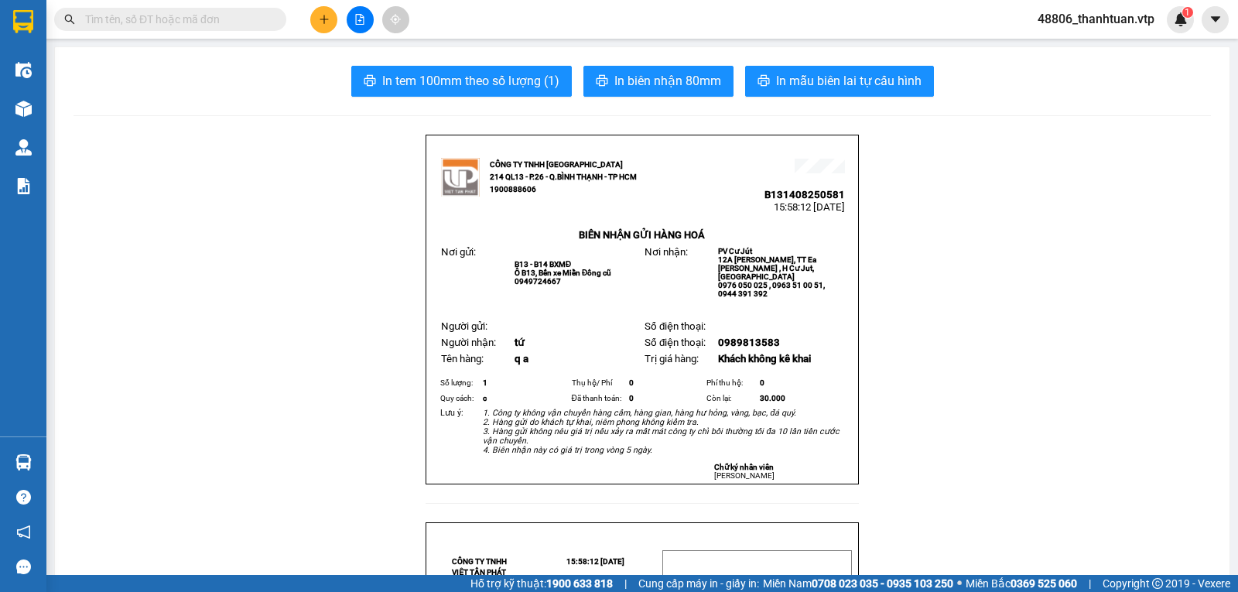
click at [315, 16] on button at bounding box center [323, 19] width 27 height 27
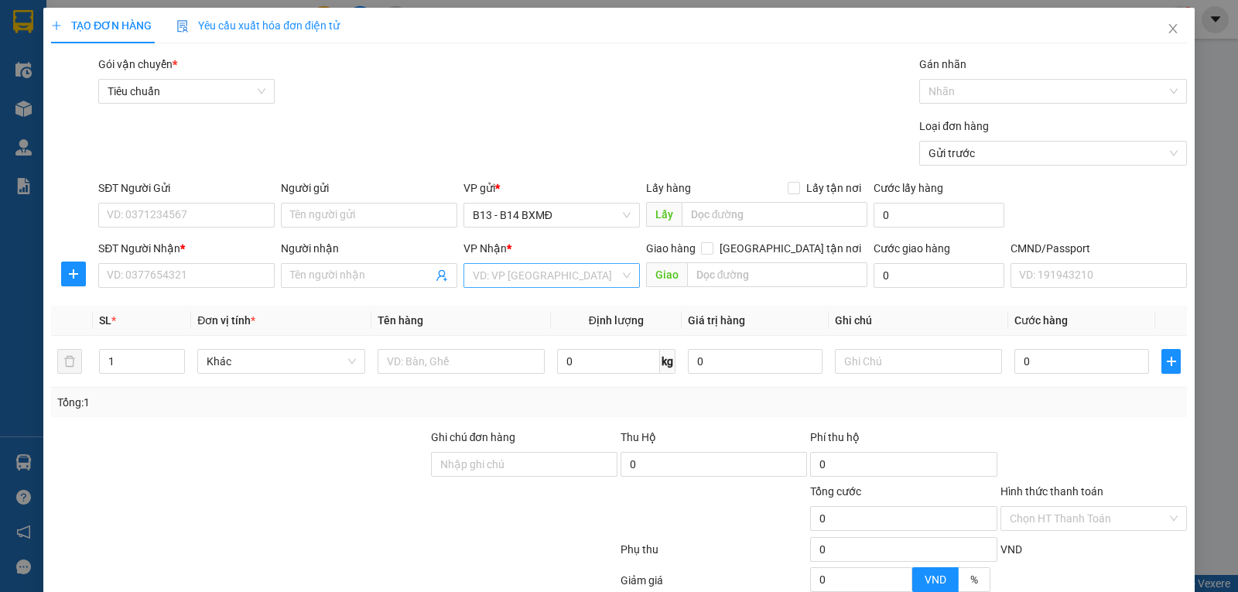
click at [497, 280] on input "search" at bounding box center [546, 275] width 147 height 23
type input "ds"
click at [501, 311] on div "PV Đắk Song" at bounding box center [546, 307] width 156 height 17
click at [307, 279] on input "Người nhận" at bounding box center [361, 275] width 142 height 17
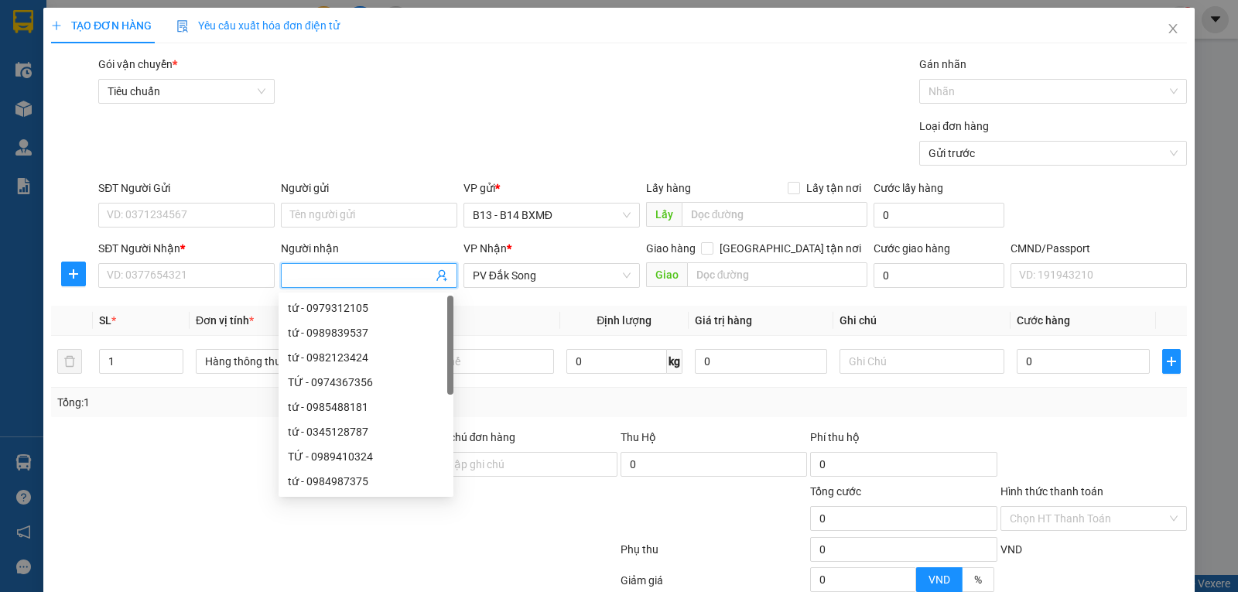
type input "d"
type input "đào"
click at [197, 281] on input "SĐT Người Nhận *" at bounding box center [186, 275] width 176 height 25
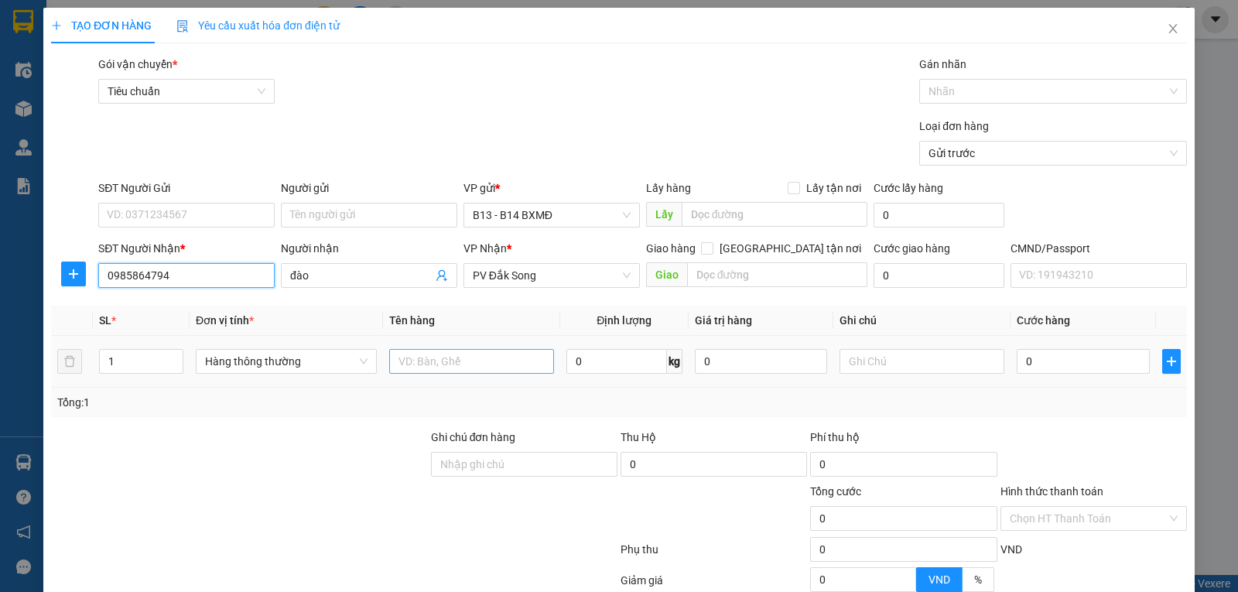
type input "0985864794"
click at [433, 353] on input "text" at bounding box center [471, 361] width 165 height 25
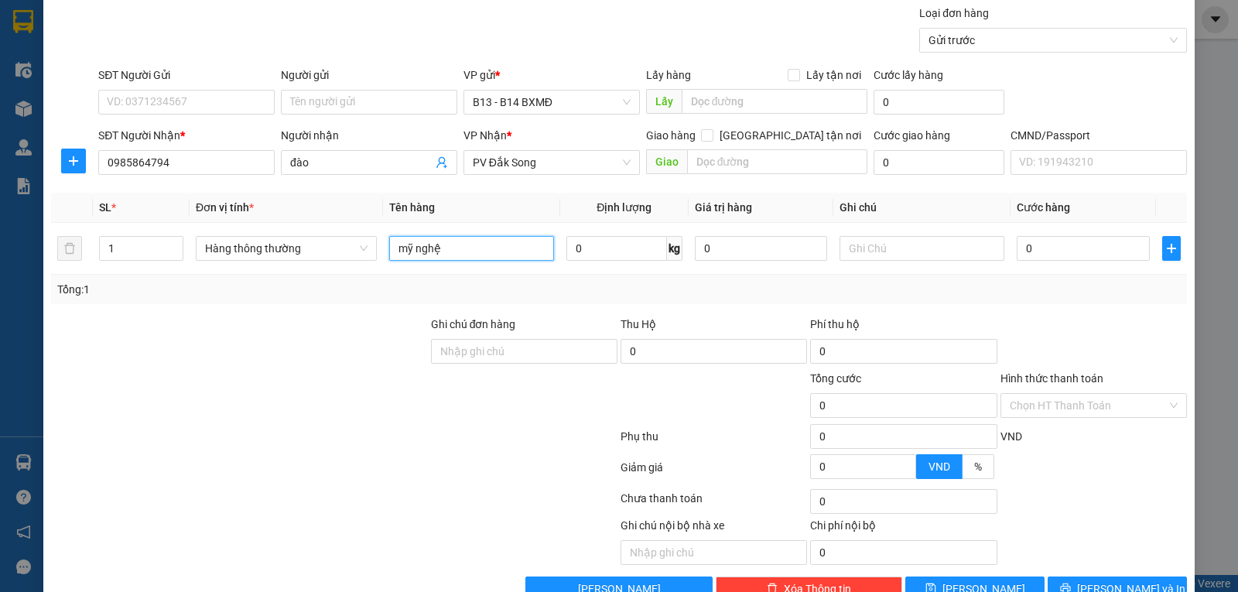
scroll to position [78, 0]
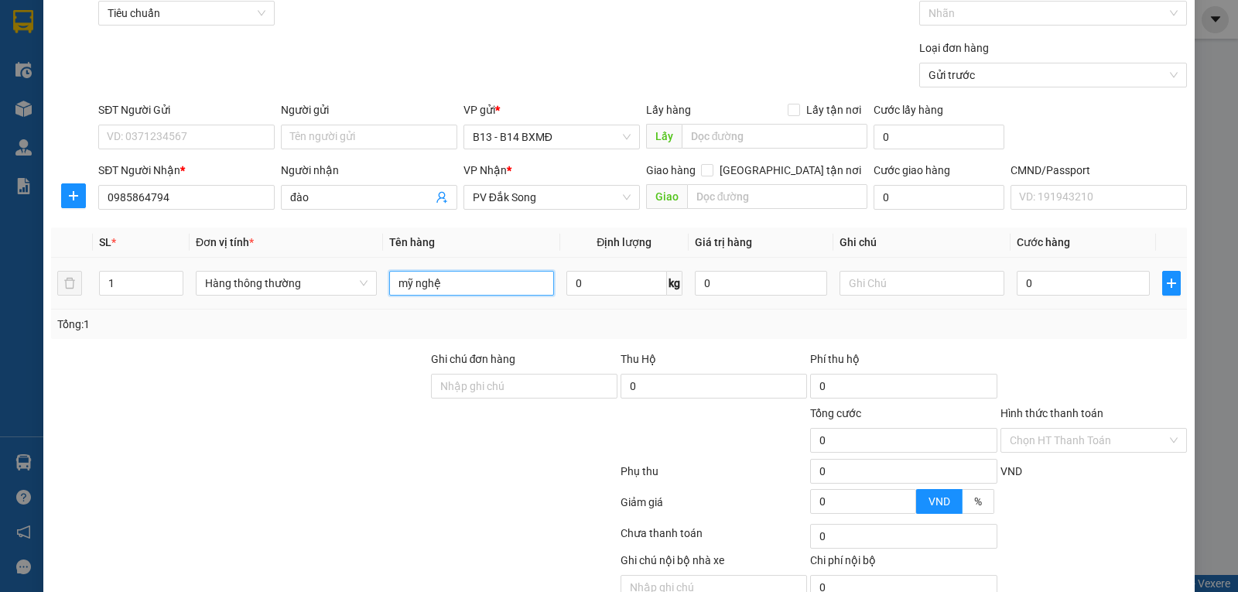
type input "mỹ nghệ"
click at [54, 287] on tr "1 Hàng thông thường mỹ nghệ 0 kg 0 0" at bounding box center [618, 284] width 1135 height 52
type input "2"
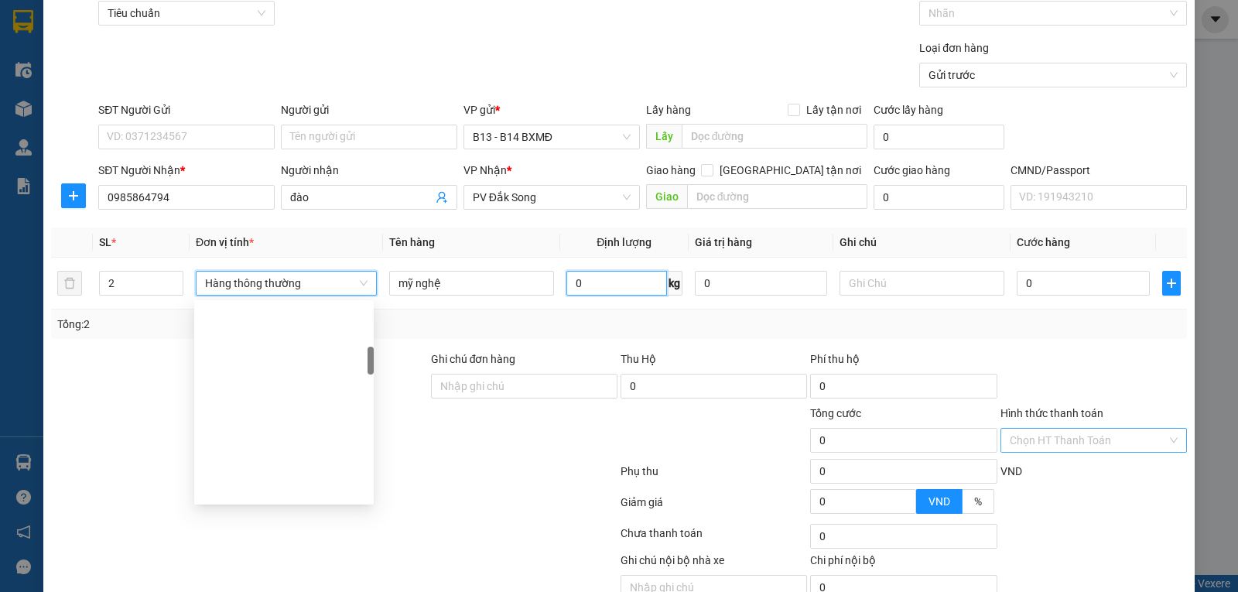
scroll to position [322, 0]
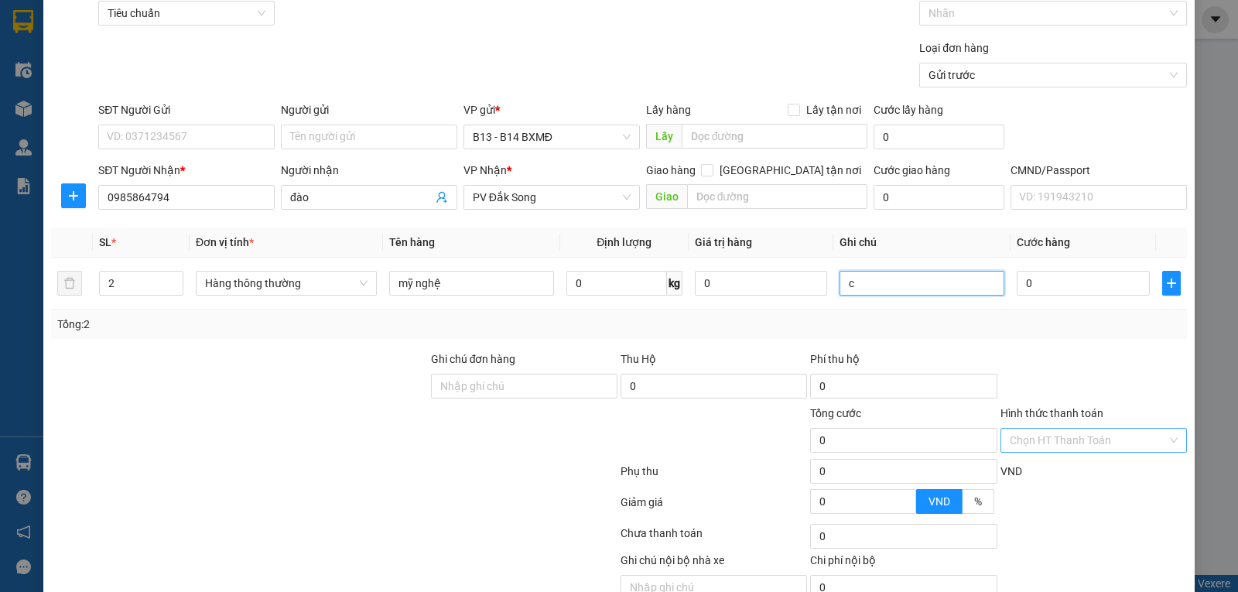
type input "c"
type input "8"
type input "80"
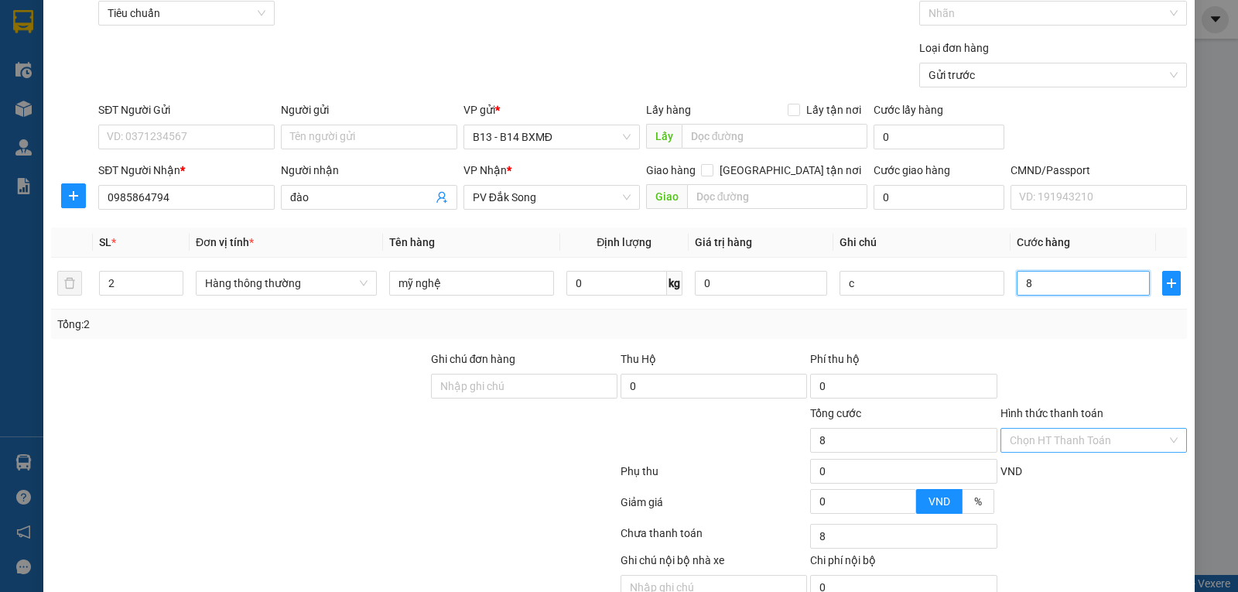
type input "80"
type input "800"
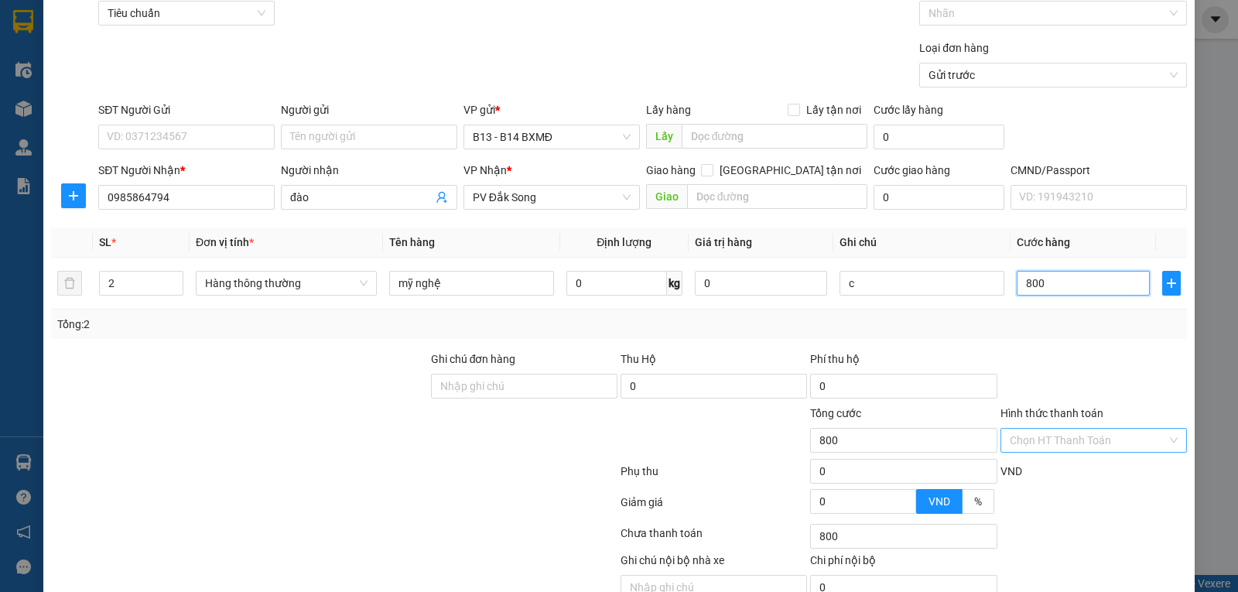
type input "8.000"
type input "80.000"
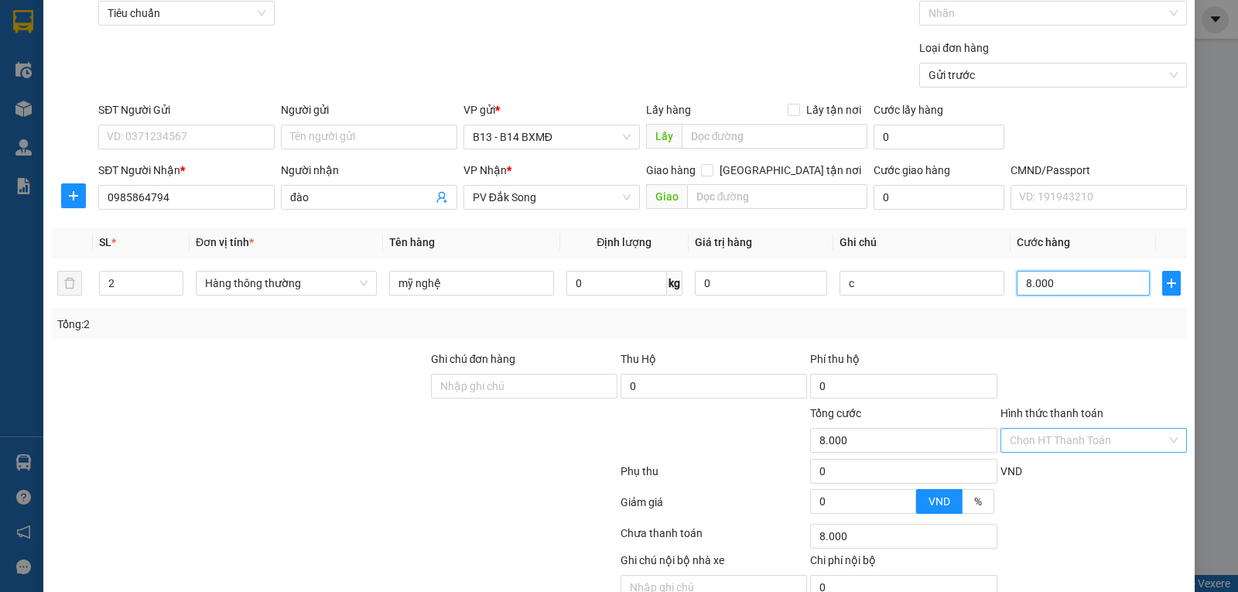
type input "80.000"
click at [1134, 436] on input "Hình thức thanh toán" at bounding box center [1087, 439] width 157 height 23
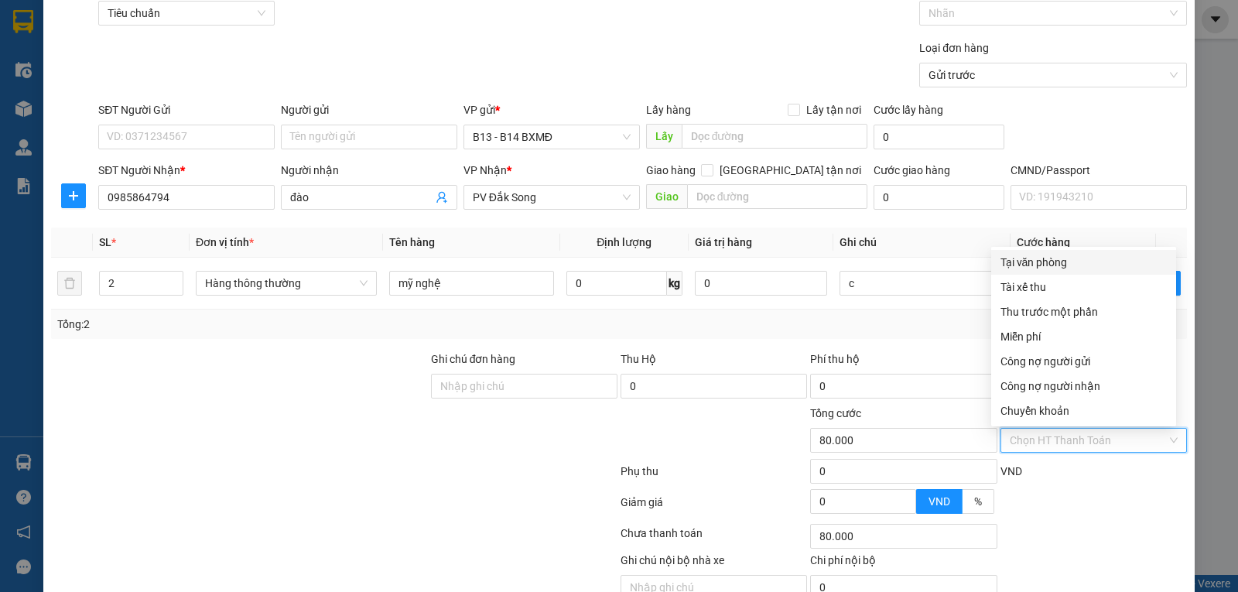
click at [1014, 266] on div "Tại văn phòng" at bounding box center [1083, 262] width 166 height 17
type input "0"
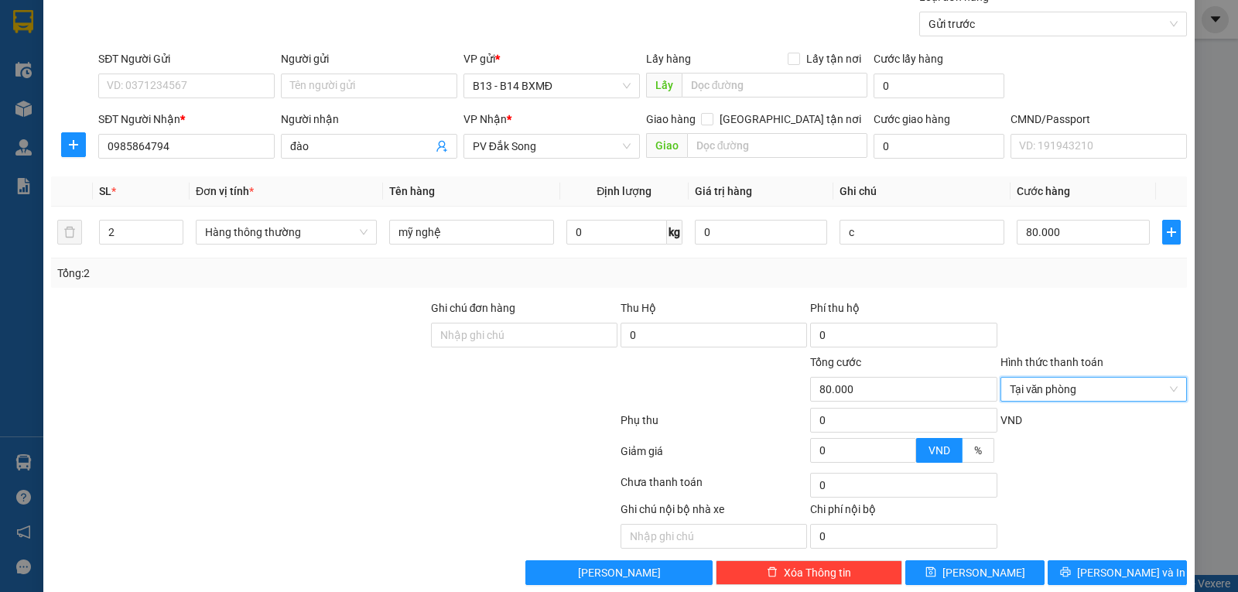
scroll to position [155, 0]
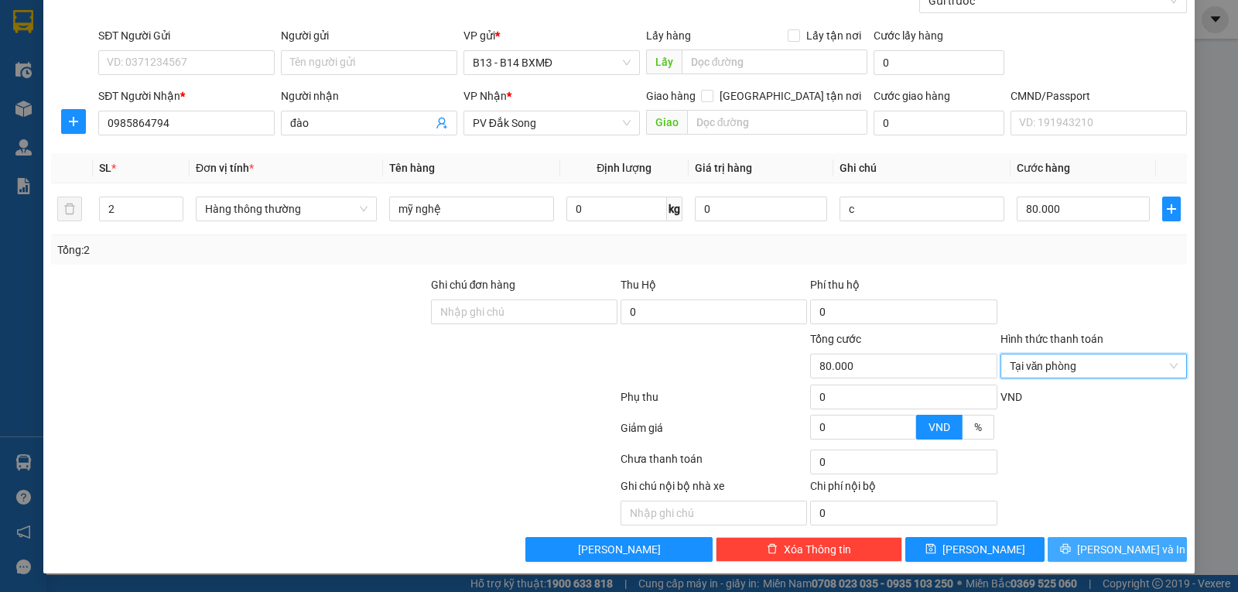
click at [1088, 550] on button "[PERSON_NAME] và In" at bounding box center [1116, 549] width 139 height 25
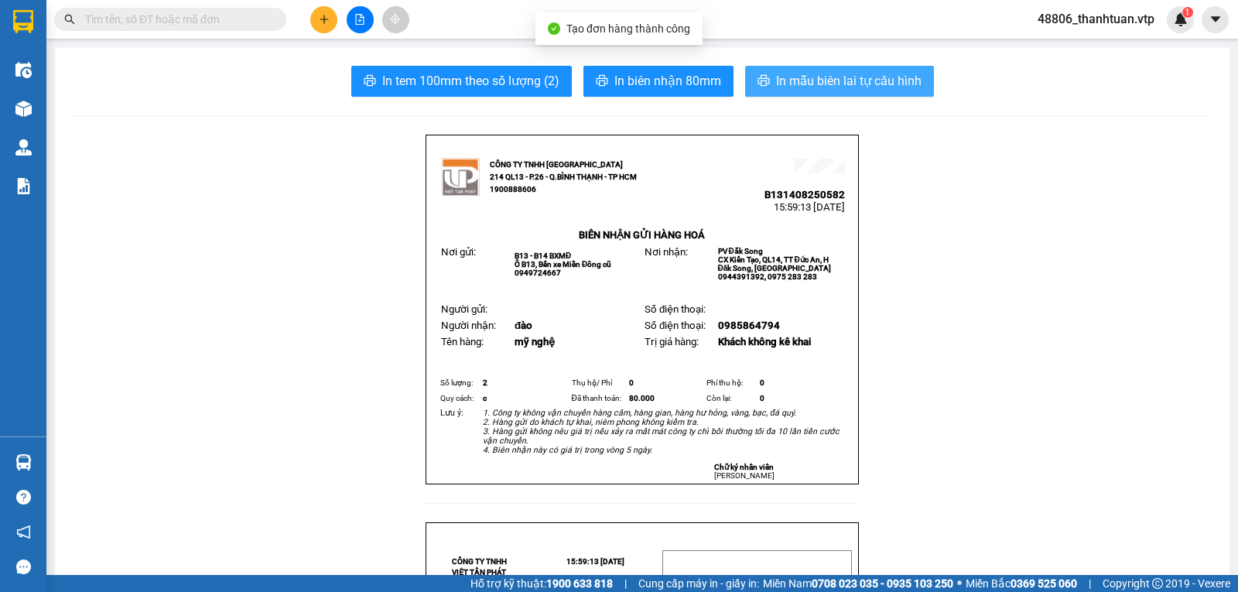
click at [837, 85] on span "In mẫu biên lai tự cấu hình" at bounding box center [848, 80] width 145 height 19
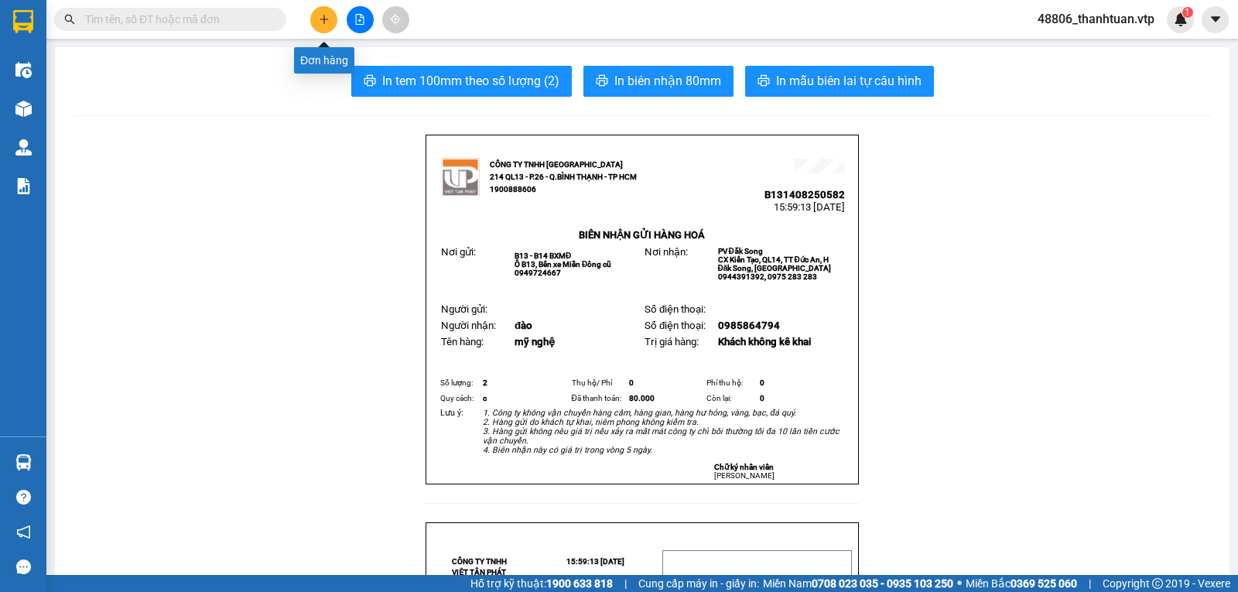
click at [322, 19] on button at bounding box center [323, 19] width 27 height 27
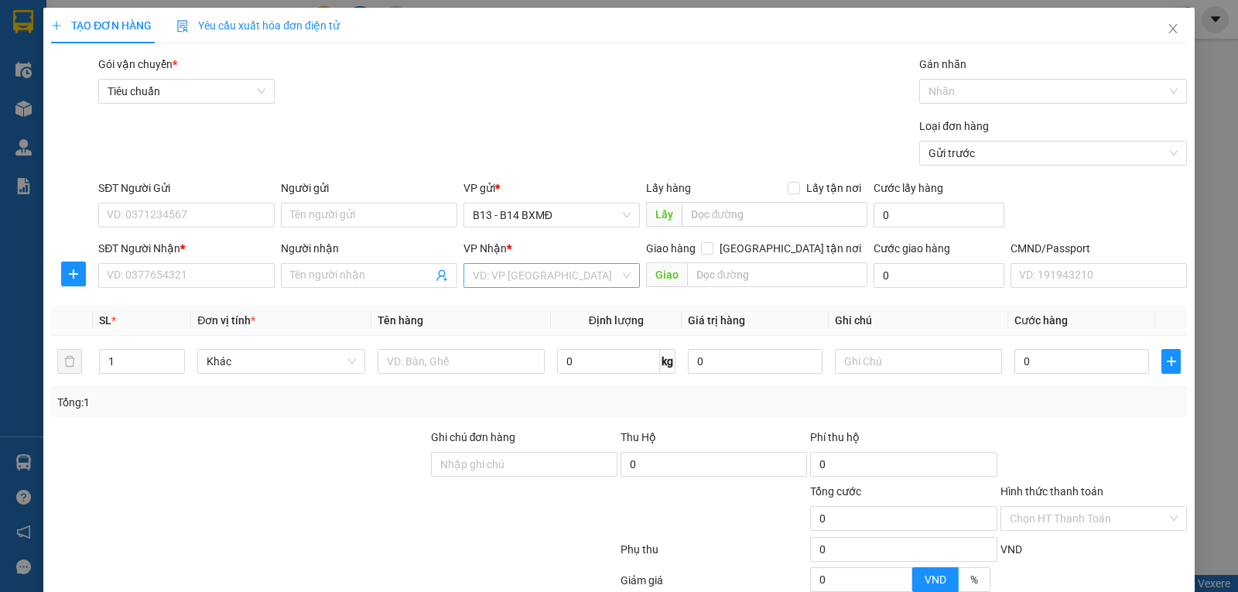
click at [527, 277] on input "search" at bounding box center [546, 275] width 147 height 23
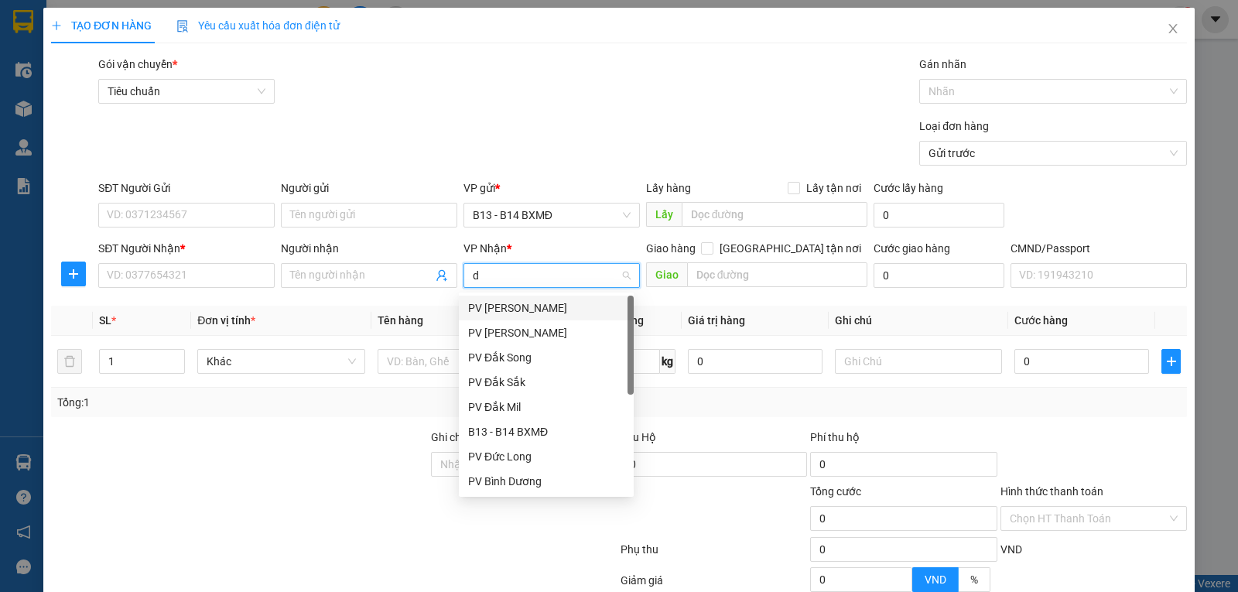
type input "ds"
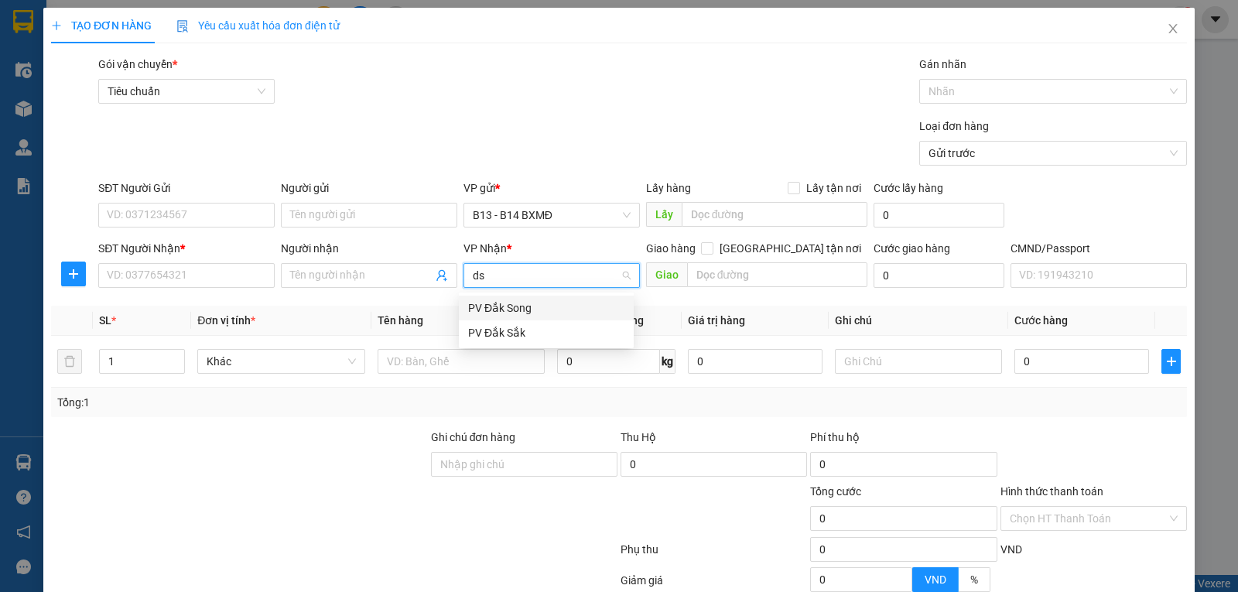
drag, startPoint x: 501, startPoint y: 307, endPoint x: 434, endPoint y: 311, distance: 67.4
click at [500, 308] on div "PV Đắk Song" at bounding box center [546, 307] width 156 height 17
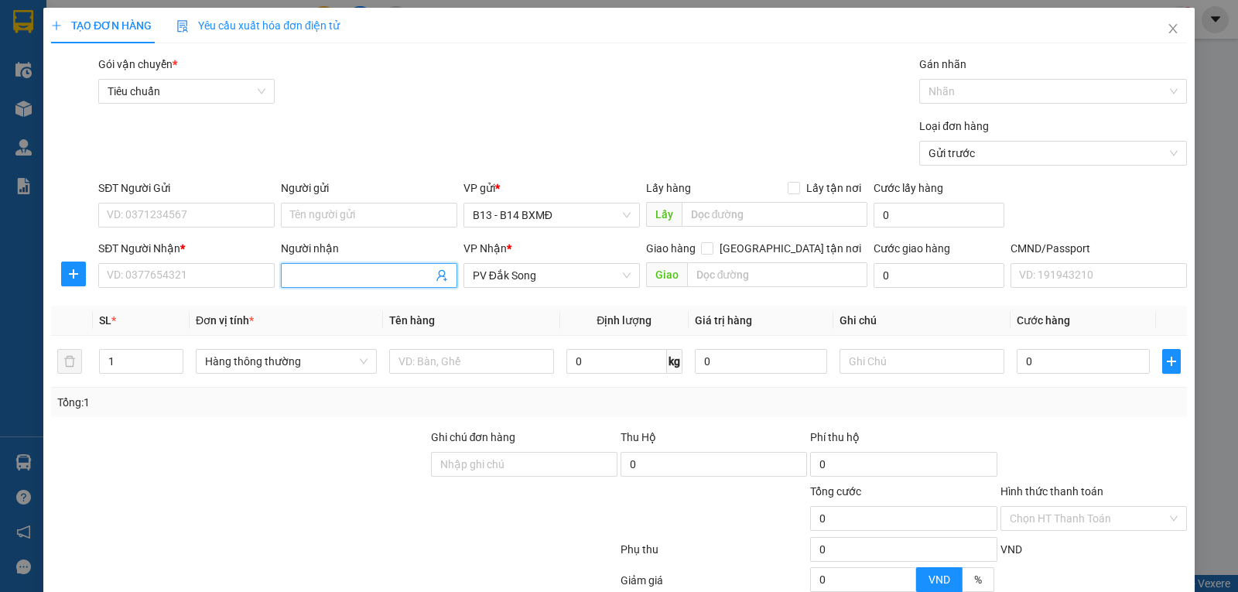
click at [338, 277] on input "Người nhận" at bounding box center [361, 275] width 142 height 17
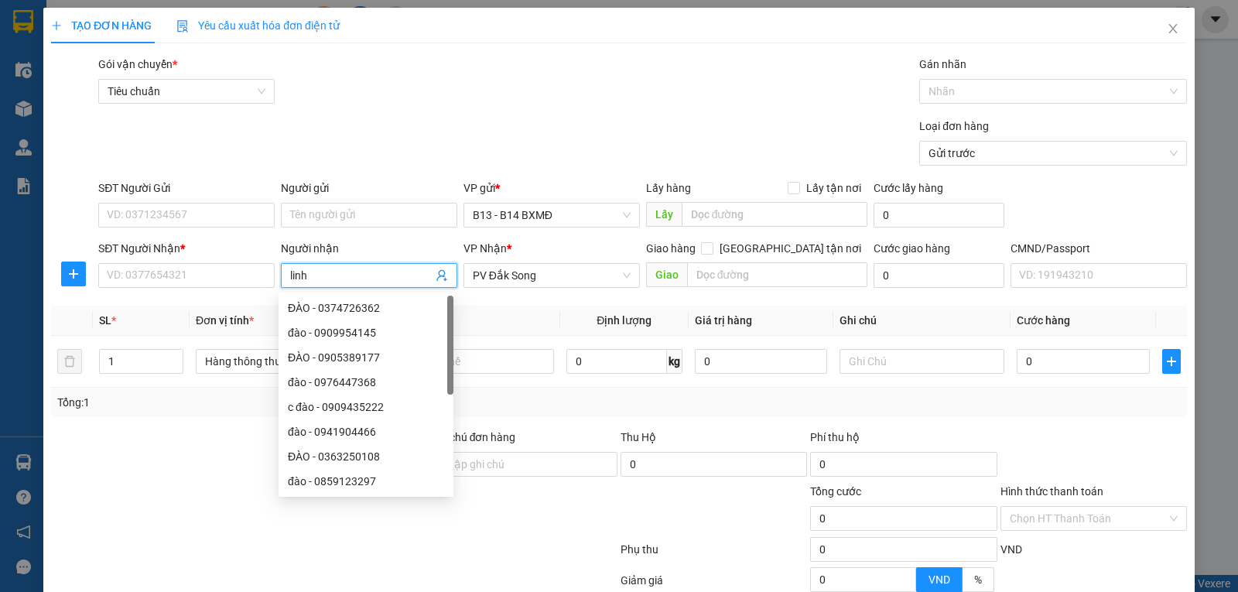
type input "linh"
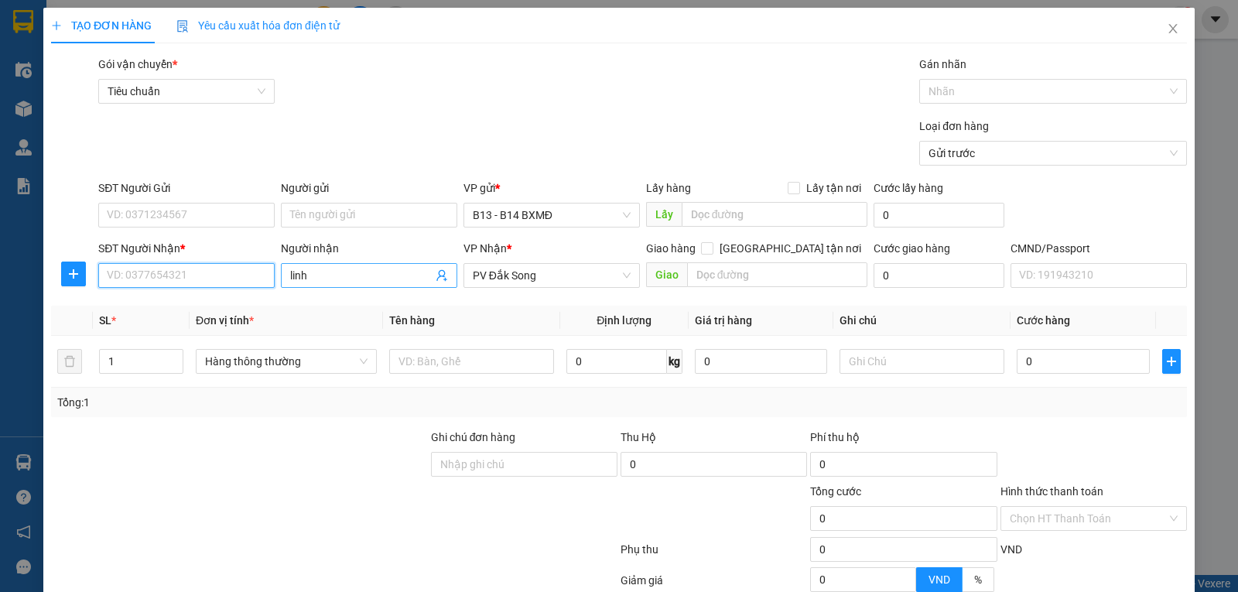
paste input "0986939233"
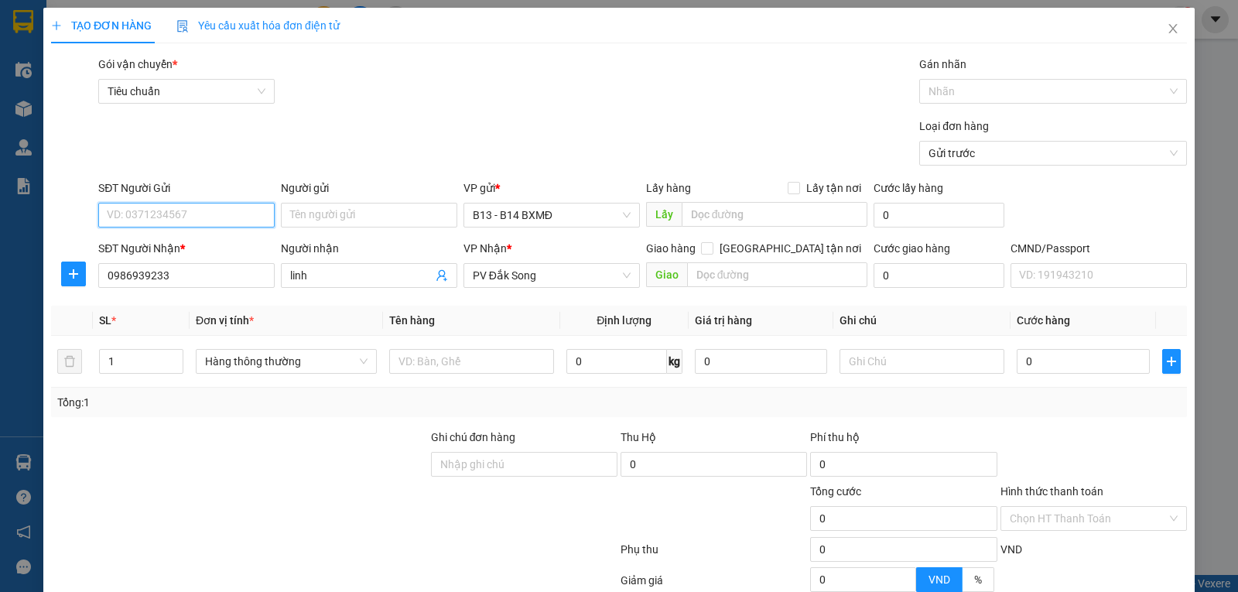
click at [203, 224] on input "SĐT Người Gửi" at bounding box center [186, 215] width 176 height 25
drag, startPoint x: 169, startPoint y: 277, endPoint x: 0, endPoint y: 266, distance: 169.0
click at [0, 266] on div "TẠO ĐƠN HÀNG Yêu cầu xuất hóa đơn điện tử Transit Pickup Surcharge Ids Transit …" at bounding box center [619, 296] width 1238 height 592
type input "0896939233"
click at [201, 219] on input "SĐT Người Gửi" at bounding box center [186, 215] width 176 height 25
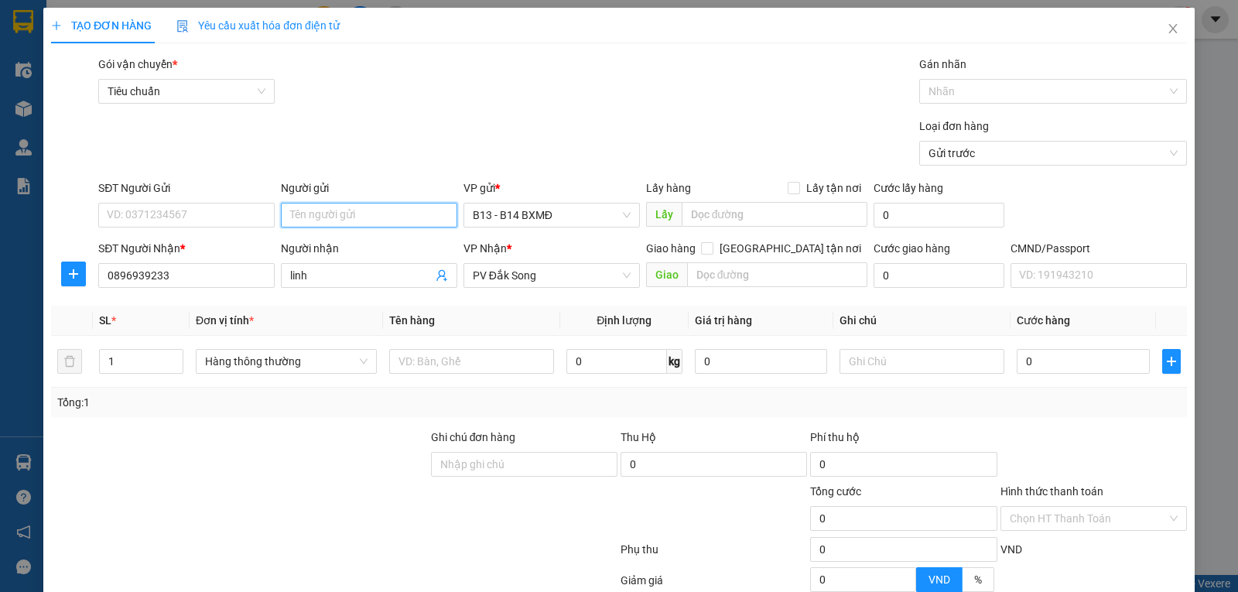
type input "d"
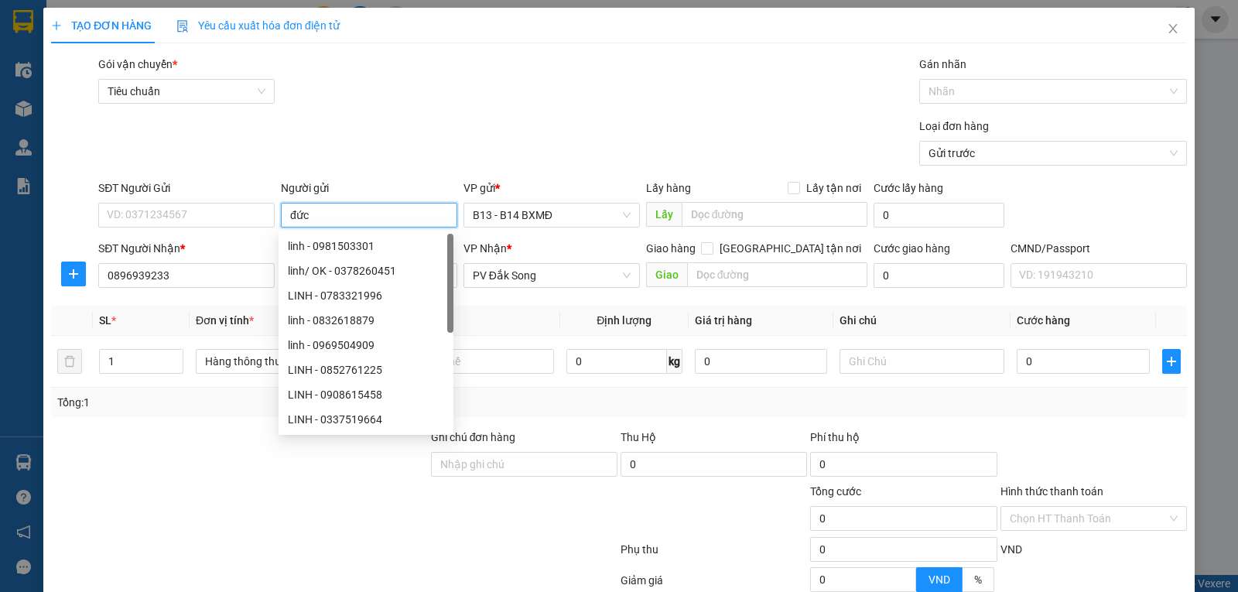
type input "đức"
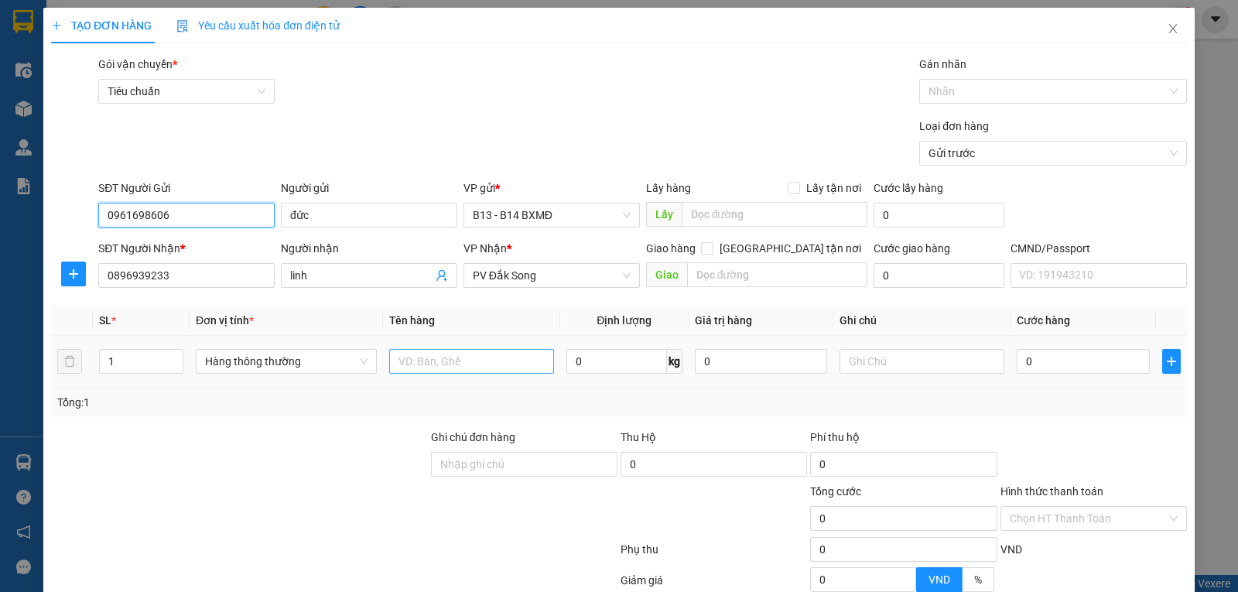
type input "0961698606"
click at [442, 360] on input "text" at bounding box center [471, 361] width 165 height 25
type input "máy hàn"
type input "t"
type input "5"
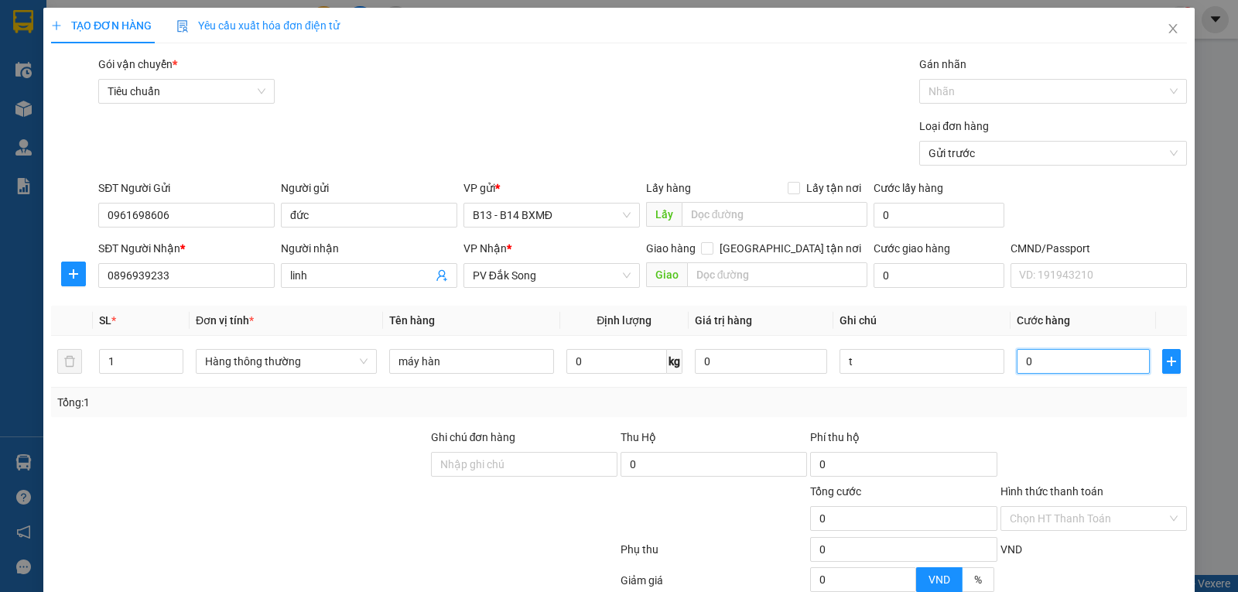
type input "5"
type input "50"
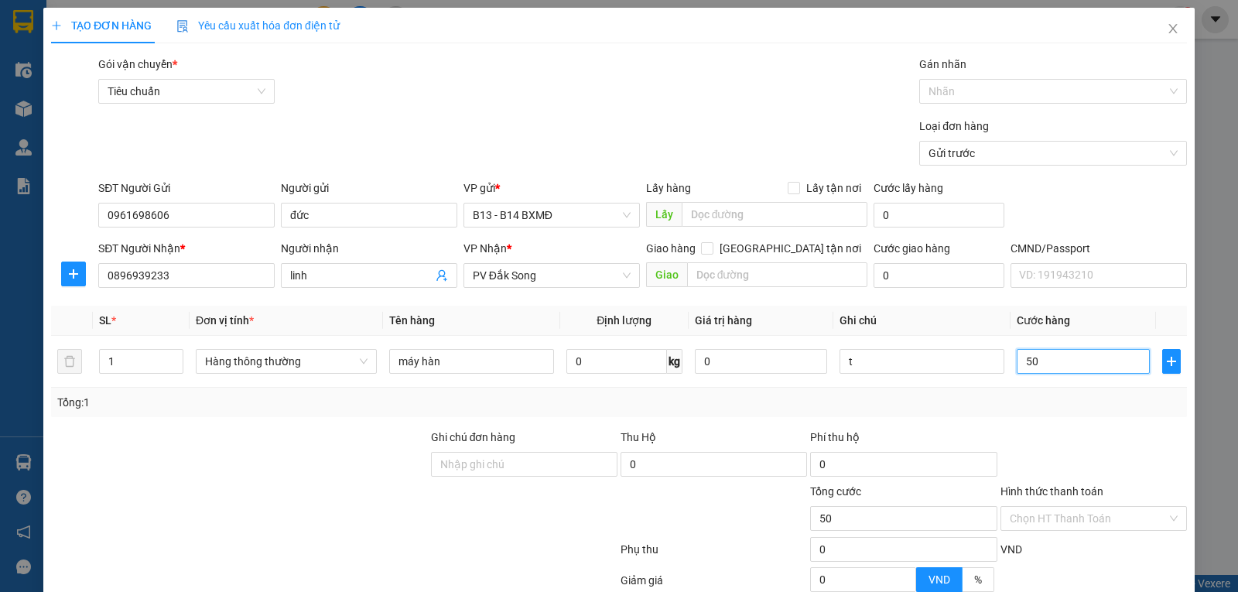
type input "500"
type input "5.000"
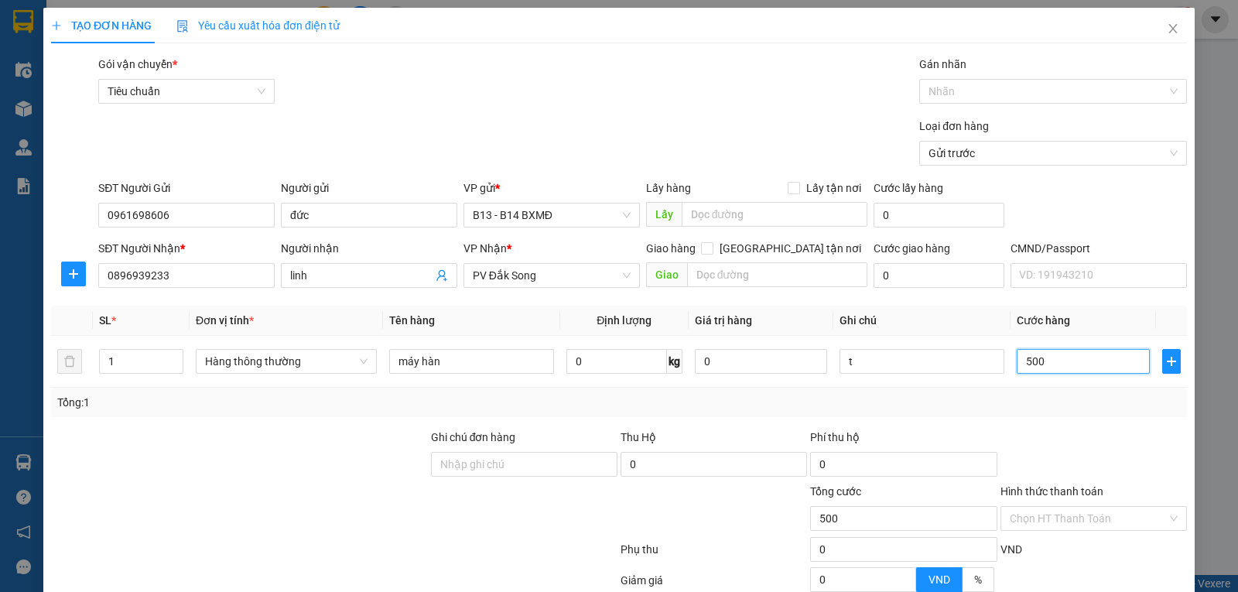
type input "5.000"
type input "50.000"
click at [1003, 505] on div "Hình thức thanh toán" at bounding box center [1093, 494] width 186 height 23
click at [1021, 521] on input "Hình thức thanh toán" at bounding box center [1087, 518] width 157 height 23
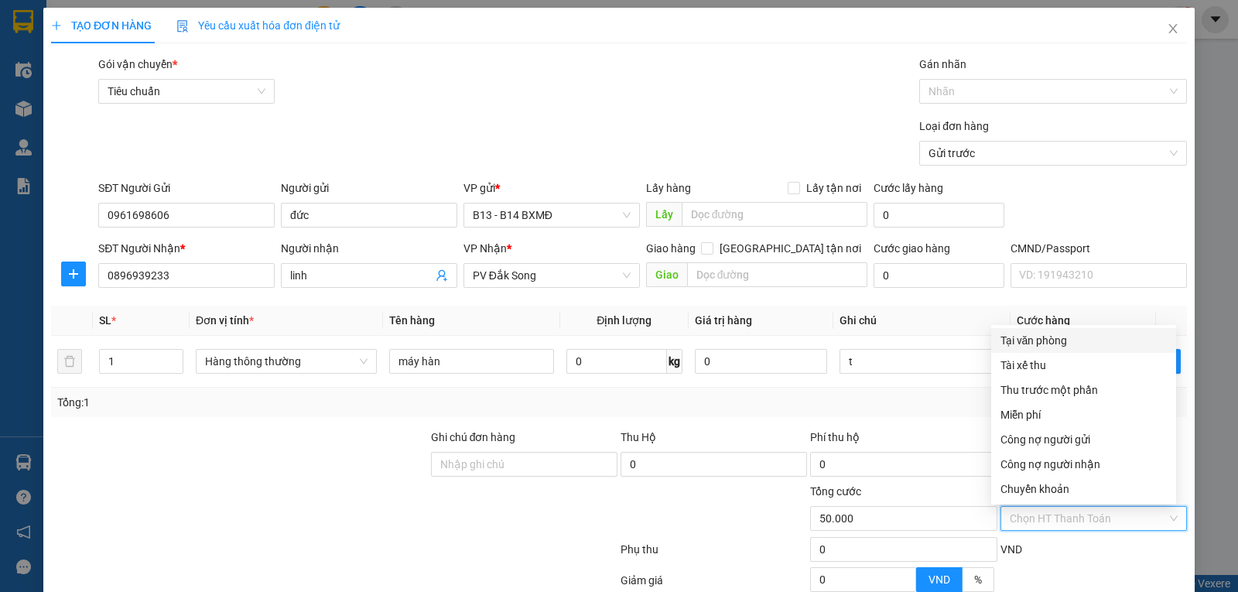
click at [1025, 340] on div "Tại văn phòng" at bounding box center [1083, 340] width 166 height 17
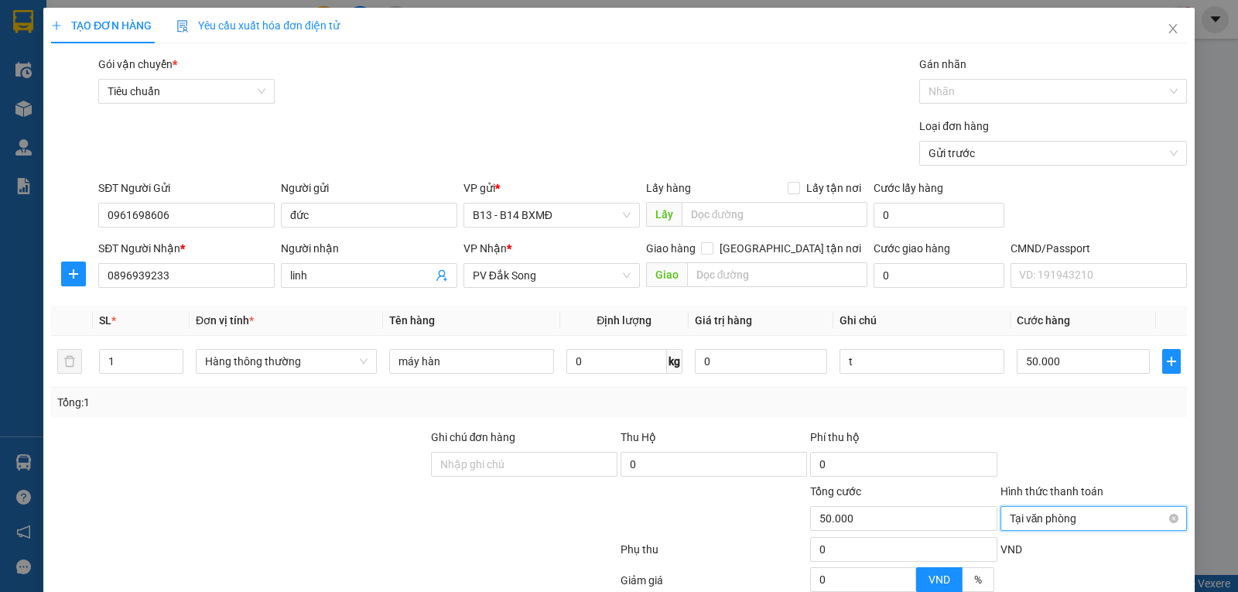
scroll to position [155, 0]
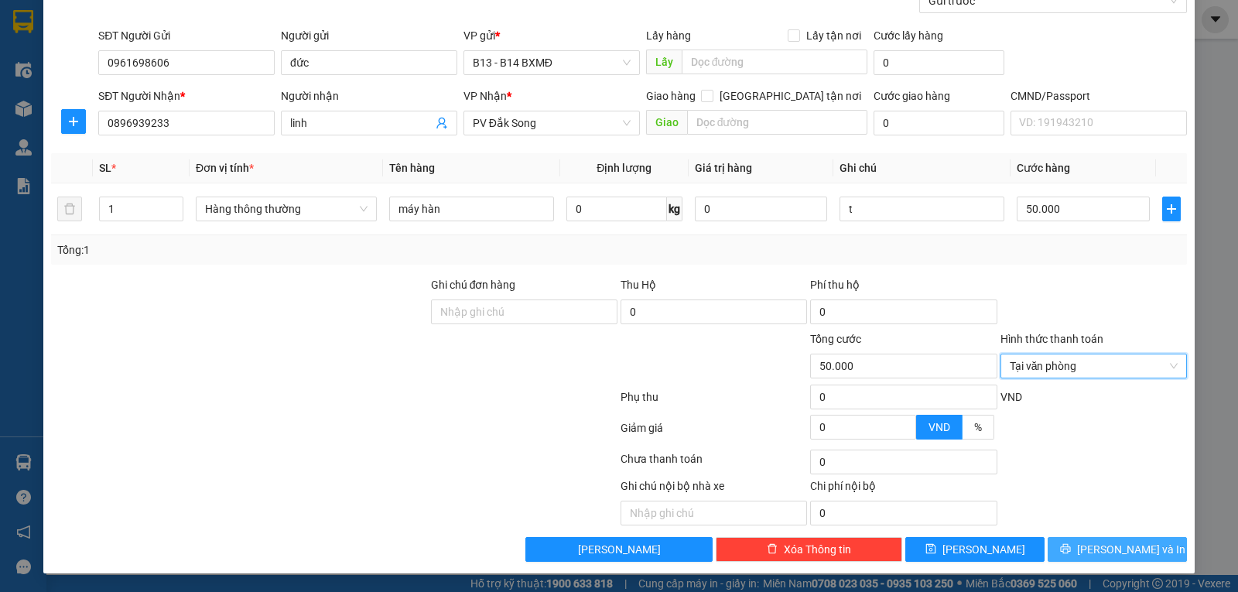
drag, startPoint x: 1101, startPoint y: 545, endPoint x: 934, endPoint y: 517, distance: 168.6
click at [1100, 546] on span "[PERSON_NAME] và In" at bounding box center [1131, 549] width 108 height 17
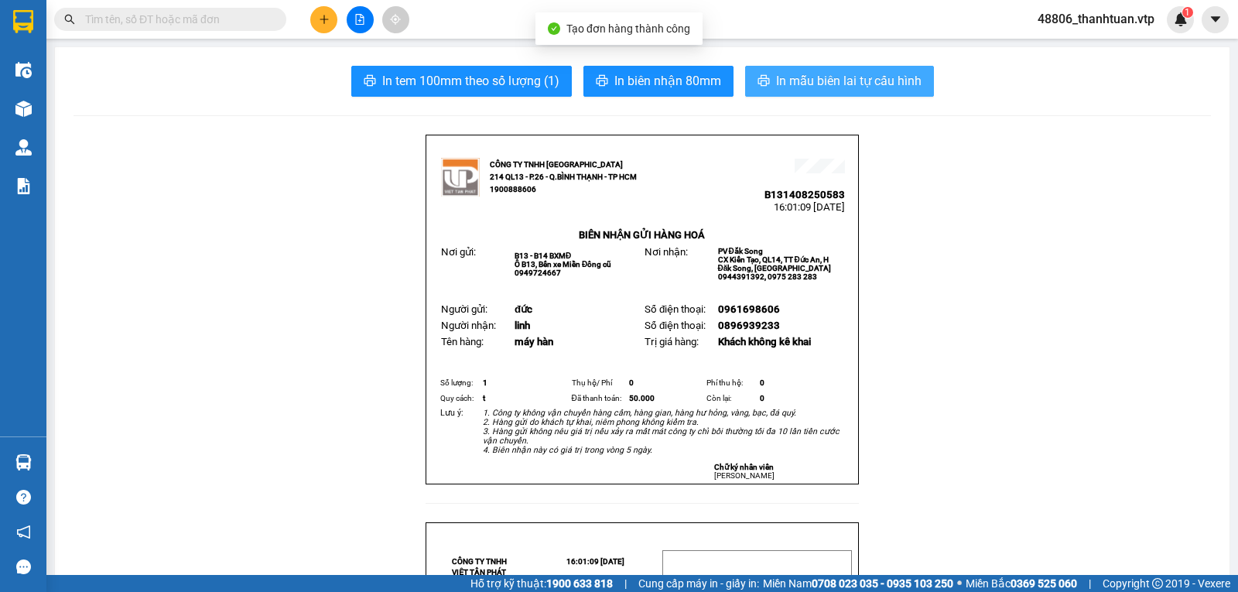
drag, startPoint x: 787, startPoint y: 86, endPoint x: 775, endPoint y: 94, distance: 14.6
click at [784, 87] on span "In mẫu biên lai tự cấu hình" at bounding box center [848, 80] width 145 height 19
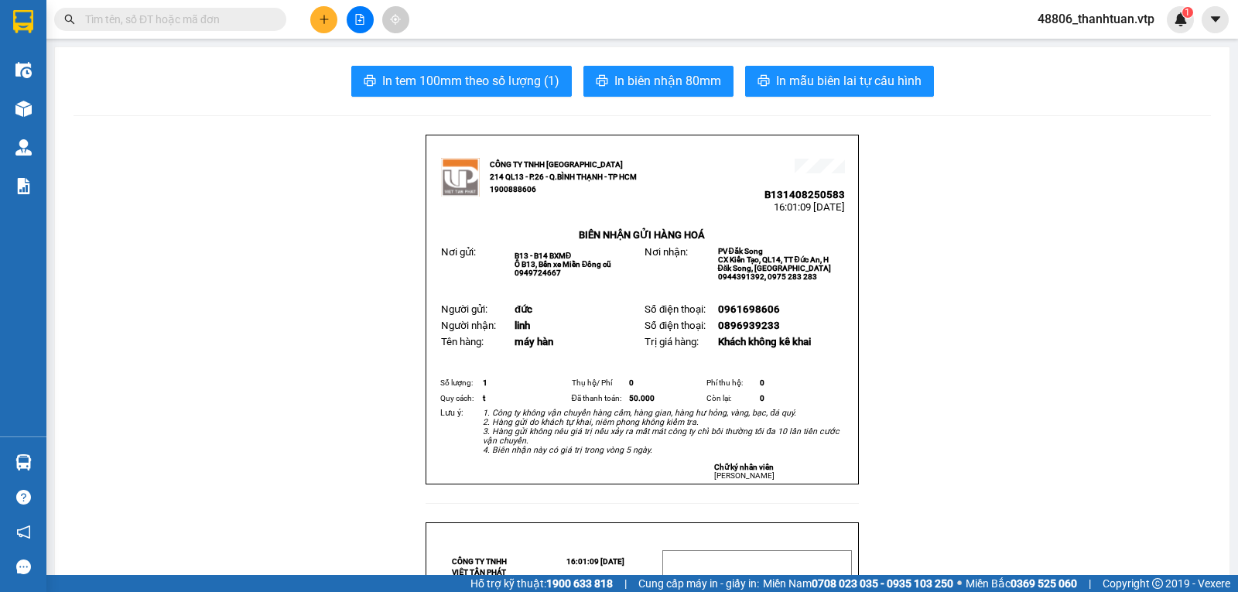
drag, startPoint x: 169, startPoint y: 230, endPoint x: 206, endPoint y: 139, distance: 97.5
click at [319, 17] on icon "plus" at bounding box center [324, 19] width 11 height 11
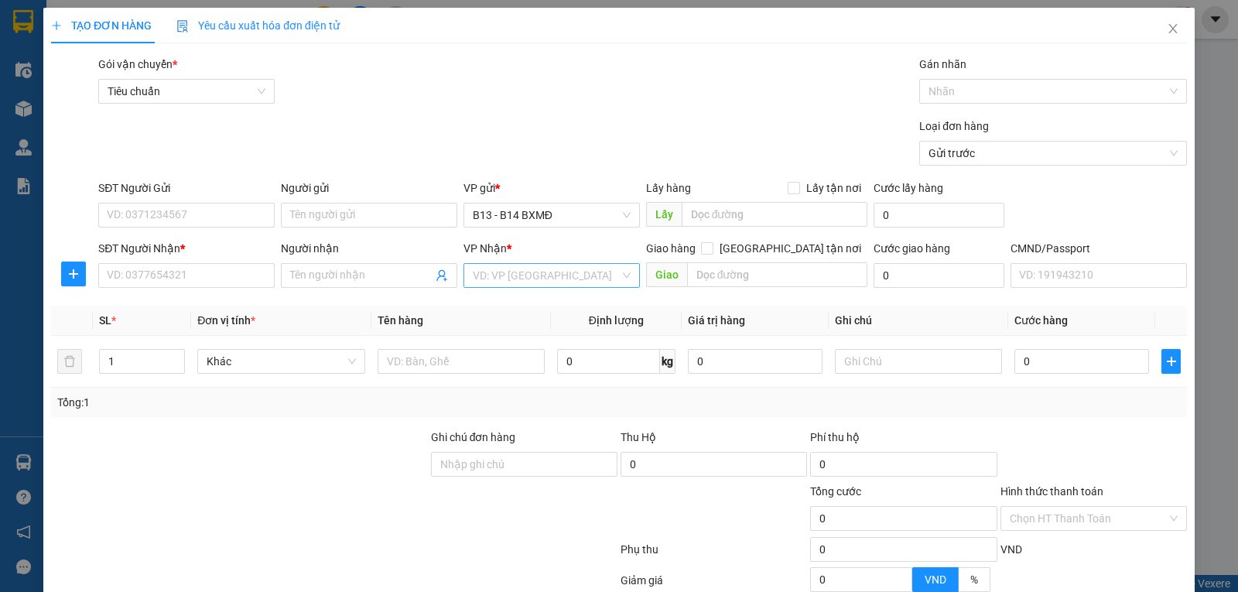
drag, startPoint x: 487, startPoint y: 278, endPoint x: 484, endPoint y: 265, distance: 12.6
click at [487, 278] on input "search" at bounding box center [546, 275] width 147 height 23
click at [490, 305] on div "PV Đắk Mil" at bounding box center [546, 307] width 156 height 17
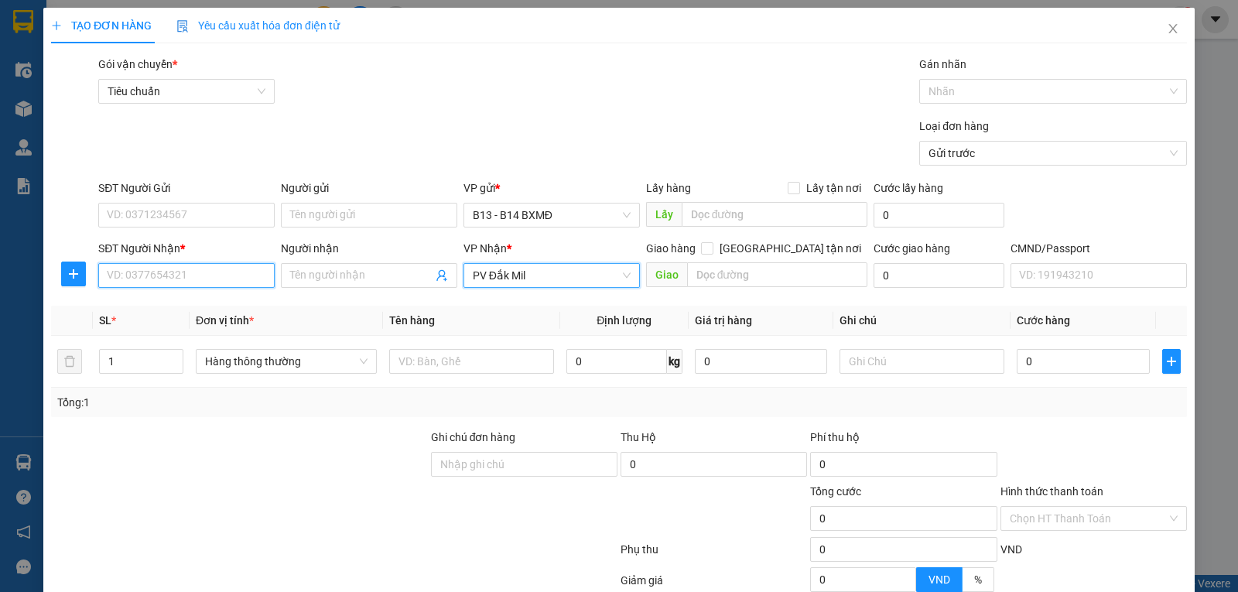
click at [192, 273] on input "SĐT Người Nhận *" at bounding box center [186, 275] width 176 height 25
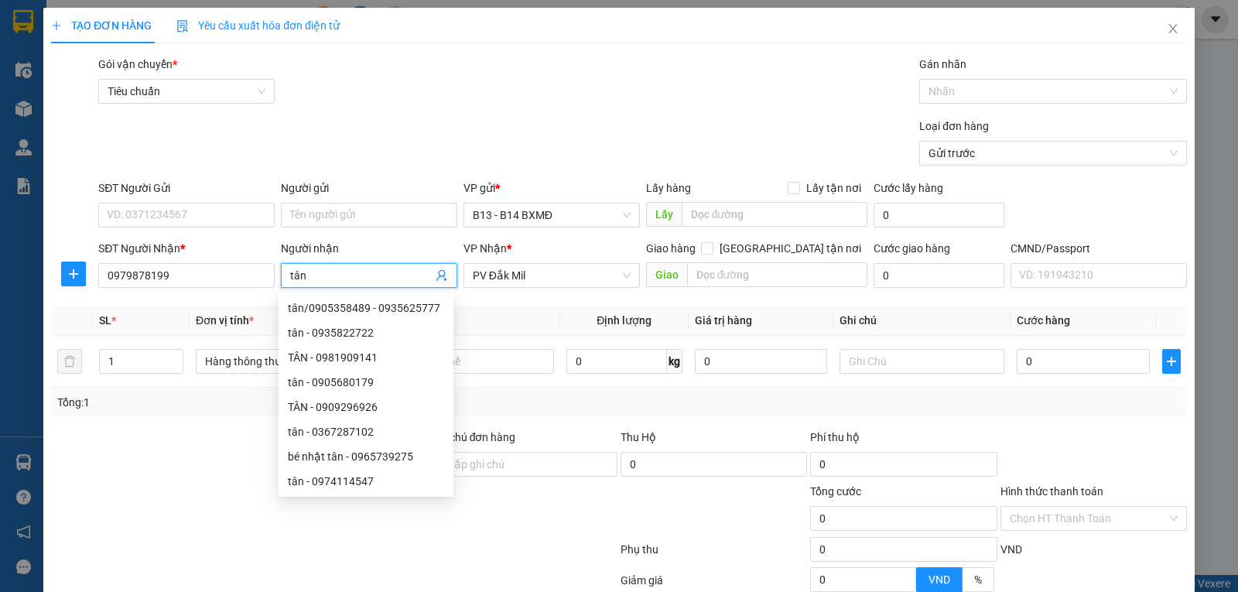
click at [514, 308] on th "Tên hàng" at bounding box center [471, 321] width 177 height 30
click at [487, 353] on input "text" at bounding box center [471, 361] width 165 height 25
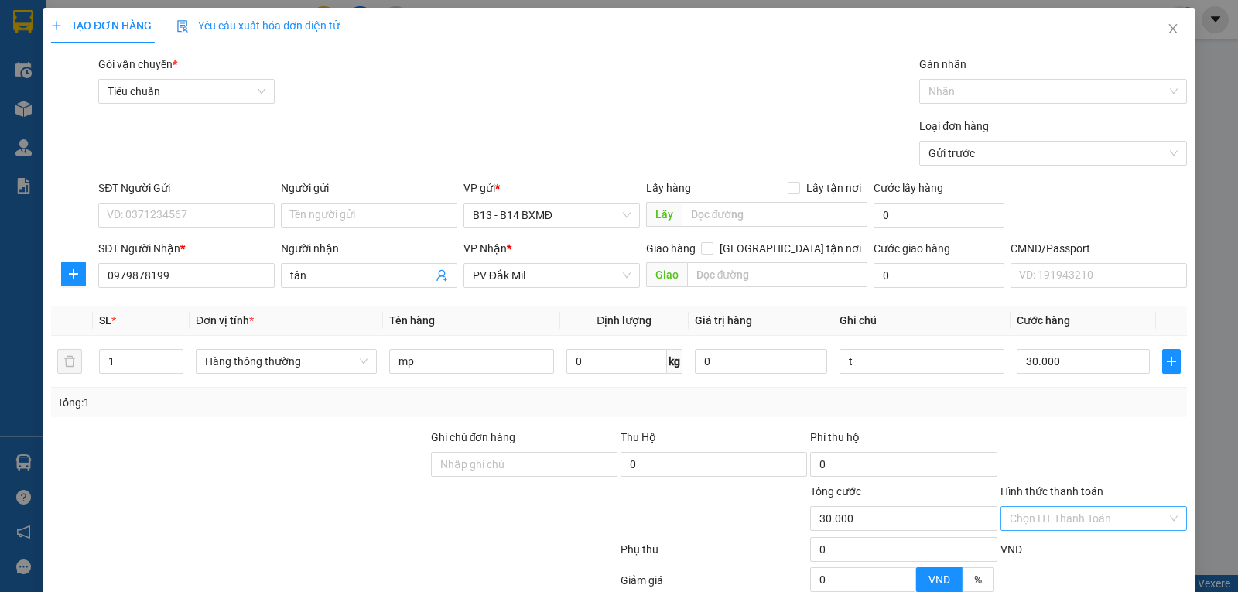
click at [1040, 519] on input "Hình thức thanh toán" at bounding box center [1087, 518] width 157 height 23
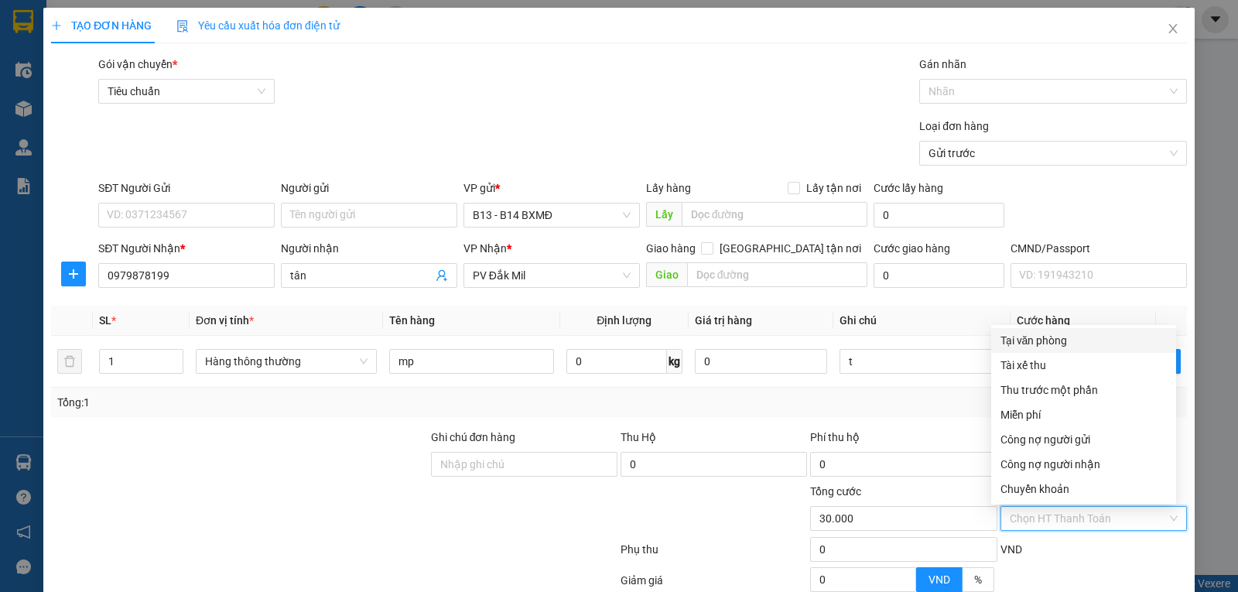
click at [1019, 343] on div "Tại văn phòng" at bounding box center [1083, 340] width 166 height 17
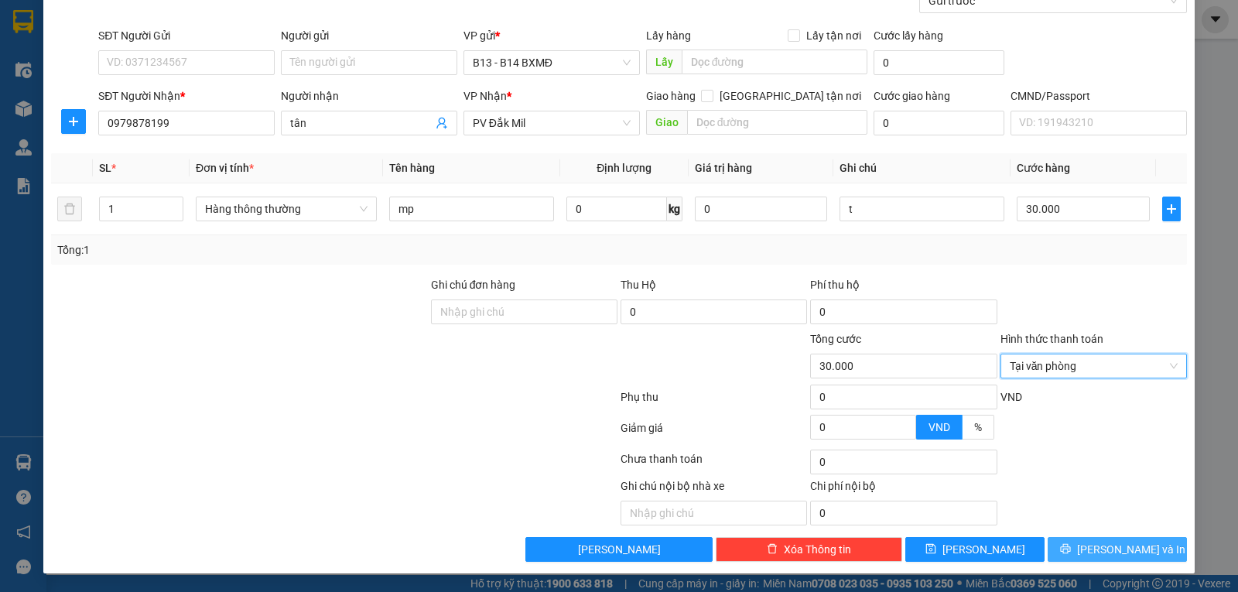
scroll to position [155, 0]
click at [1070, 544] on icon "printer" at bounding box center [1065, 548] width 11 height 11
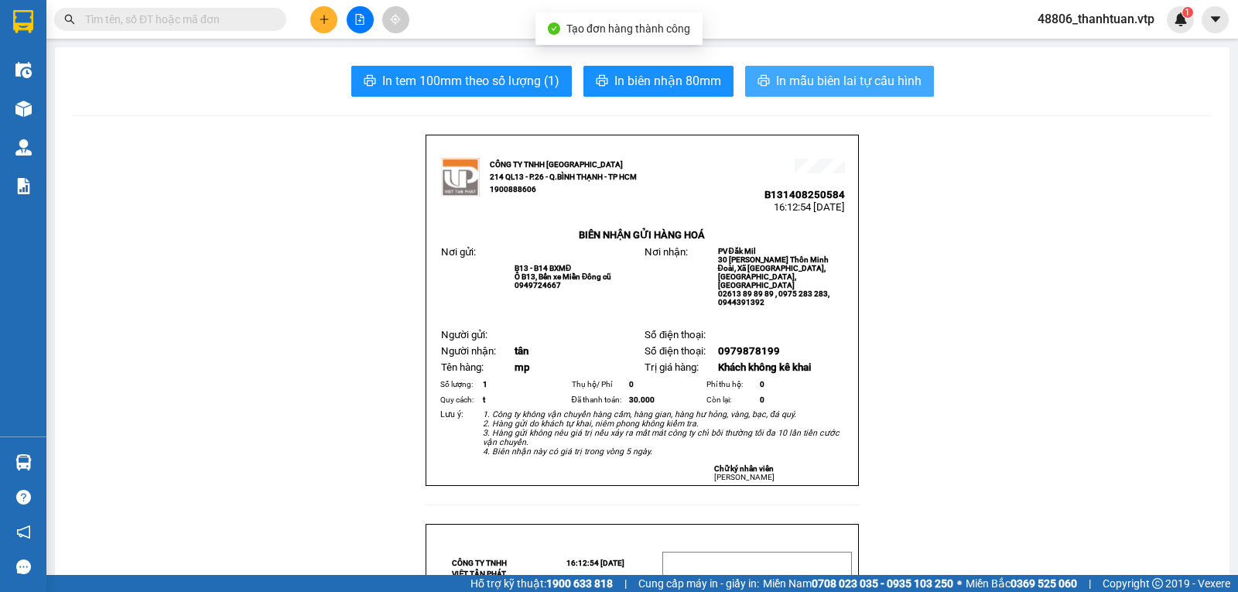
click at [809, 75] on span "In mẫu biên lai tự cấu hình" at bounding box center [848, 80] width 145 height 19
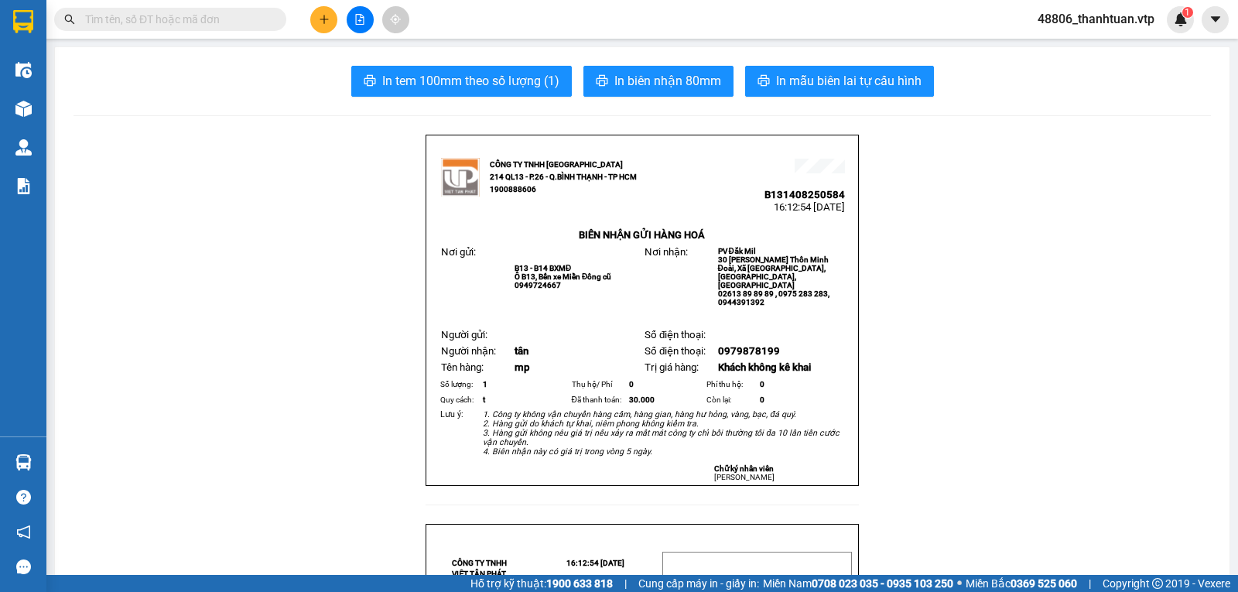
click at [322, 17] on icon "plus" at bounding box center [324, 19] width 11 height 11
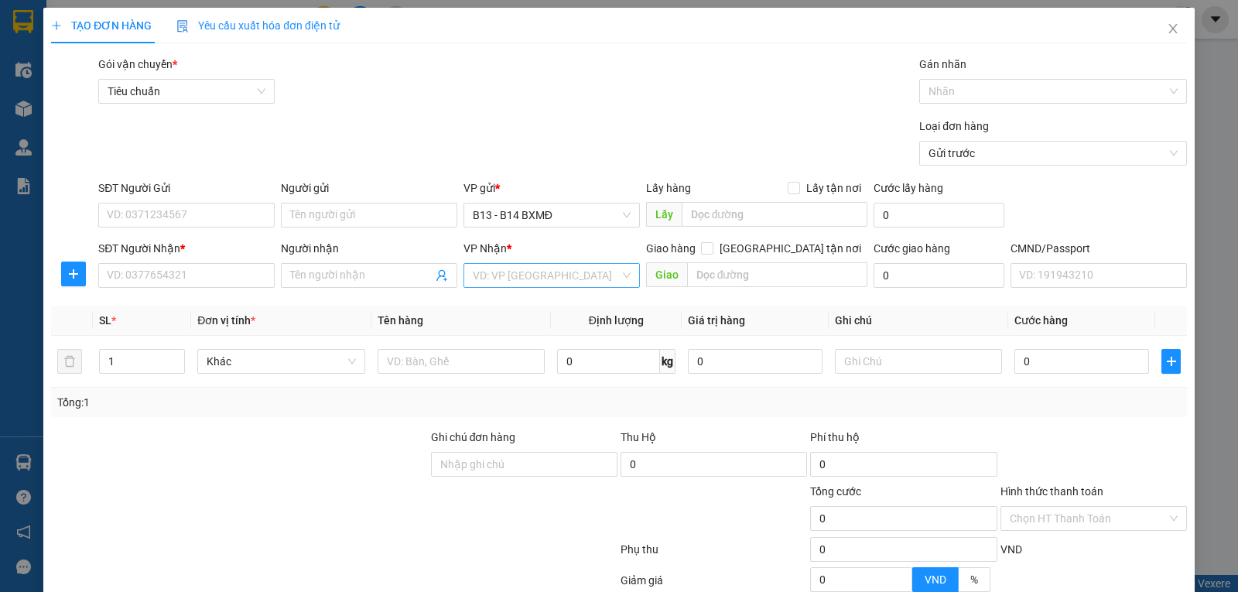
click at [495, 280] on input "search" at bounding box center [546, 275] width 147 height 23
click at [487, 303] on div "PV [PERSON_NAME]" at bounding box center [546, 307] width 156 height 17
click at [361, 281] on input "Người nhận" at bounding box center [361, 275] width 142 height 17
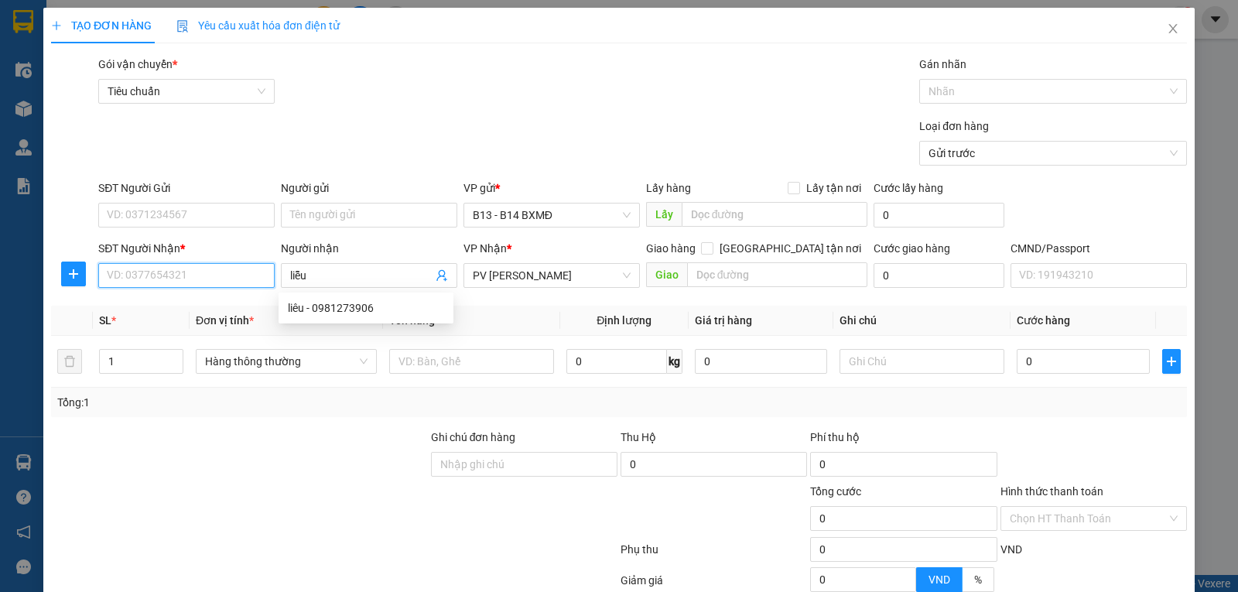
click at [215, 281] on input "SĐT Người Nhận *" at bounding box center [186, 275] width 176 height 25
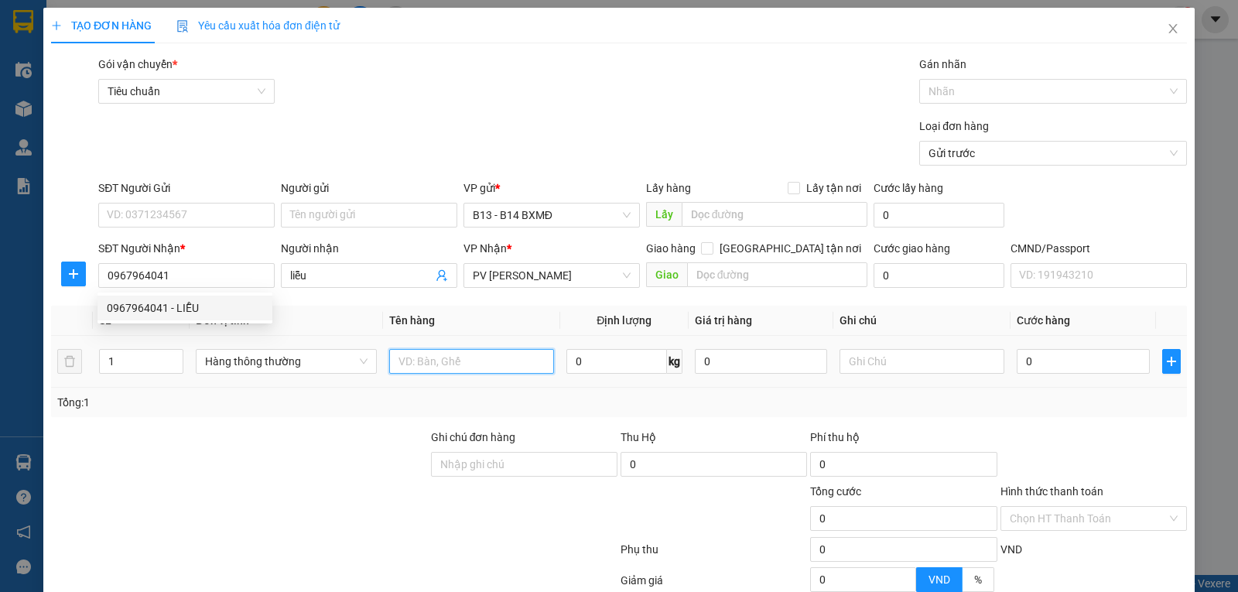
click at [480, 373] on input "text" at bounding box center [471, 361] width 165 height 25
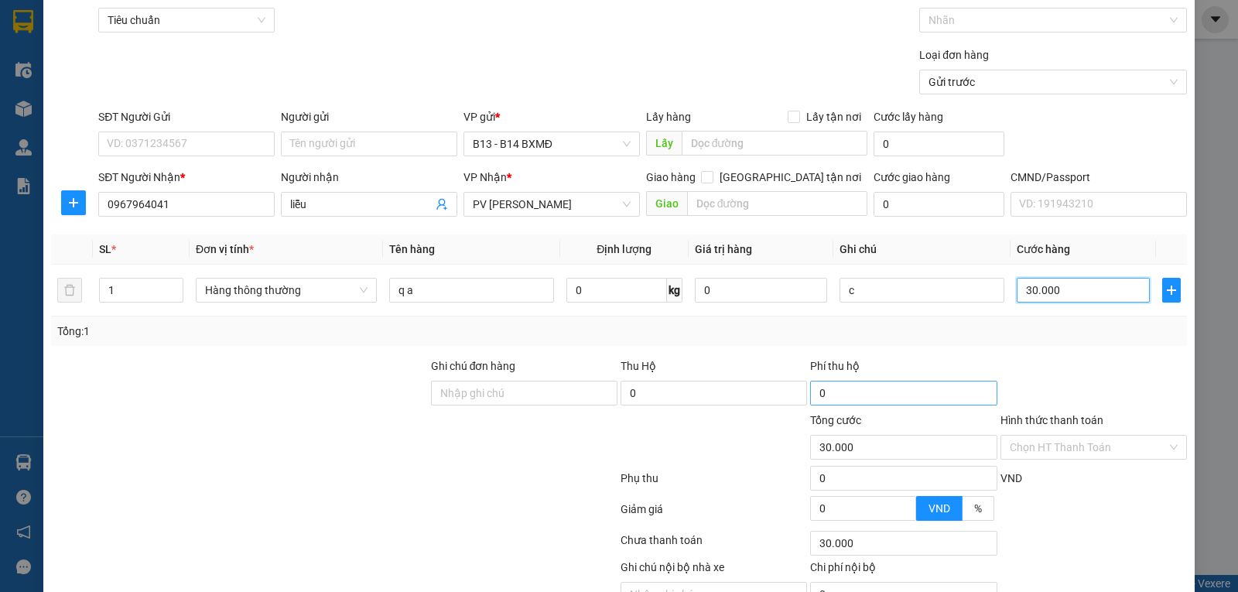
scroll to position [155, 0]
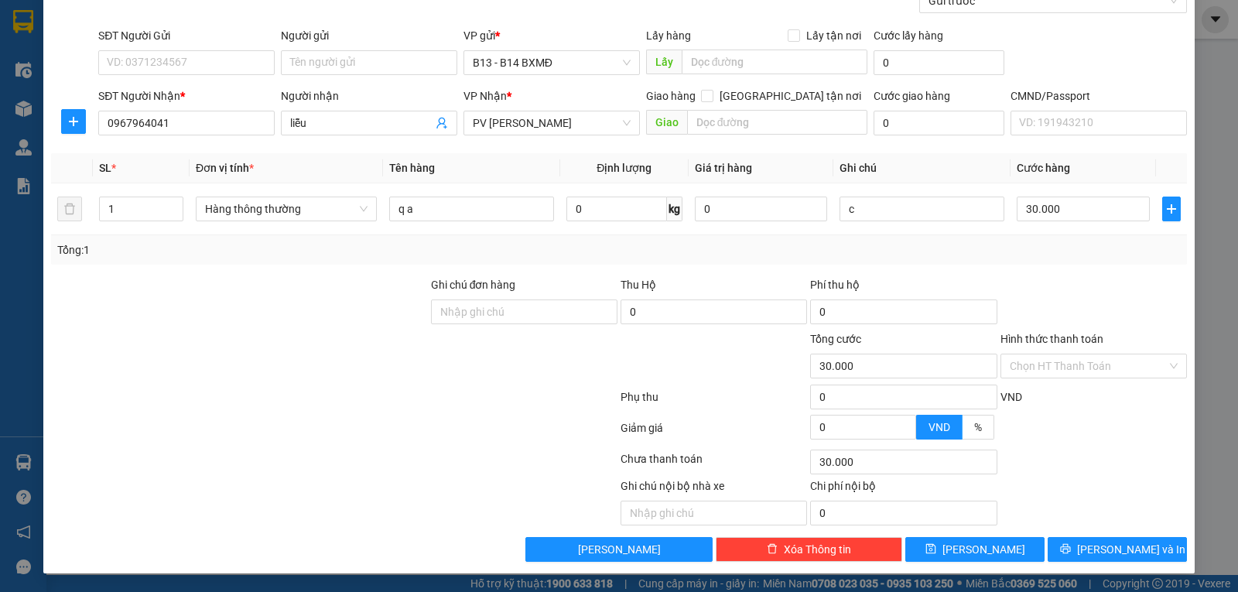
drag, startPoint x: 1049, startPoint y: 368, endPoint x: 1049, endPoint y: 397, distance: 28.6
click at [1049, 375] on input "Hình thức thanh toán" at bounding box center [1087, 365] width 157 height 23
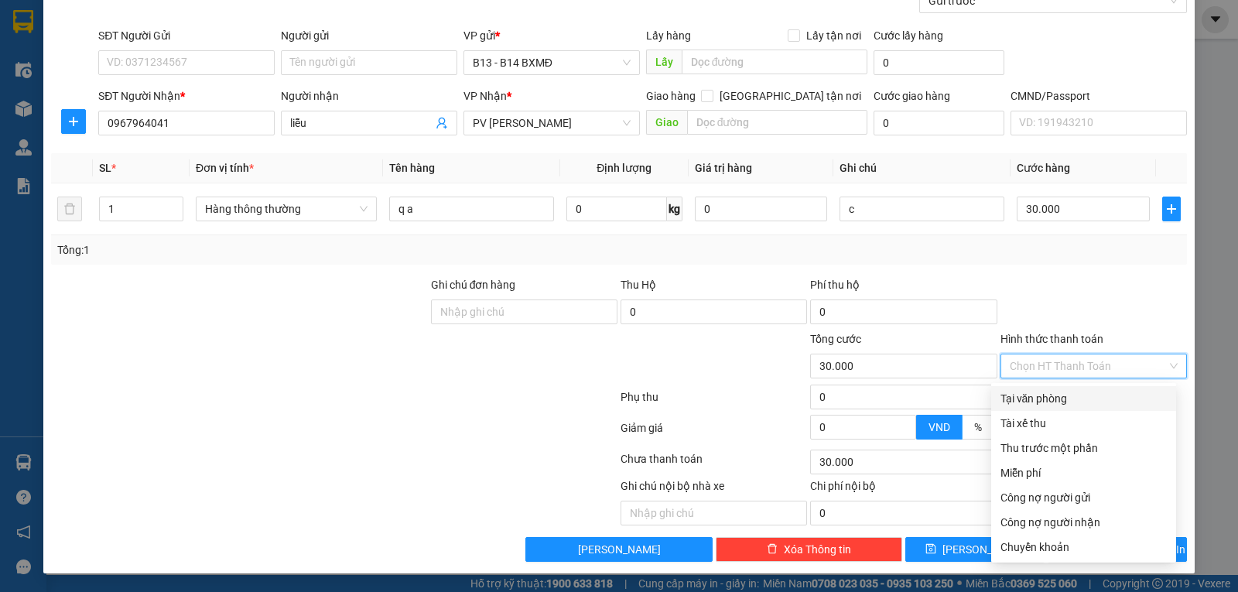
click at [1048, 394] on div "Tại văn phòng" at bounding box center [1083, 398] width 166 height 17
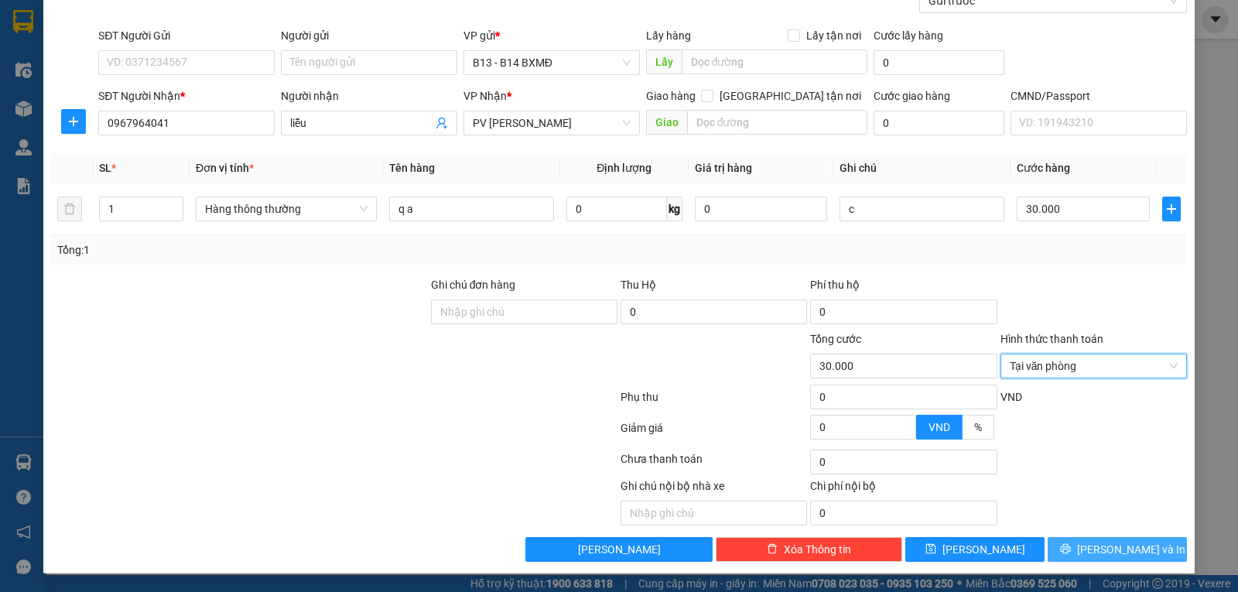
click at [1119, 549] on span "[PERSON_NAME] và In" at bounding box center [1131, 549] width 108 height 17
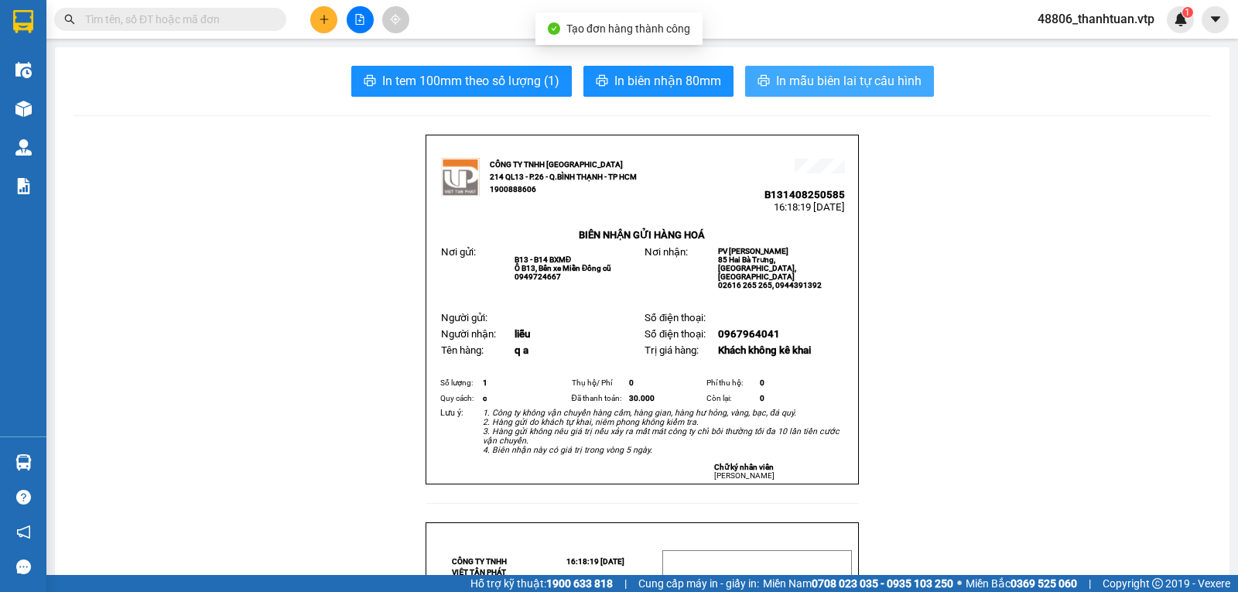
click at [872, 81] on span "In mẫu biên lai tự cấu hình" at bounding box center [848, 80] width 145 height 19
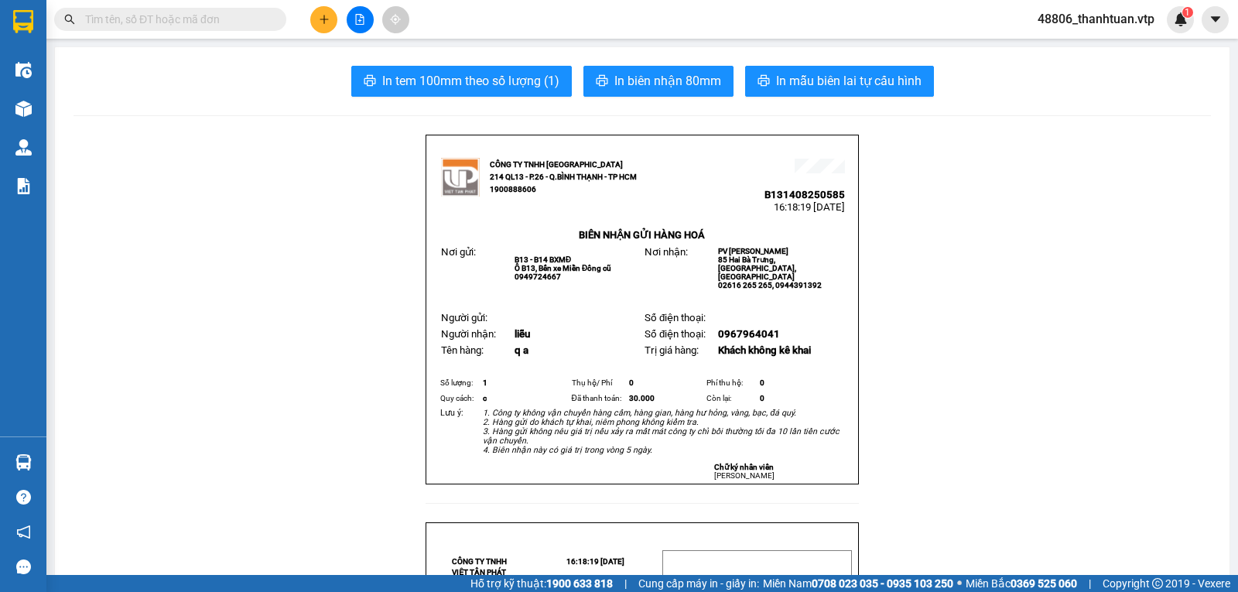
click at [329, 18] on button at bounding box center [323, 19] width 27 height 27
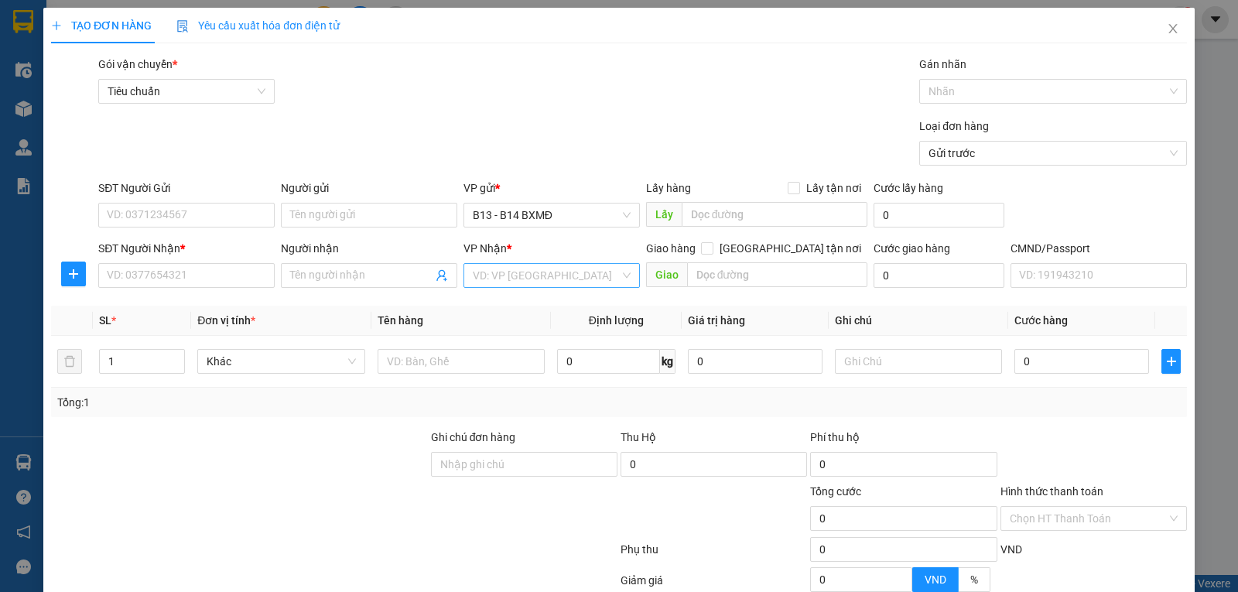
click at [510, 278] on input "search" at bounding box center [546, 275] width 147 height 23
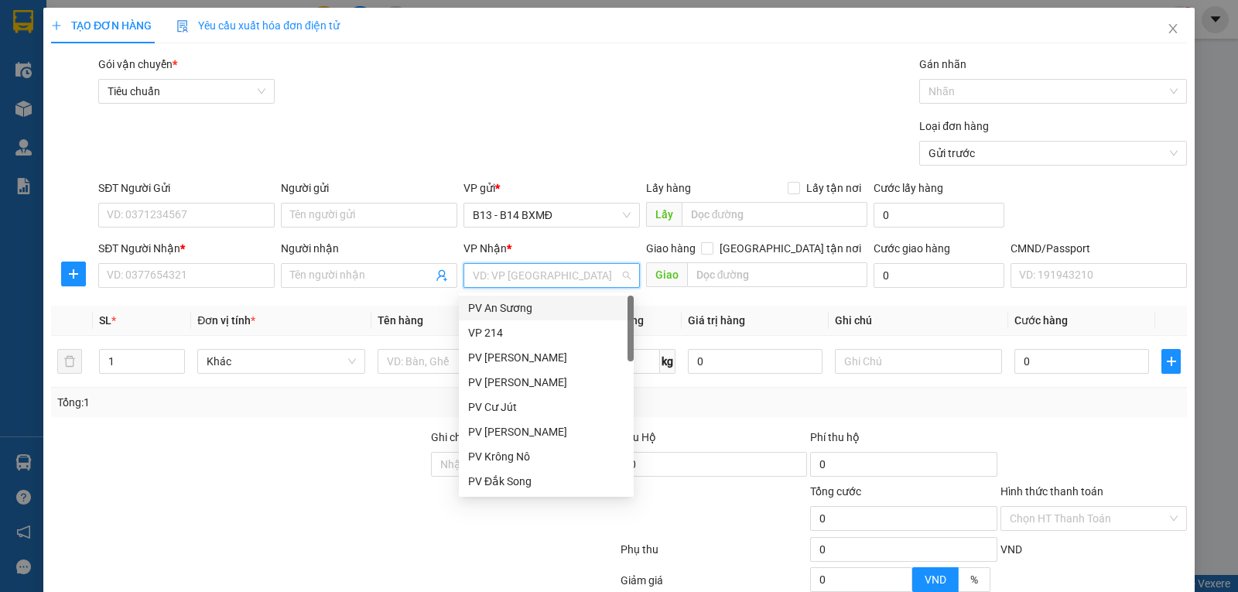
paste input "0387793930"
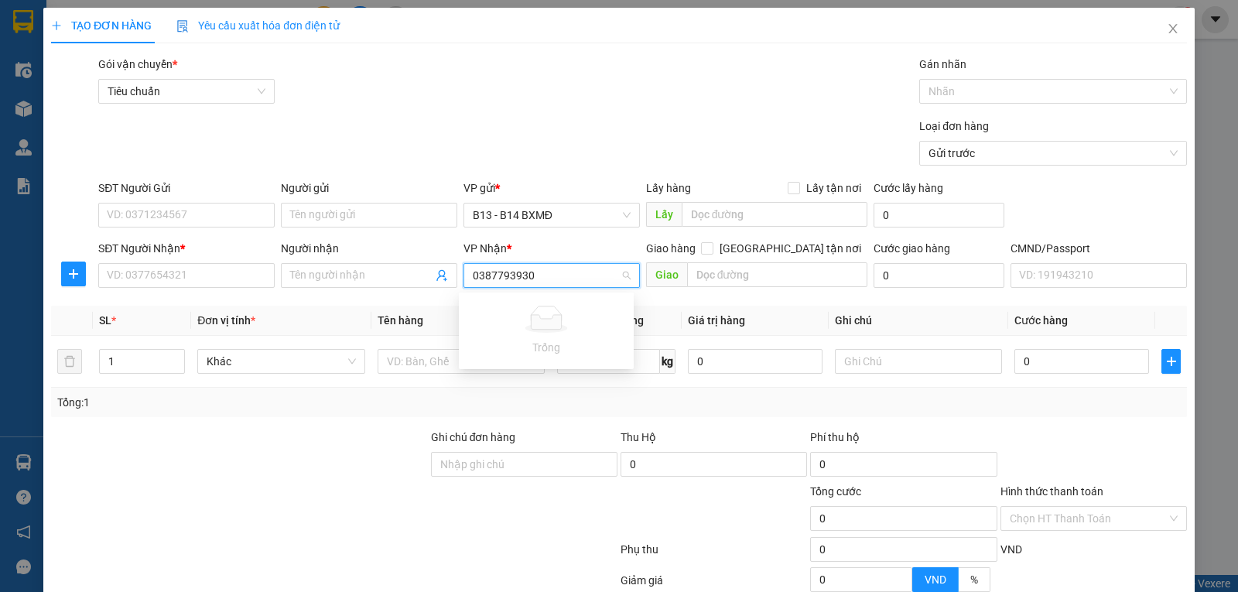
drag, startPoint x: 546, startPoint y: 282, endPoint x: 219, endPoint y: 301, distance: 327.7
click at [222, 306] on div "Transit Pickup Surcharge Ids Transit Deliver Surcharge Ids Transit Deliver Surc…" at bounding box center [618, 385] width 1135 height 658
drag, startPoint x: 498, startPoint y: 307, endPoint x: 360, endPoint y: 282, distance: 139.9
click at [490, 306] on div "PV Đắk Mil" at bounding box center [546, 307] width 156 height 17
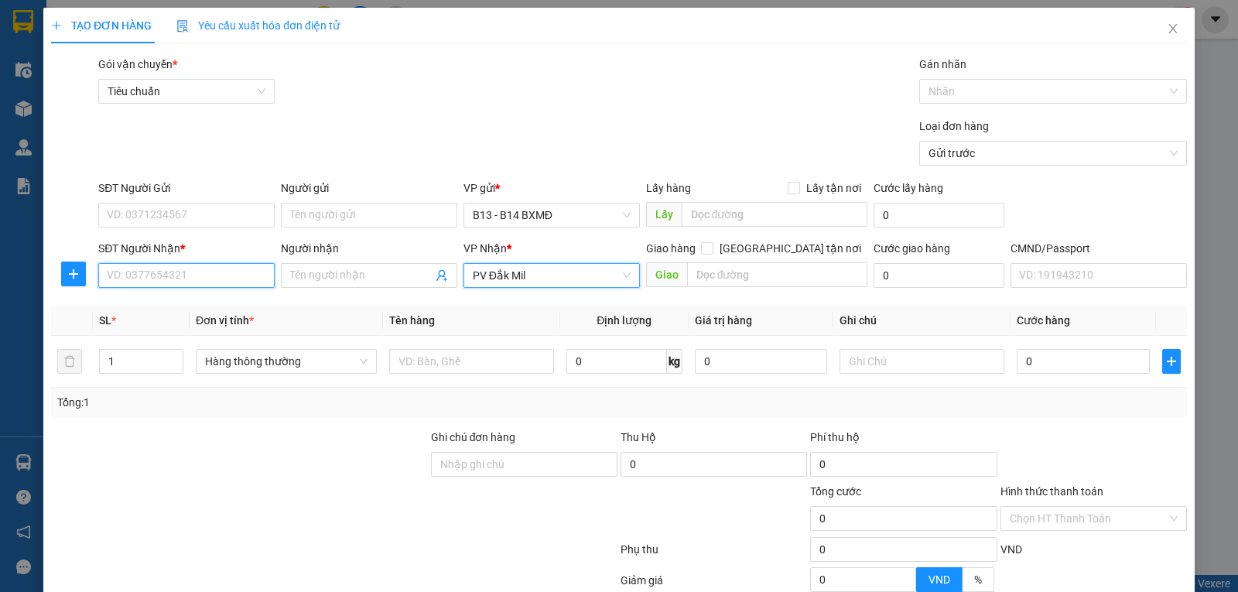
click at [172, 285] on input "SĐT Người Nhận *" at bounding box center [186, 275] width 176 height 25
paste input "0387793930"
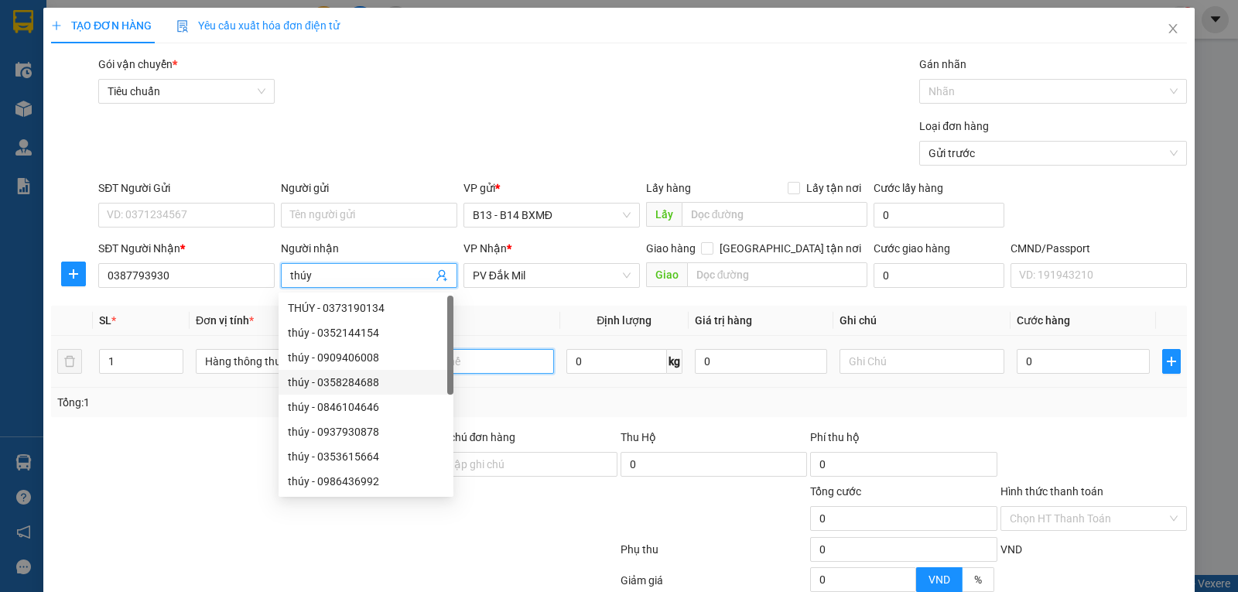
click at [485, 366] on input "text" at bounding box center [471, 361] width 165 height 25
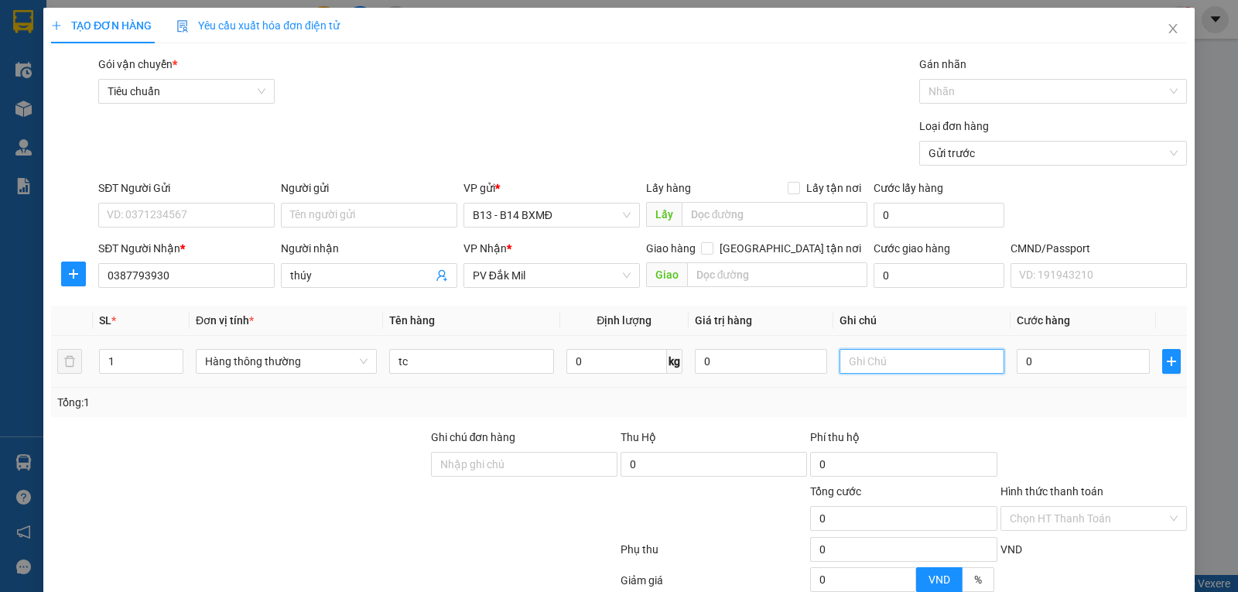
click at [888, 361] on input "text" at bounding box center [921, 361] width 165 height 25
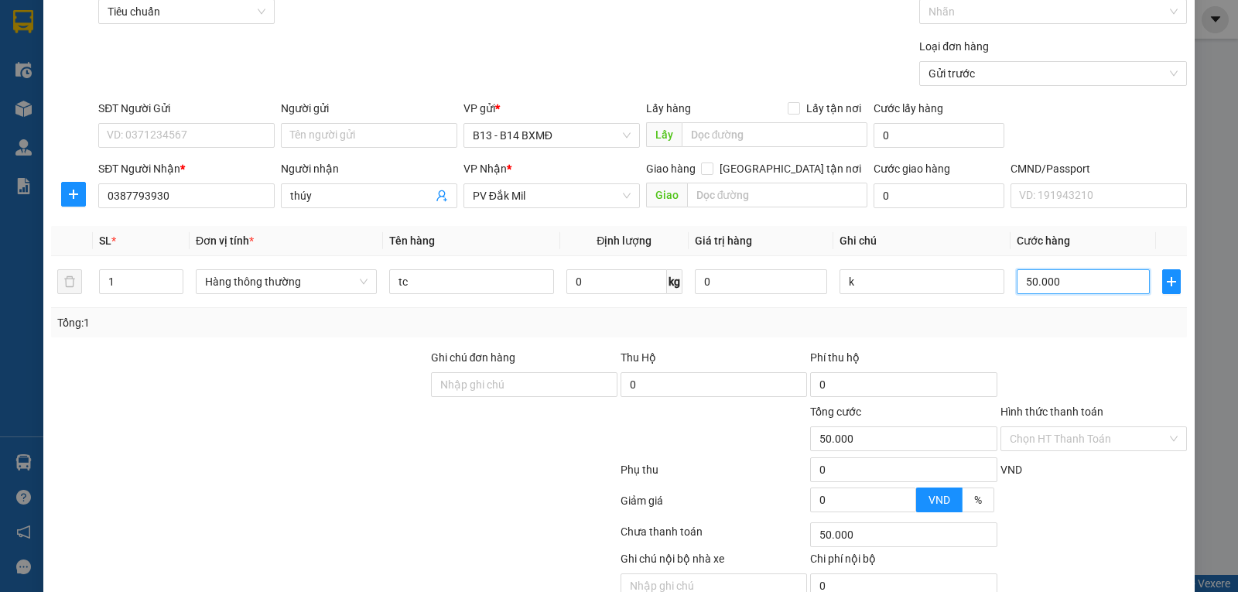
scroll to position [155, 0]
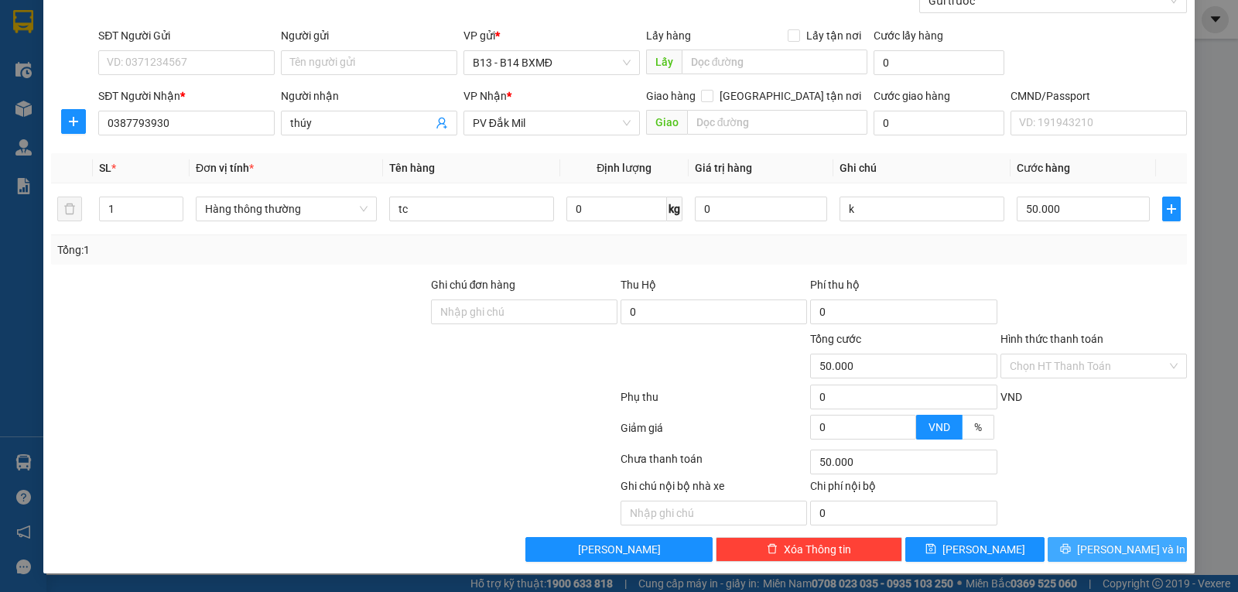
click at [1070, 547] on icon "printer" at bounding box center [1065, 549] width 10 height 10
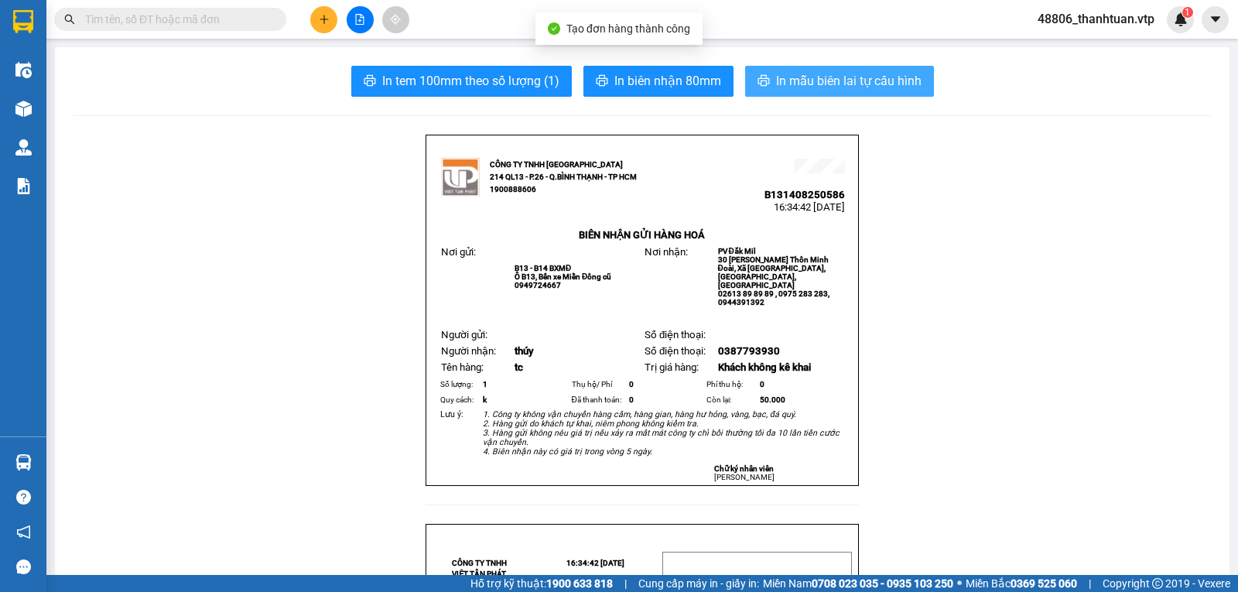
click at [818, 70] on button "In mẫu biên lai tự cấu hình" at bounding box center [839, 81] width 189 height 31
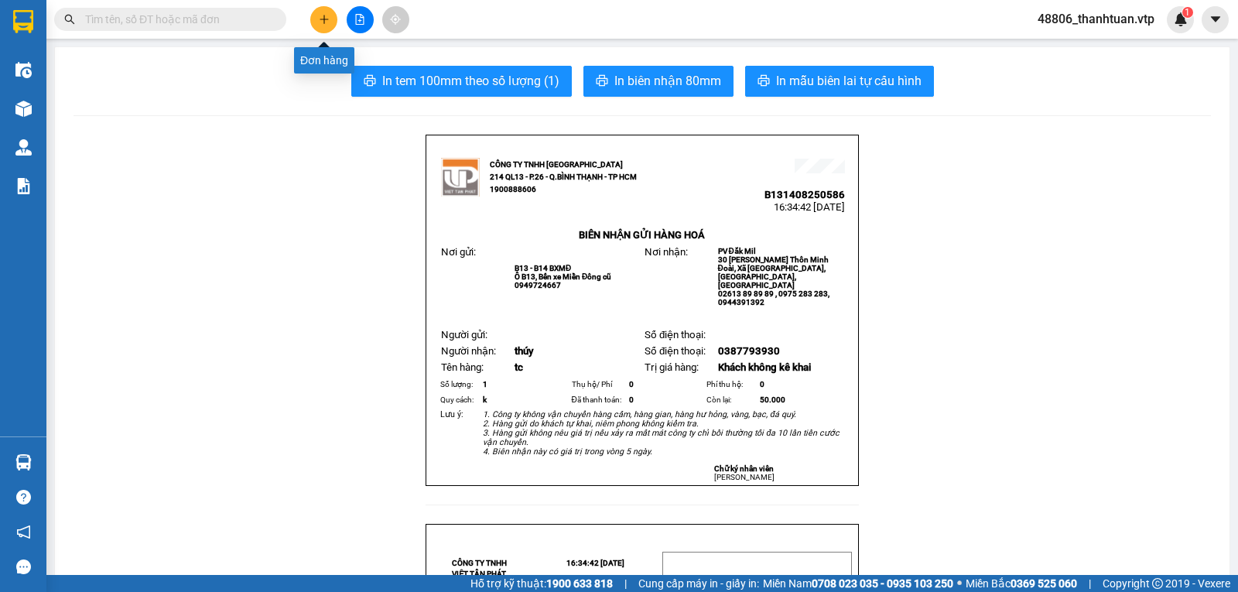
click at [319, 21] on icon "plus" at bounding box center [324, 19] width 11 height 11
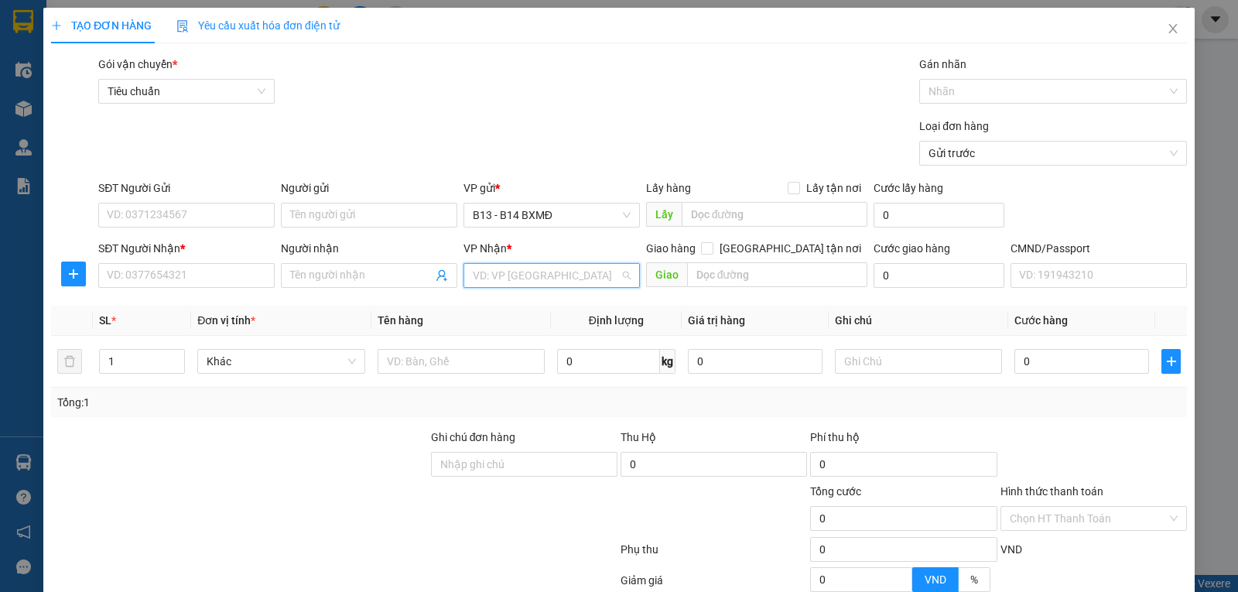
click at [504, 281] on input "search" at bounding box center [546, 275] width 147 height 23
drag, startPoint x: 1157, startPoint y: 28, endPoint x: 1143, endPoint y: 32, distance: 14.4
click at [1166, 27] on icon "close" at bounding box center [1172, 28] width 12 height 12
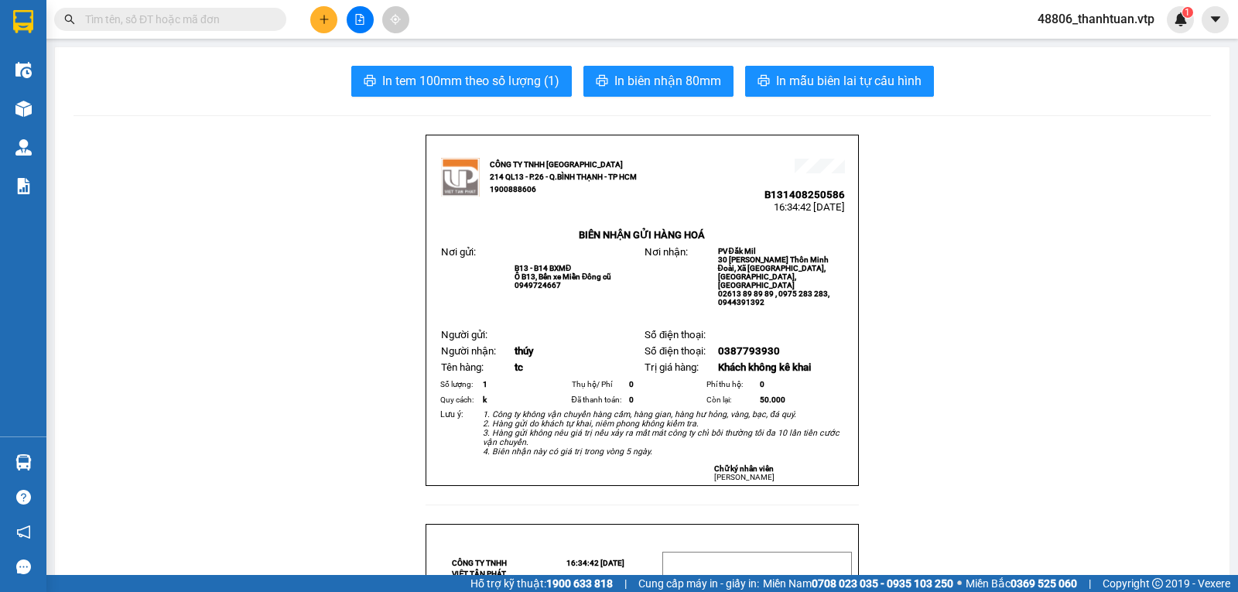
click at [316, 18] on button at bounding box center [323, 19] width 27 height 27
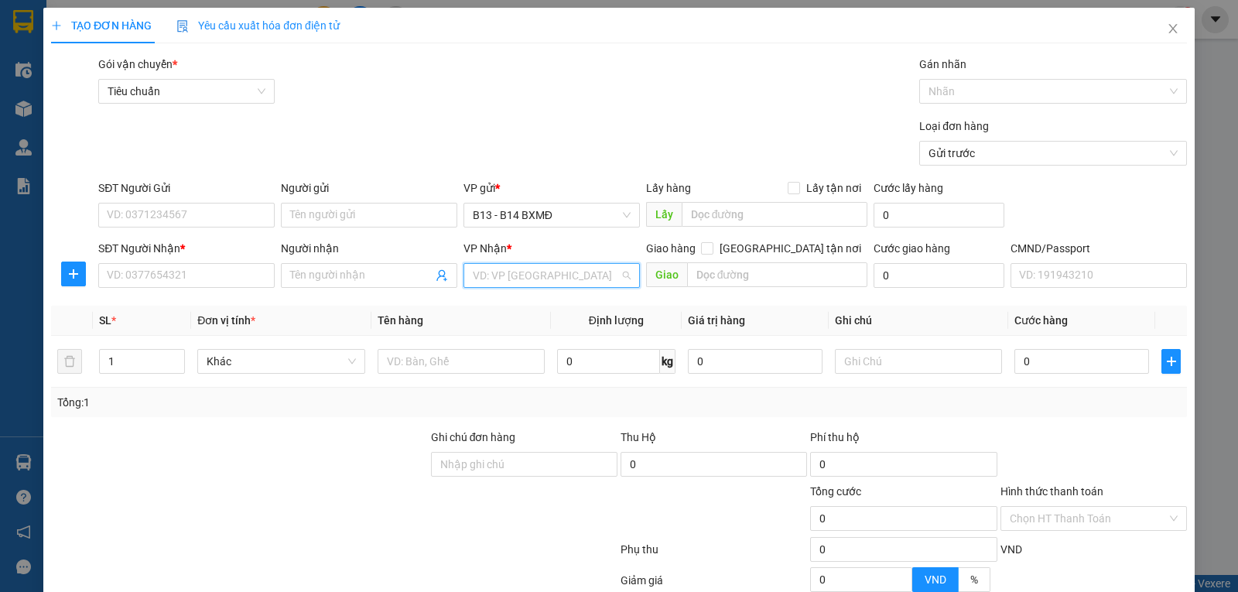
click at [525, 282] on input "search" at bounding box center [546, 275] width 147 height 23
drag, startPoint x: 516, startPoint y: 314, endPoint x: 477, endPoint y: 311, distance: 38.8
click at [515, 312] on div "PV Krông Nô" at bounding box center [546, 307] width 156 height 17
click at [359, 283] on input "Người nhận" at bounding box center [361, 275] width 142 height 17
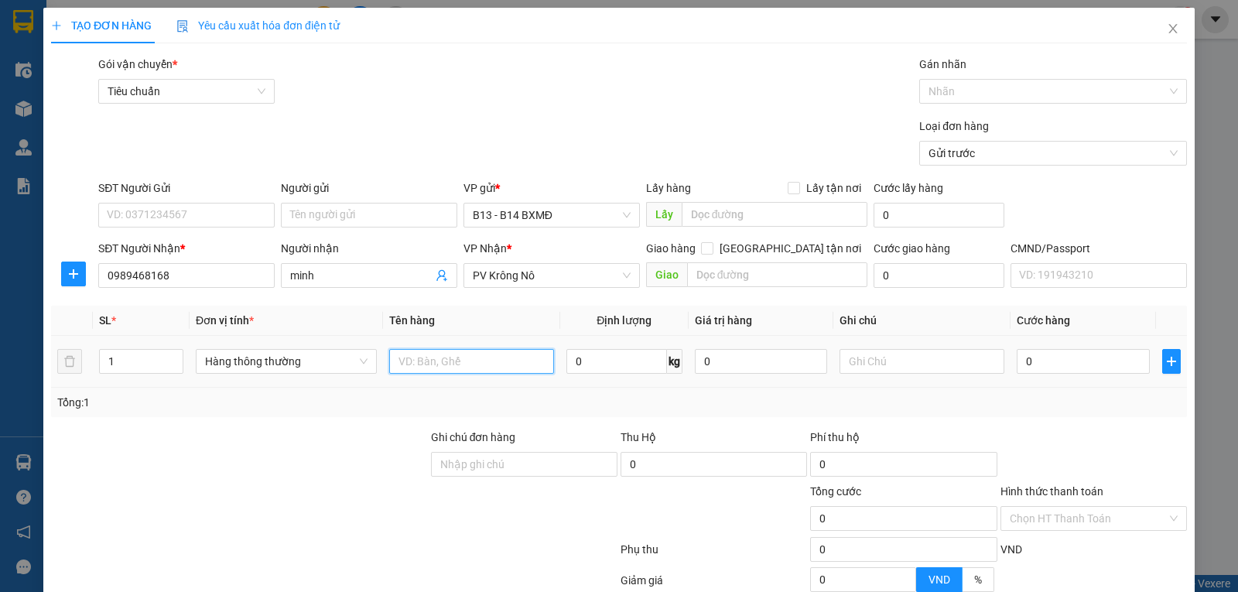
click at [436, 365] on input "text" at bounding box center [471, 361] width 165 height 25
click at [893, 363] on input "text" at bounding box center [921, 361] width 165 height 25
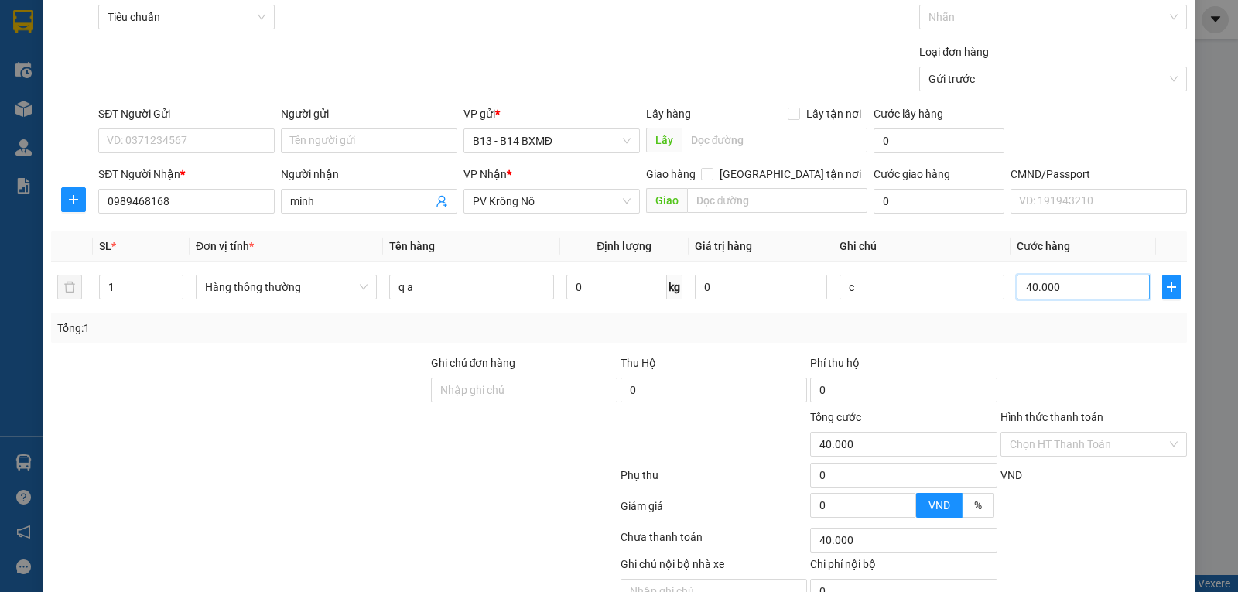
scroll to position [155, 0]
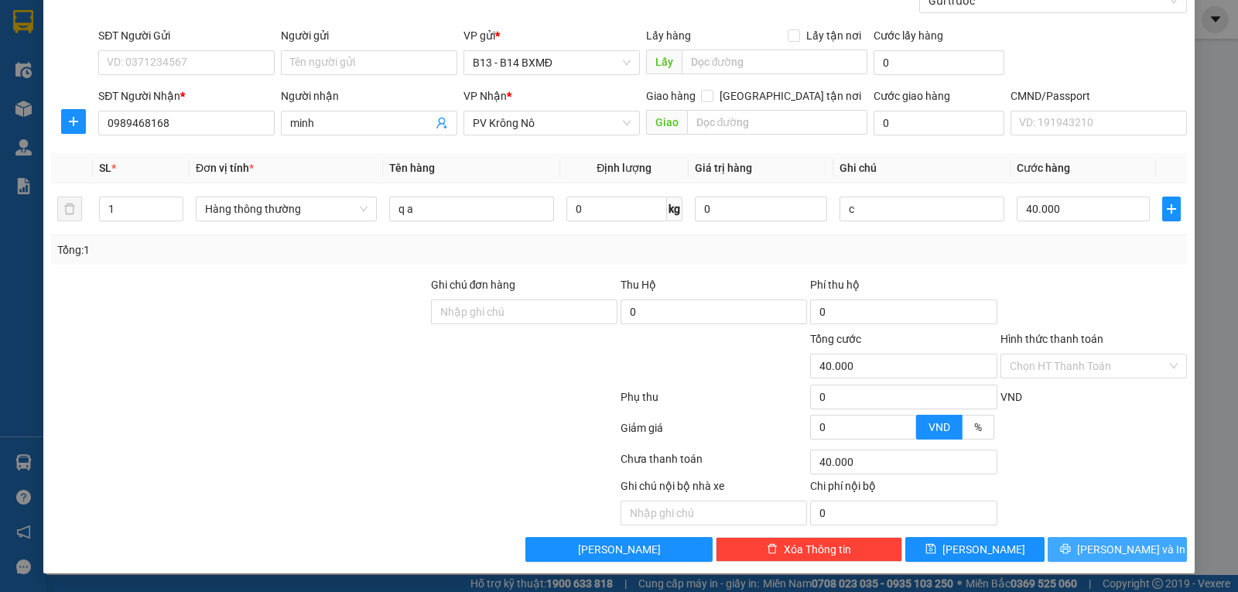
click at [1143, 550] on button "[PERSON_NAME] và In" at bounding box center [1116, 549] width 139 height 25
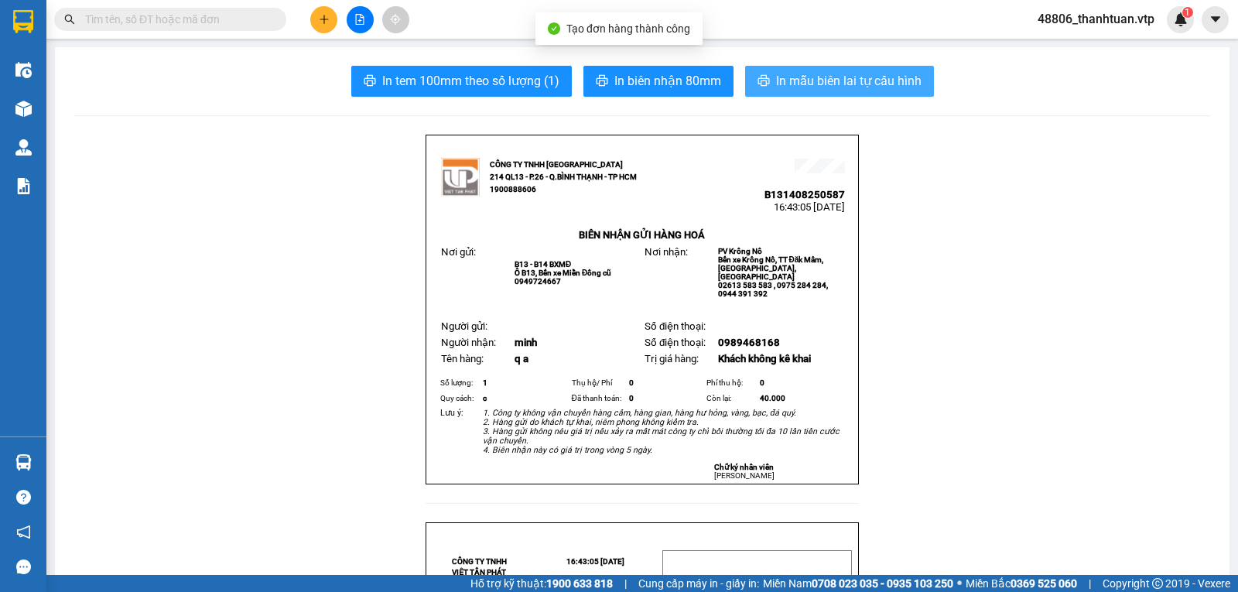
click at [855, 85] on span "In mẫu biên lai tự cấu hình" at bounding box center [848, 80] width 145 height 19
